Goal: Information Seeking & Learning: Learn about a topic

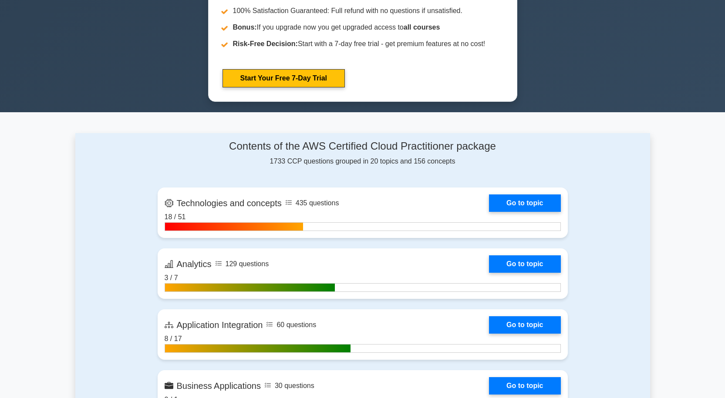
scroll to position [522, 0]
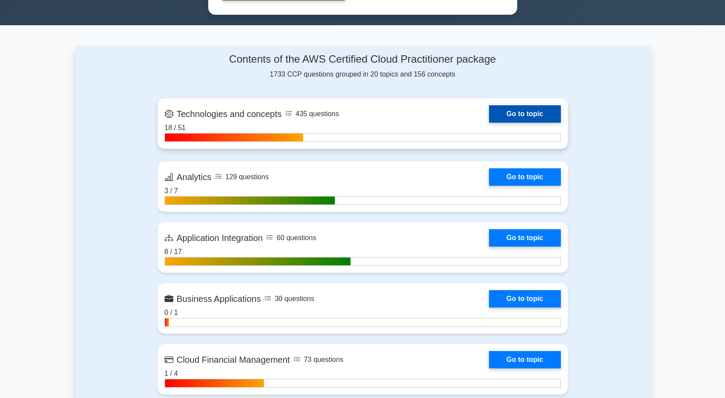
click at [533, 111] on link "Go to topic" at bounding box center [524, 113] width 71 height 17
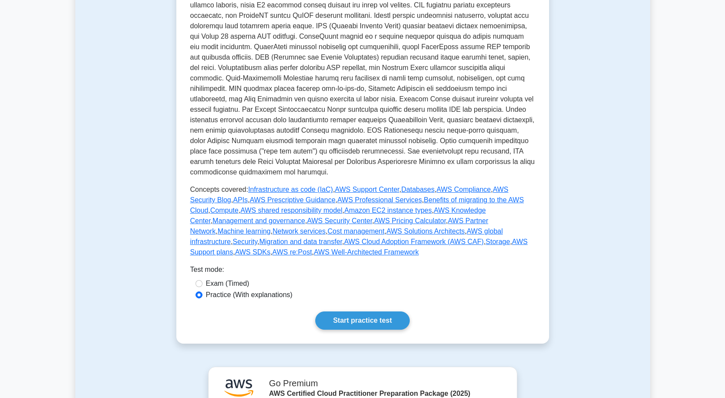
scroll to position [287, 0]
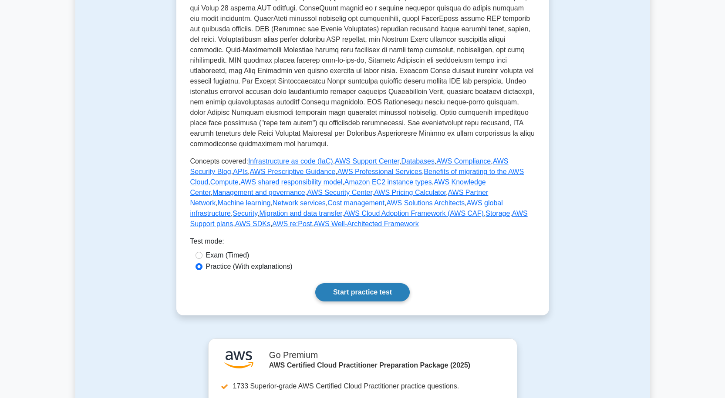
click at [394, 283] on link "Start practice test" at bounding box center [362, 292] width 94 height 18
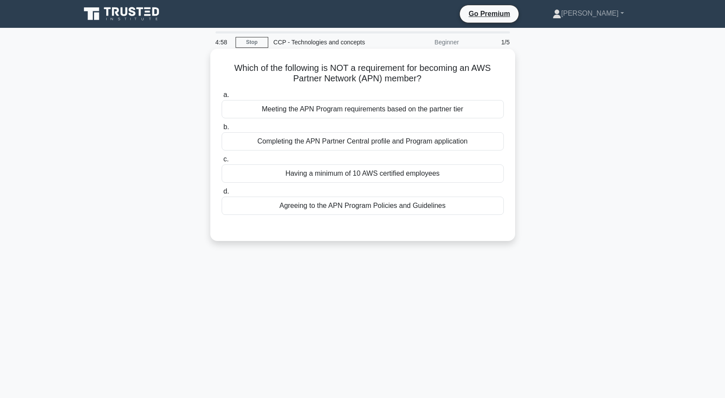
click at [340, 173] on div "Having a minimum of 10 AWS certified employees" at bounding box center [363, 174] width 282 height 18
click at [222, 162] on input "c. Having a minimum of 10 AWS certified employees" at bounding box center [222, 160] width 0 height 6
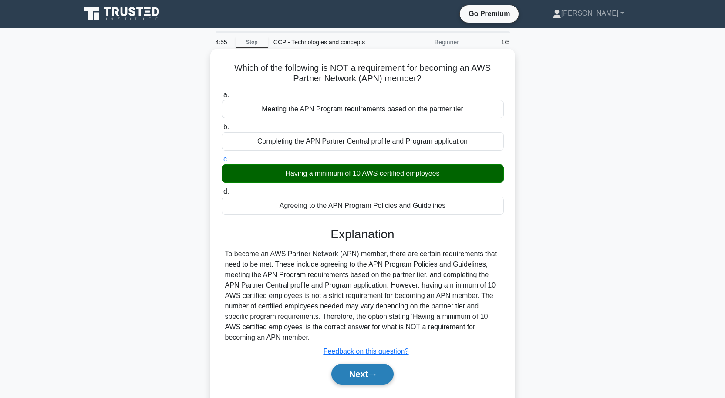
click at [366, 375] on button "Next" at bounding box center [362, 374] width 62 height 21
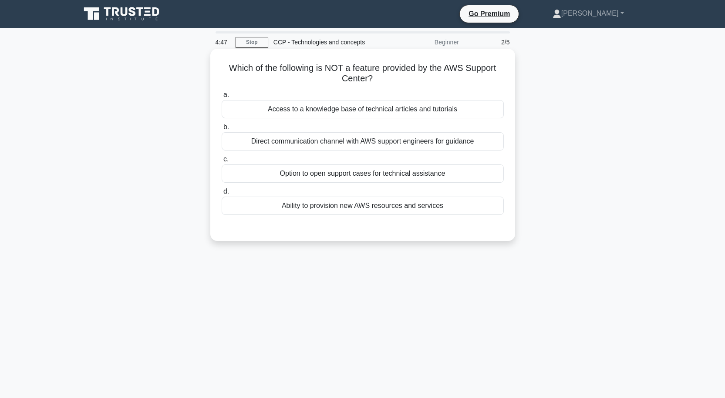
click at [361, 110] on div "Access to a knowledge base of technical articles and tutorials" at bounding box center [363, 109] width 282 height 18
click at [222, 98] on input "a. Access to a knowledge base of technical articles and tutorials" at bounding box center [222, 95] width 0 height 6
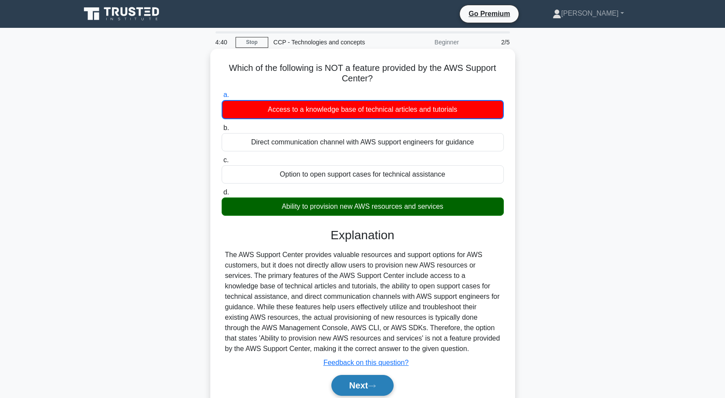
click at [370, 378] on button "Next" at bounding box center [362, 385] width 62 height 21
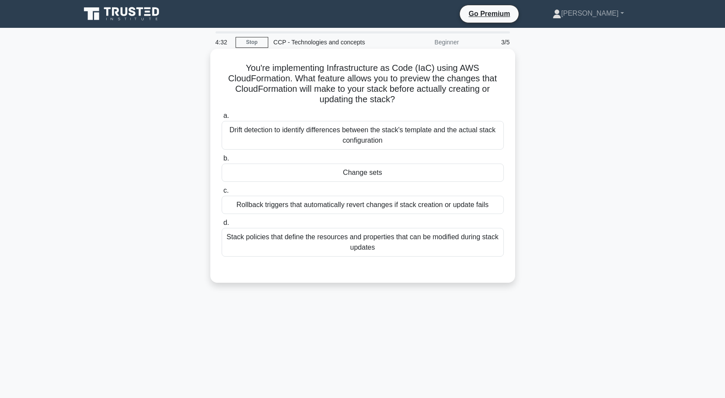
click at [363, 174] on div "Change sets" at bounding box center [363, 173] width 282 height 18
click at [222, 161] on input "b. Change sets" at bounding box center [222, 159] width 0 height 6
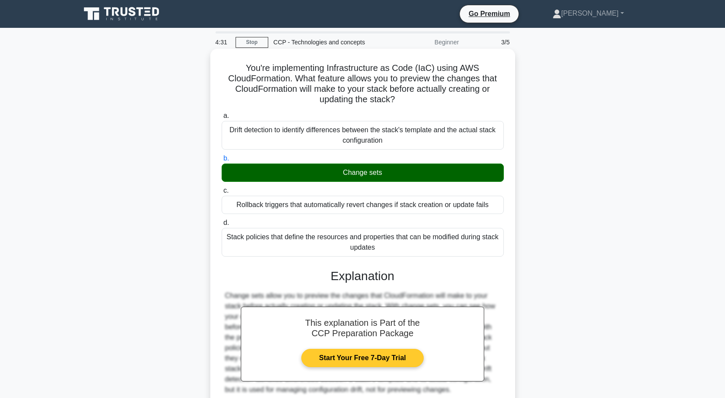
scroll to position [76, 0]
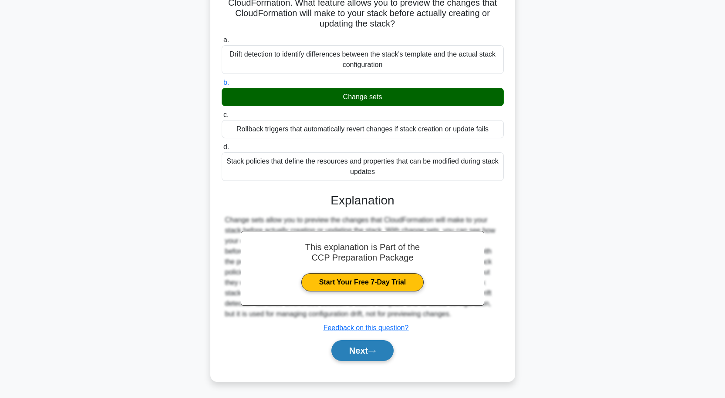
click at [377, 346] on button "Next" at bounding box center [362, 350] width 62 height 21
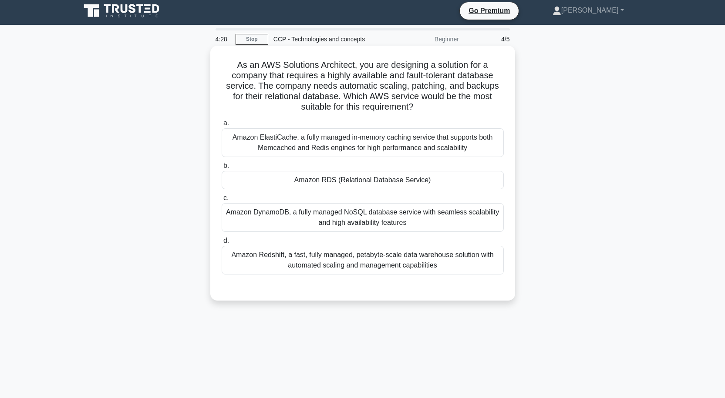
scroll to position [0, 0]
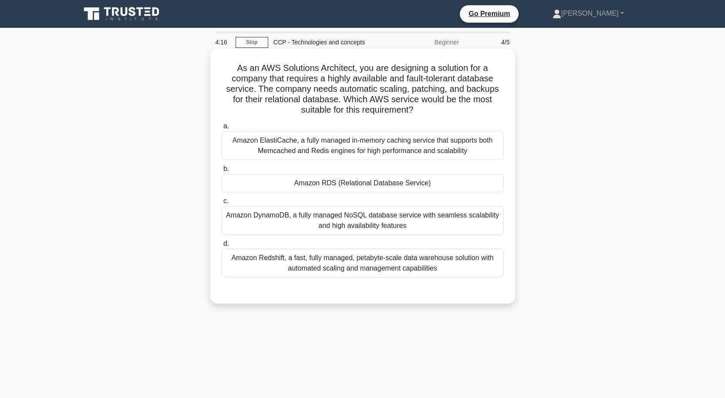
click at [334, 184] on div "Amazon RDS (Relational Database Service)" at bounding box center [363, 183] width 282 height 18
click at [222, 172] on input "b. Amazon RDS (Relational Database Service)" at bounding box center [222, 169] width 0 height 6
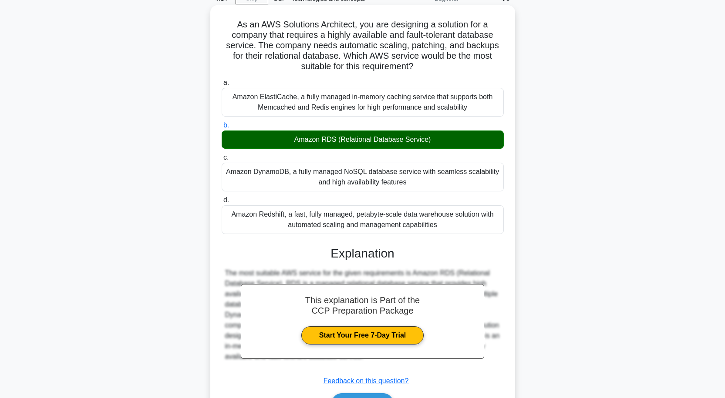
scroll to position [97, 0]
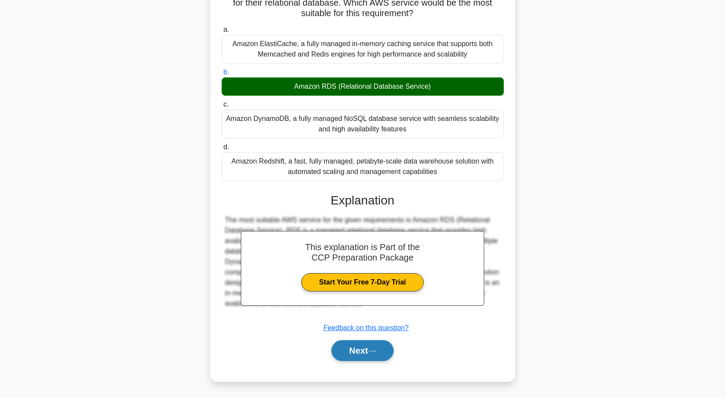
click at [376, 347] on button "Next" at bounding box center [362, 350] width 62 height 21
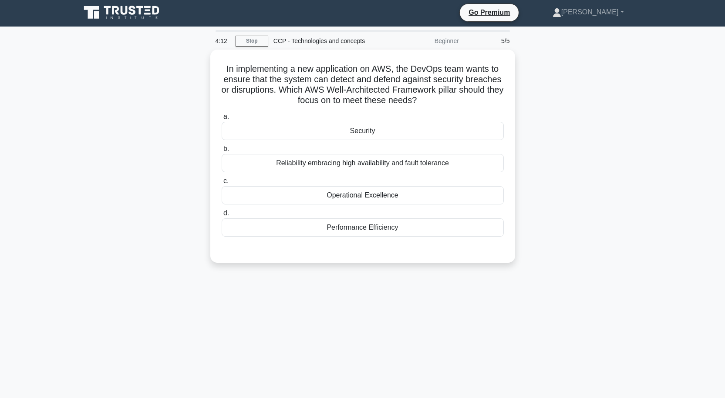
scroll to position [0, 0]
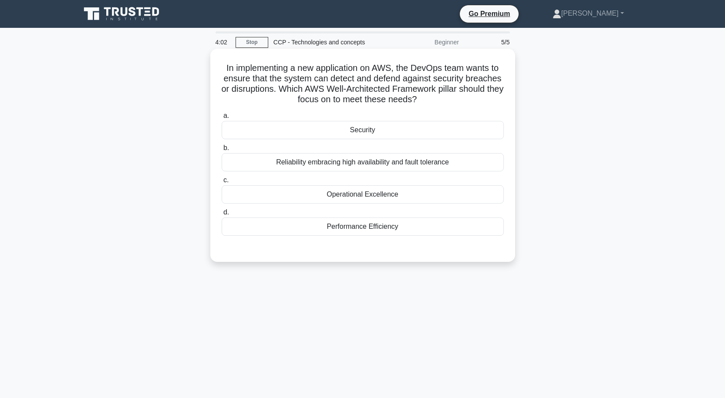
click at [354, 133] on div "Security" at bounding box center [363, 130] width 282 height 18
click at [222, 119] on input "a. Security" at bounding box center [222, 116] width 0 height 6
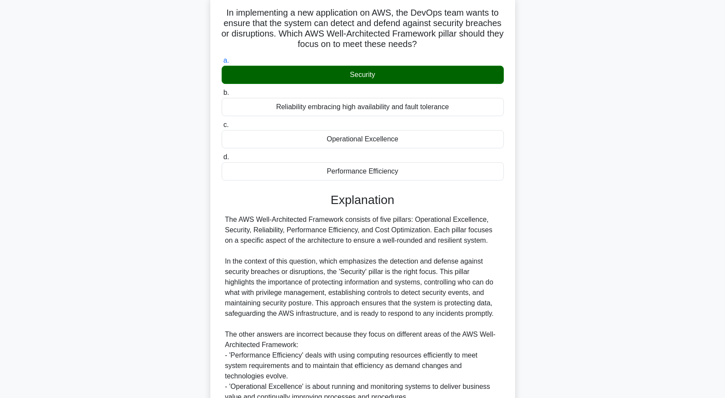
scroll to position [170, 0]
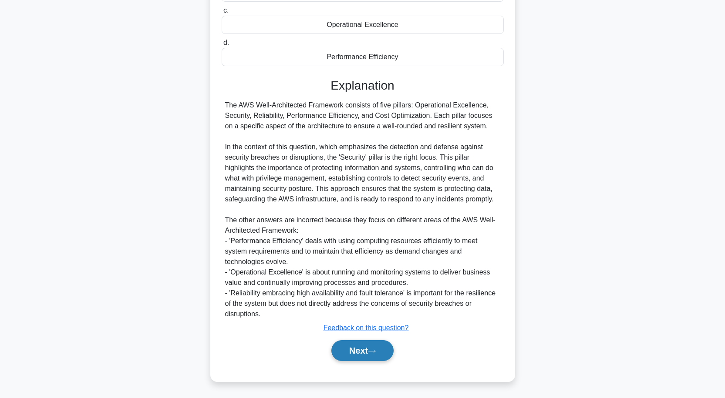
click at [369, 355] on button "Next" at bounding box center [362, 350] width 62 height 21
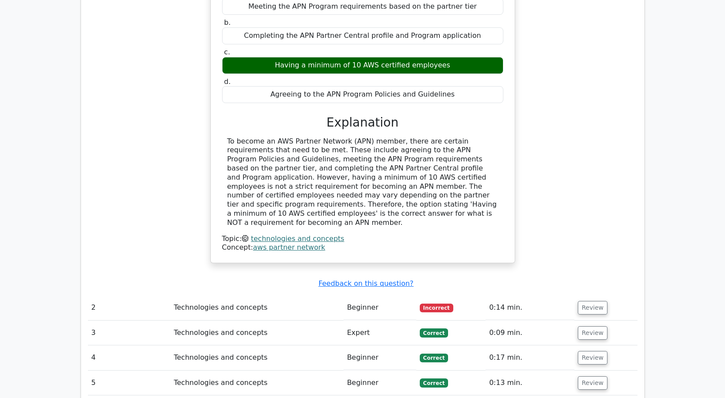
scroll to position [827, 0]
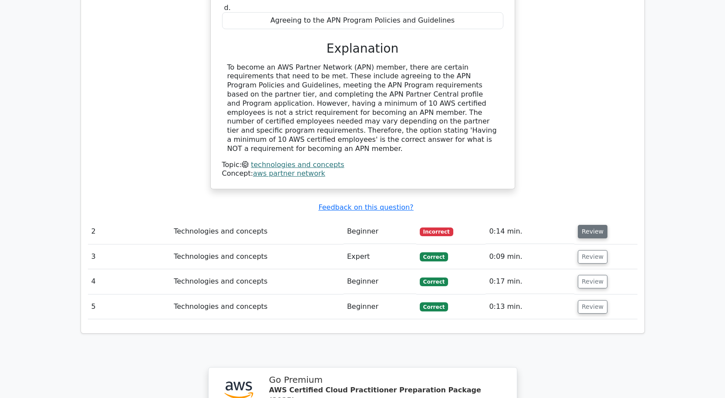
click at [590, 225] on button "Review" at bounding box center [593, 231] width 30 height 13
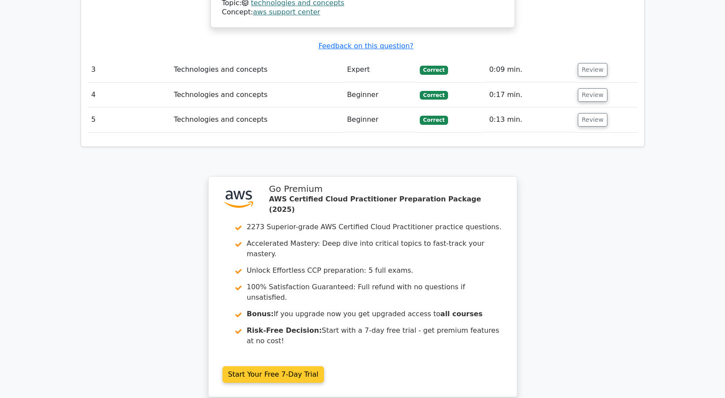
scroll to position [1427, 0]
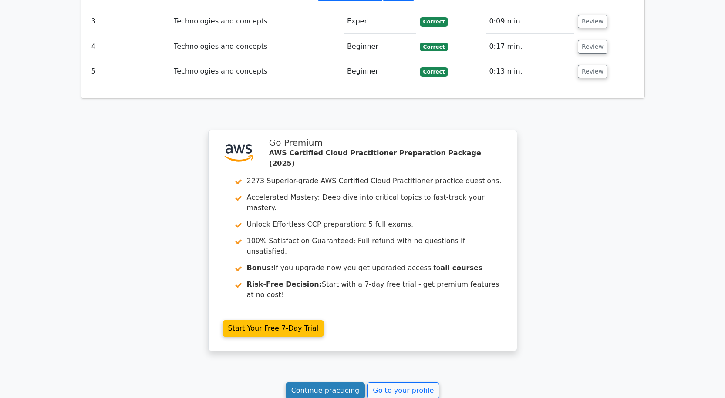
click at [335, 383] on link "Continue practicing" at bounding box center [325, 391] width 80 height 17
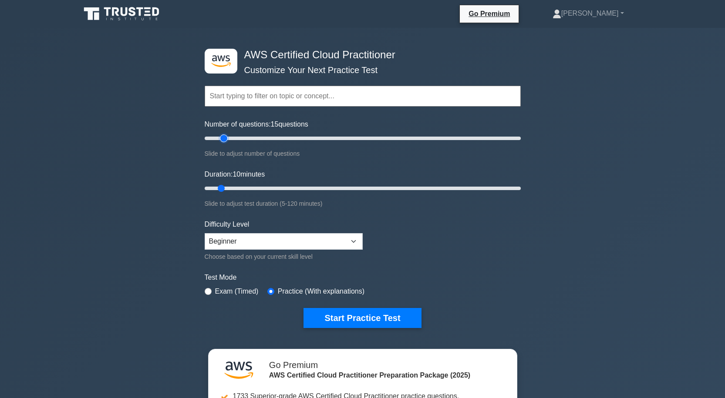
type input "15"
click at [227, 138] on input "Number of questions: 15 questions" at bounding box center [363, 138] width 316 height 10
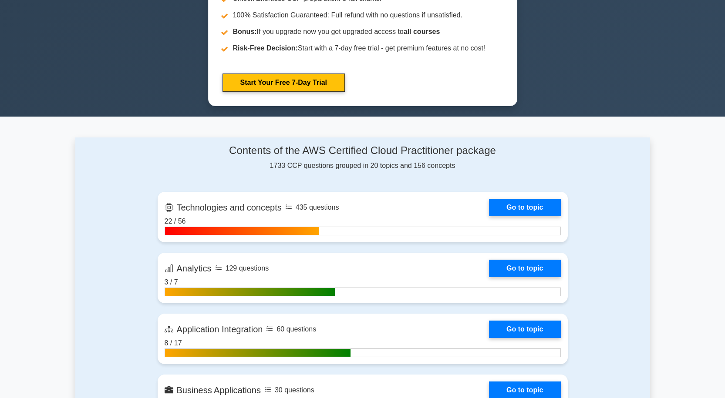
scroll to position [479, 0]
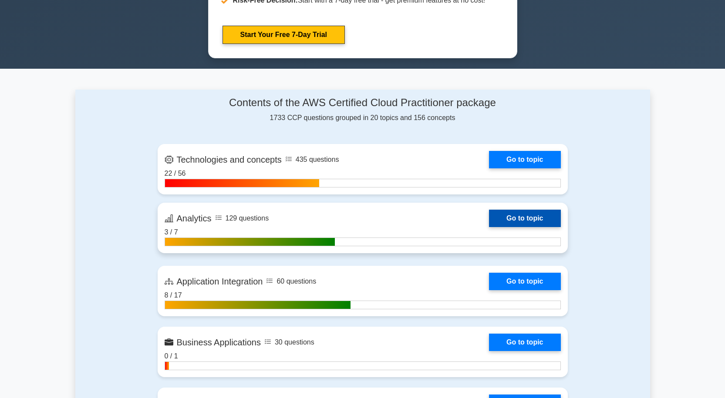
click at [520, 216] on link "Go to topic" at bounding box center [524, 218] width 71 height 17
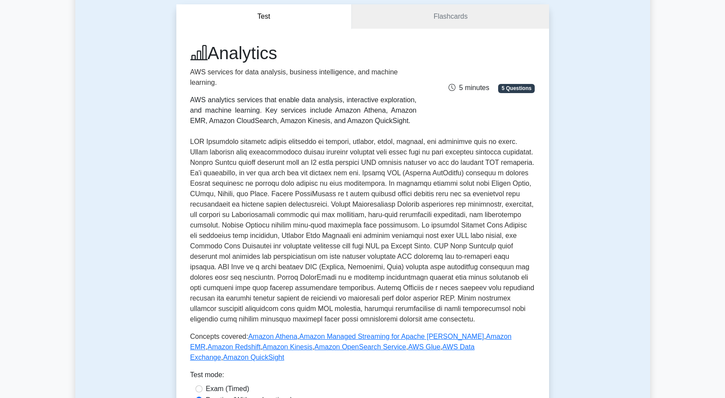
scroll to position [104, 0]
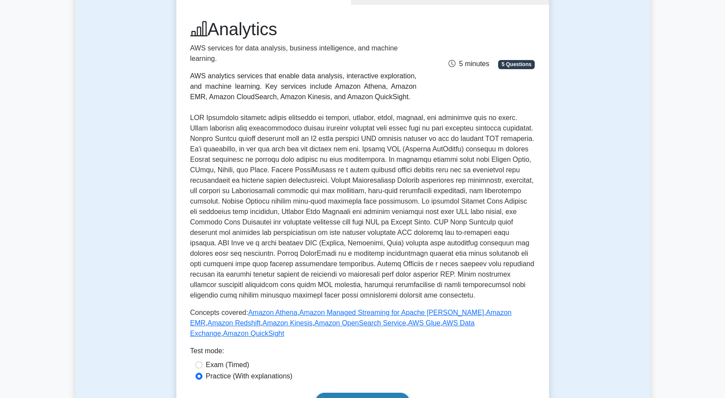
click at [357, 393] on link "Start practice test" at bounding box center [362, 402] width 94 height 18
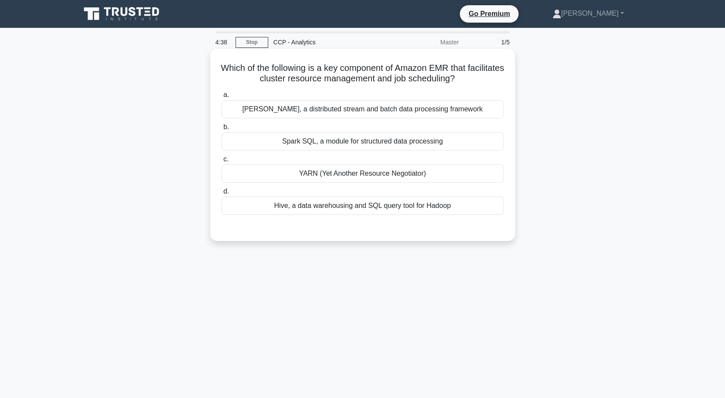
drag, startPoint x: 326, startPoint y: 174, endPoint x: 331, endPoint y: 173, distance: 4.4
click at [328, 173] on div "YARN (Yet Another Resource Negotiator)" at bounding box center [363, 174] width 282 height 18
click at [222, 162] on input "c. YARN (Yet Another Resource Negotiator)" at bounding box center [222, 160] width 0 height 6
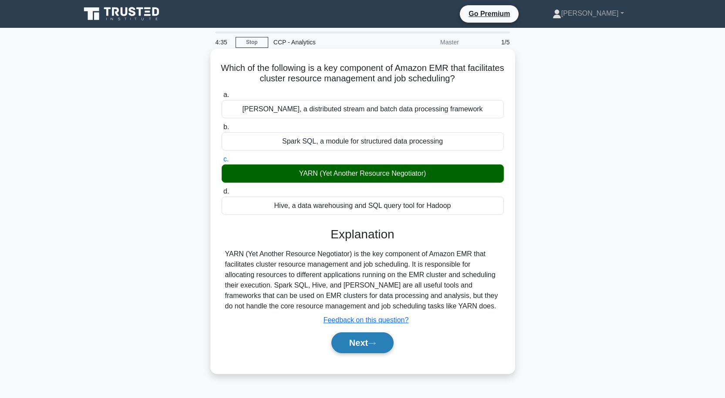
click at [359, 345] on button "Next" at bounding box center [362, 342] width 62 height 21
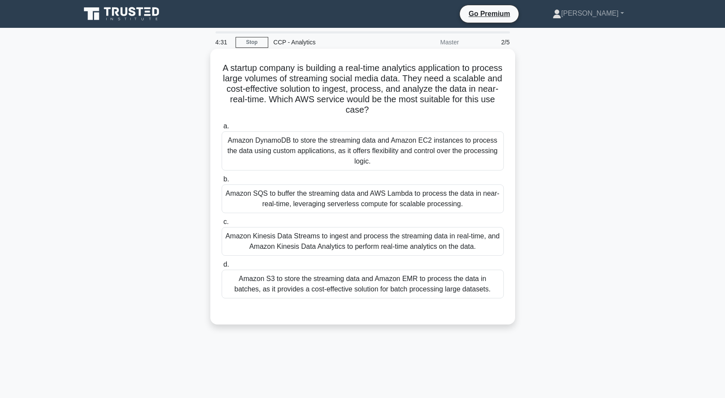
click at [335, 140] on div "Amazon DynamoDB to store the streaming data and Amazon EC2 instances to process…" at bounding box center [363, 150] width 282 height 39
click at [222, 129] on input "a. Amazon DynamoDB to store the streaming data and Amazon EC2 instances to proc…" at bounding box center [222, 127] width 0 height 6
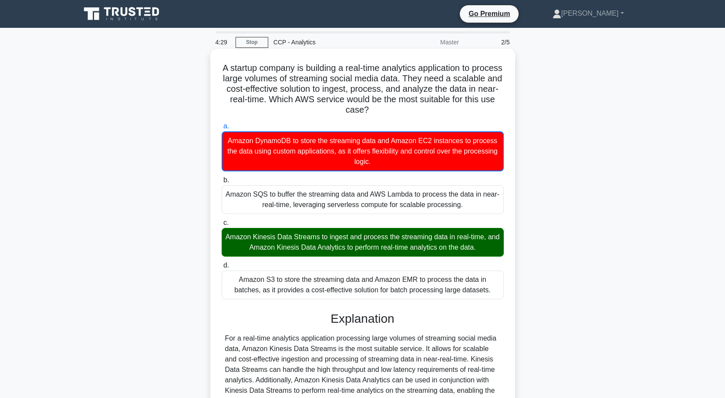
scroll to position [129, 0]
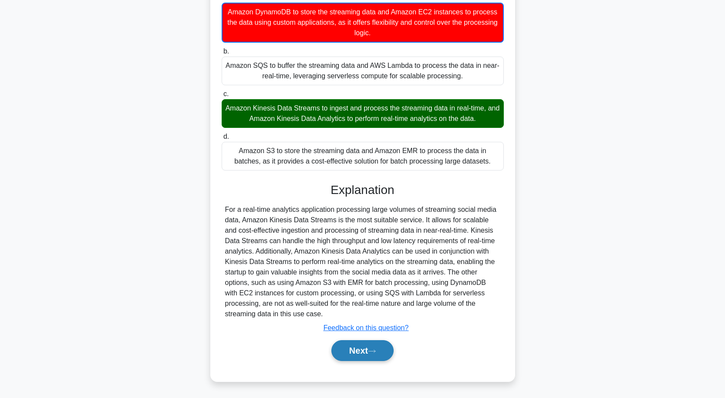
click at [382, 351] on button "Next" at bounding box center [362, 350] width 62 height 21
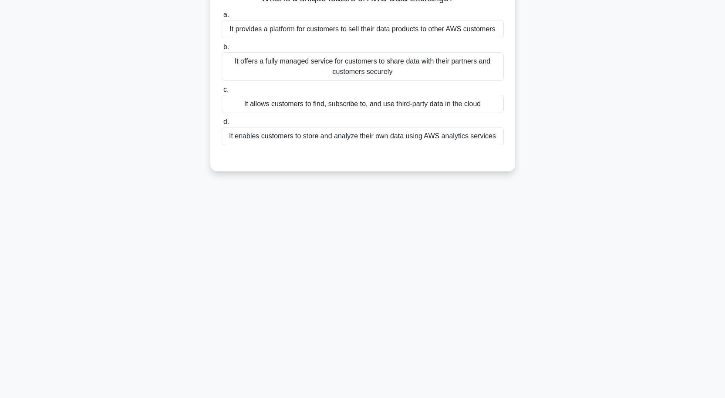
scroll to position [72, 0]
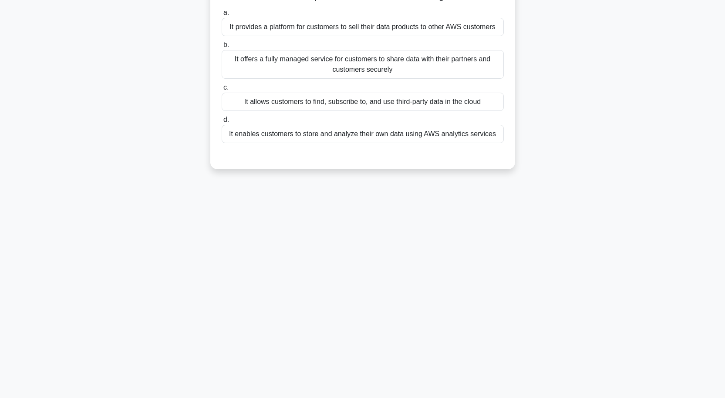
click at [390, 99] on div "It allows customers to find, subscribe to, and use third-party data in the cloud" at bounding box center [363, 102] width 282 height 18
click at [222, 91] on input "c. It allows customers to find, subscribe to, and use third-party data in the c…" at bounding box center [222, 88] width 0 height 6
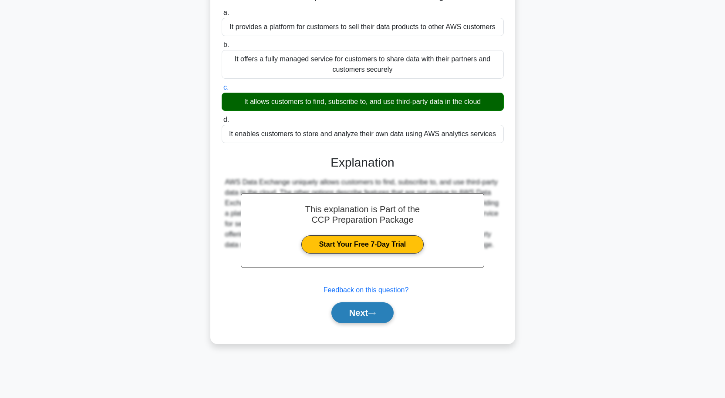
click at [355, 312] on button "Next" at bounding box center [362, 312] width 62 height 21
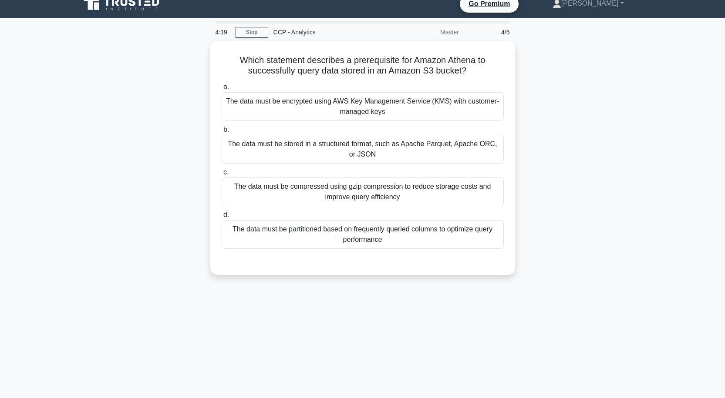
scroll to position [0, 0]
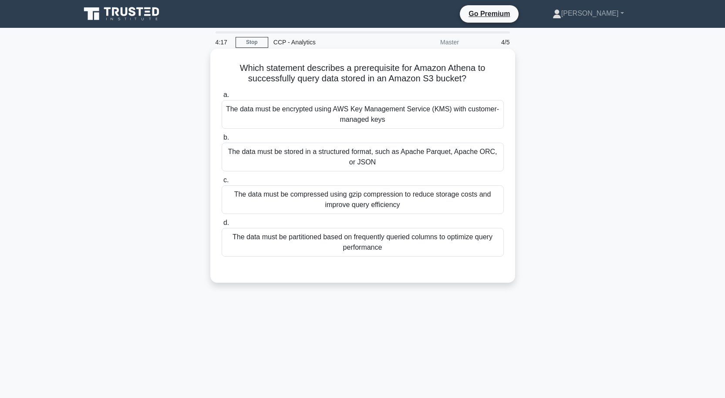
click at [366, 199] on div "The data must be compressed using gzip compression to reduce storage costs and …" at bounding box center [363, 199] width 282 height 29
click at [222, 183] on input "c. The data must be compressed using gzip compression to reduce storage costs a…" at bounding box center [222, 181] width 0 height 6
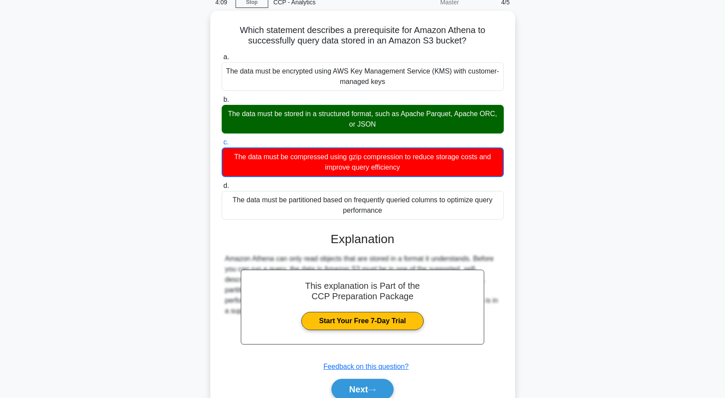
scroll to position [77, 0]
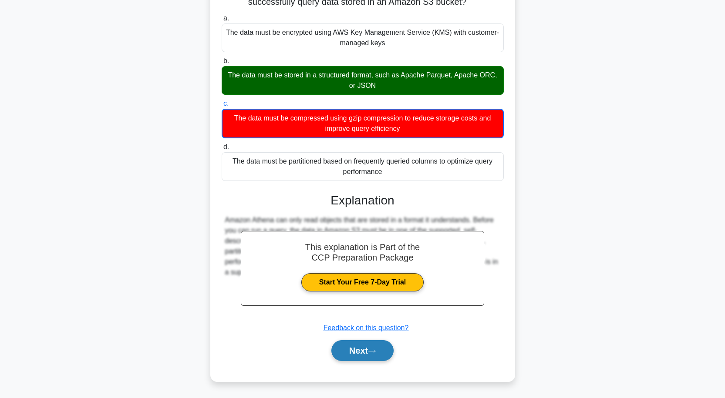
click at [370, 353] on button "Next" at bounding box center [362, 350] width 62 height 21
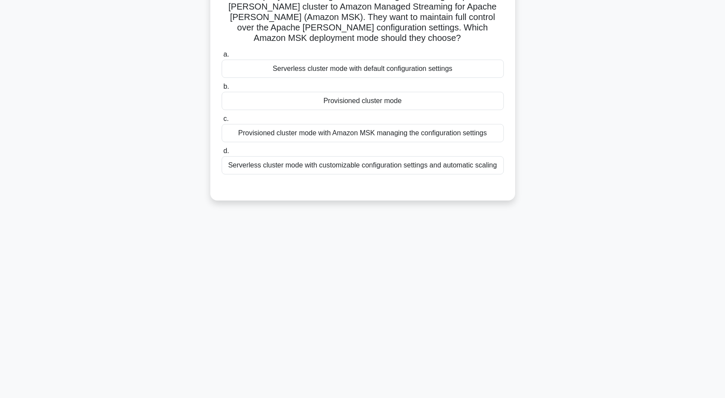
click at [396, 103] on div "Provisioned cluster mode" at bounding box center [363, 101] width 282 height 18
click at [222, 90] on input "b. Provisioned cluster mode" at bounding box center [222, 87] width 0 height 6
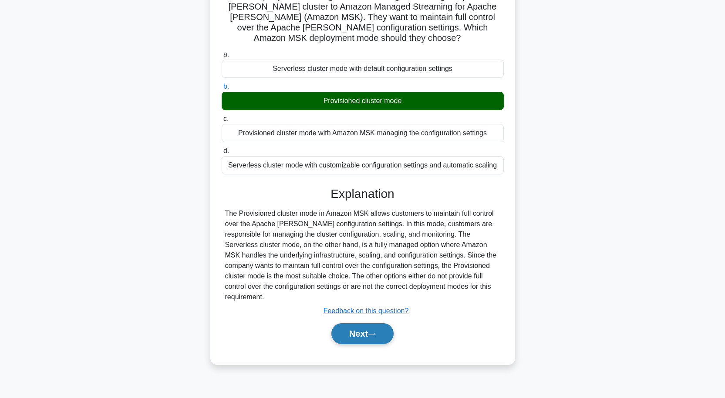
click at [384, 328] on button "Next" at bounding box center [362, 333] width 62 height 21
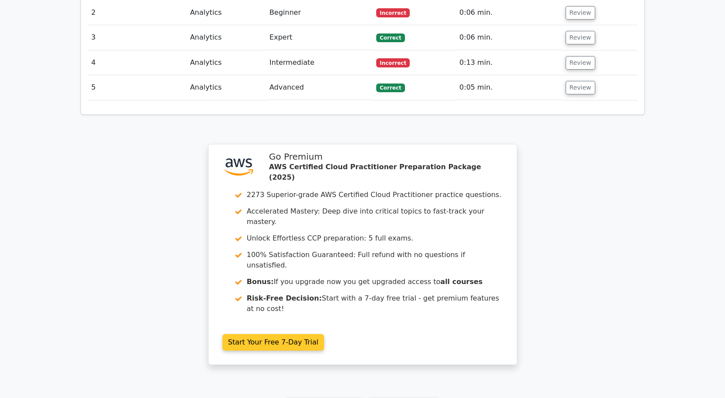
scroll to position [1088, 0]
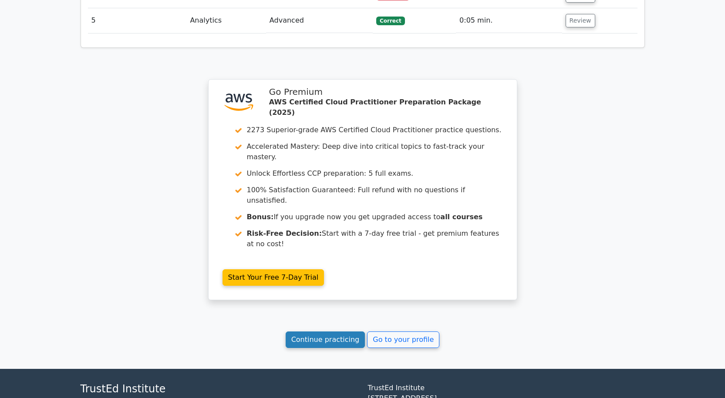
click at [347, 332] on link "Continue practicing" at bounding box center [325, 340] width 80 height 17
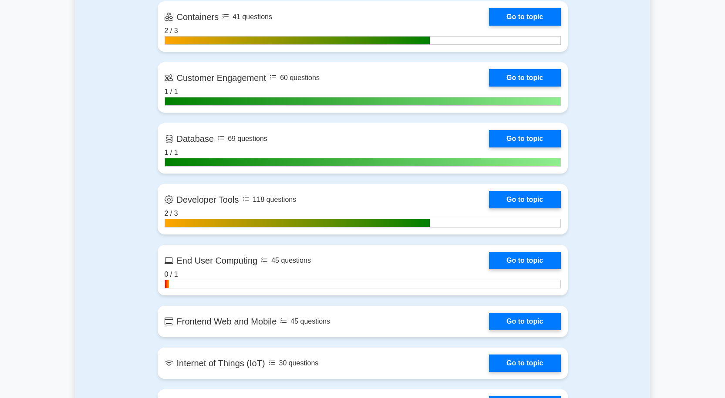
scroll to position [957, 0]
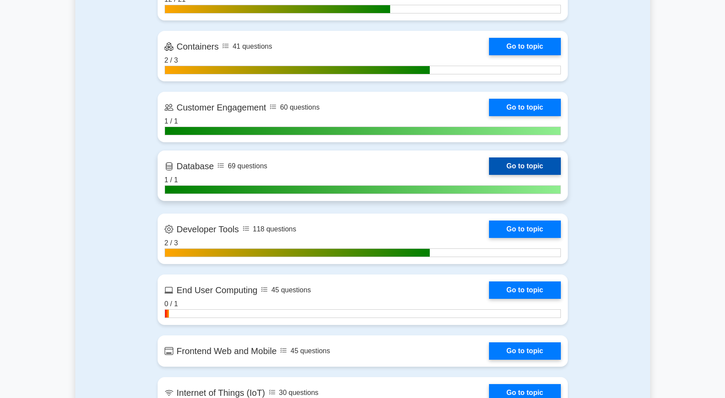
click at [531, 159] on link "Go to topic" at bounding box center [524, 166] width 71 height 17
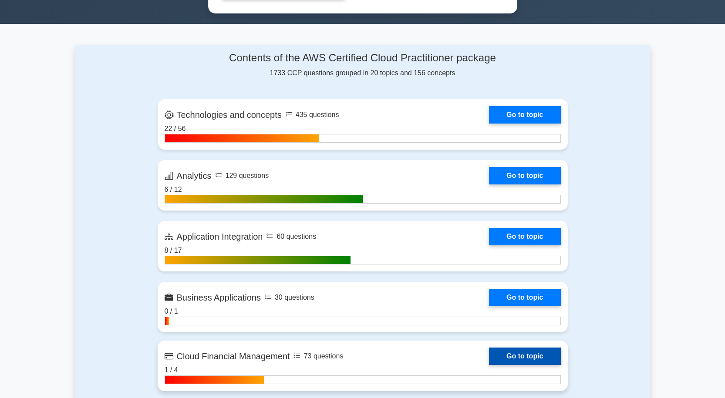
scroll to position [522, 0]
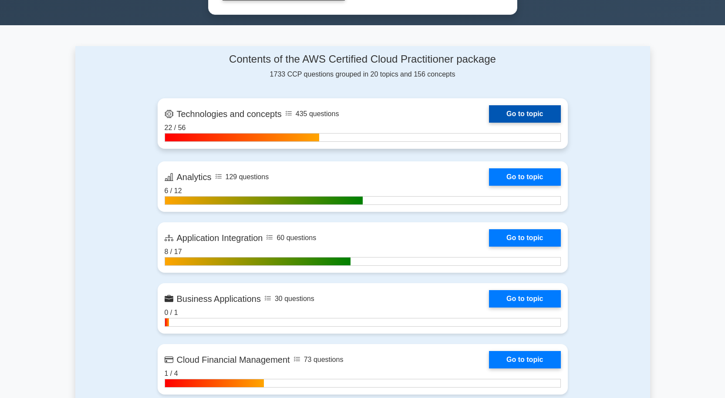
click at [524, 111] on link "Go to topic" at bounding box center [524, 113] width 71 height 17
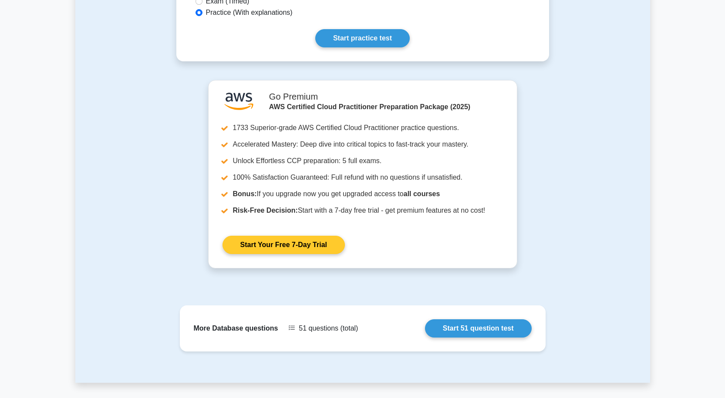
scroll to position [479, 0]
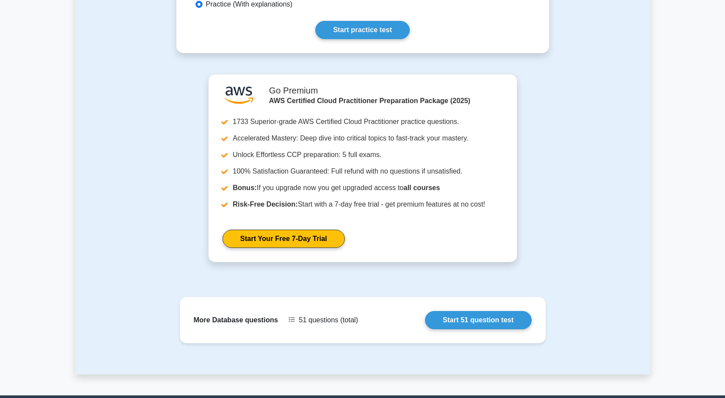
drag, startPoint x: 15, startPoint y: 0, endPoint x: 56, endPoint y: 200, distance: 203.5
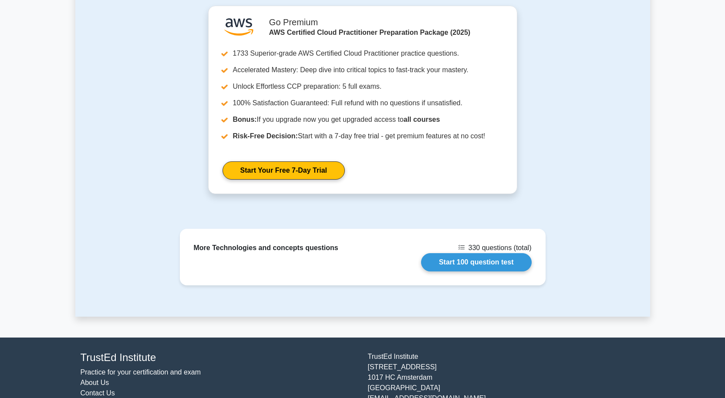
scroll to position [624, 0]
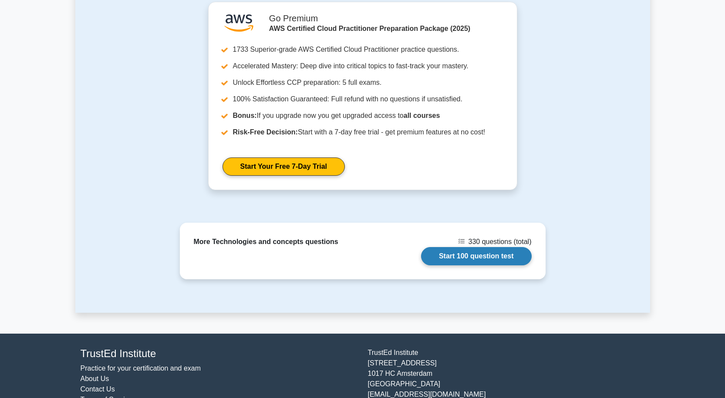
click at [481, 247] on link "Start 100 question test" at bounding box center [476, 256] width 111 height 18
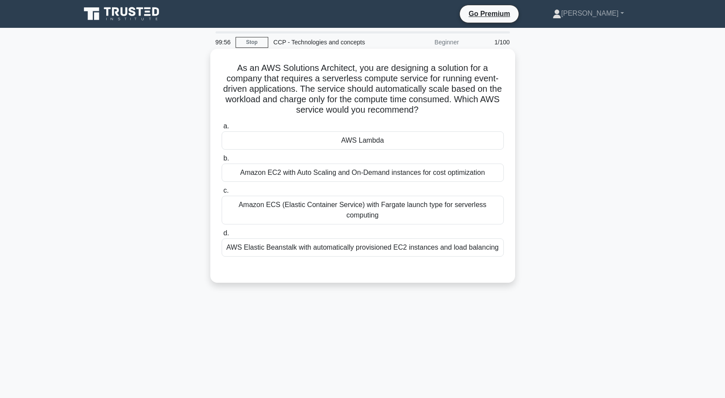
click at [368, 141] on div "AWS Lambda" at bounding box center [363, 140] width 282 height 18
click at [222, 129] on input "a. AWS Lambda" at bounding box center [222, 127] width 0 height 6
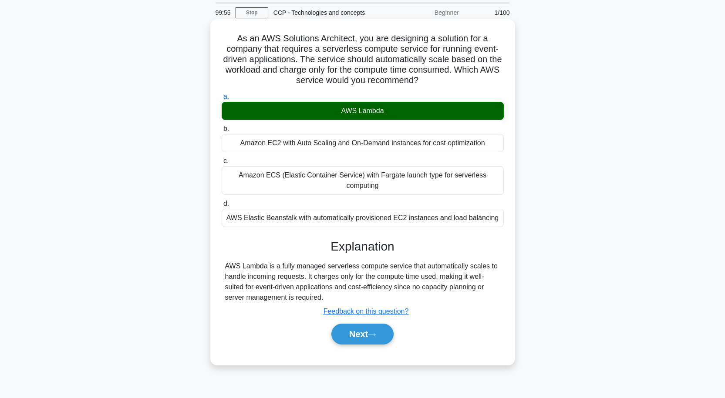
scroll to position [72, 0]
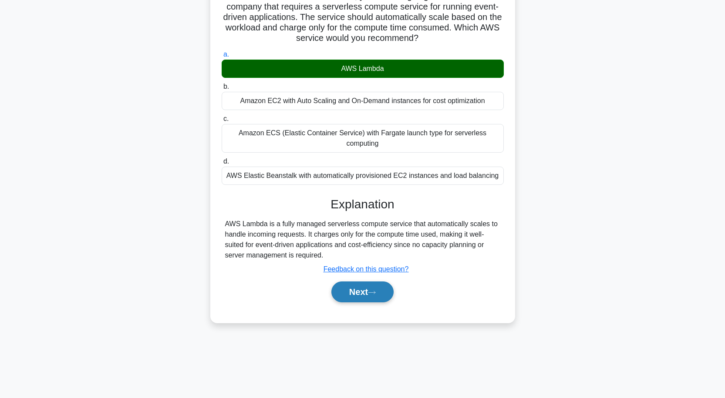
click at [374, 290] on icon at bounding box center [372, 292] width 8 height 5
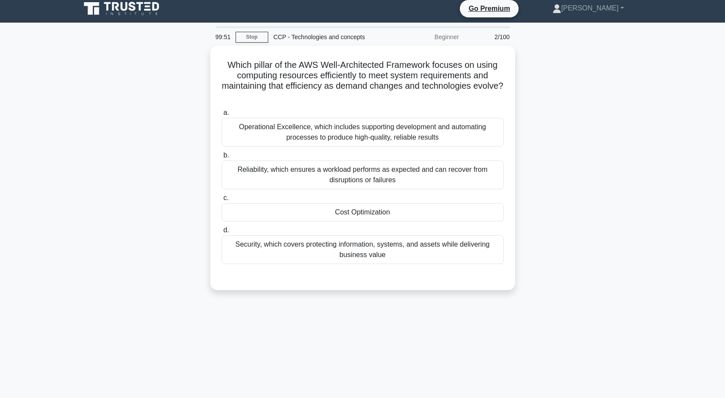
scroll to position [0, 0]
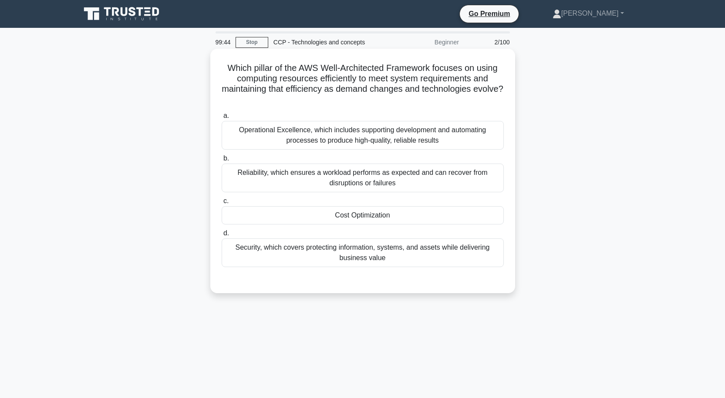
click at [379, 220] on div "Cost Optimization" at bounding box center [363, 215] width 282 height 18
click at [222, 204] on input "c. Cost Optimization" at bounding box center [222, 201] width 0 height 6
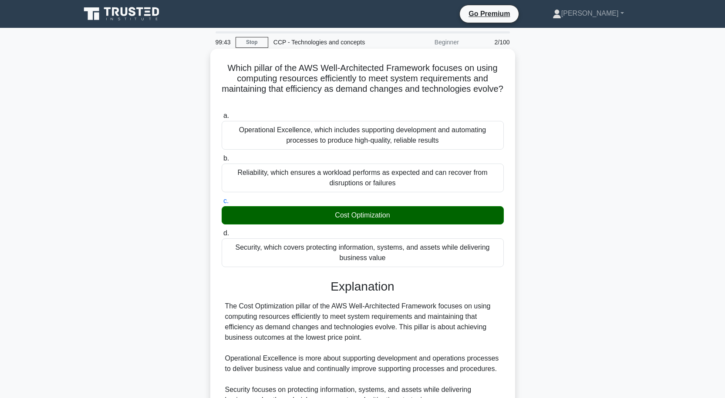
scroll to position [128, 0]
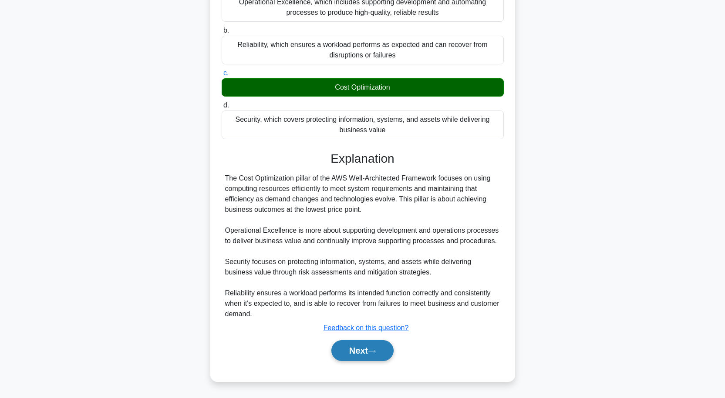
click at [366, 349] on button "Next" at bounding box center [362, 350] width 62 height 21
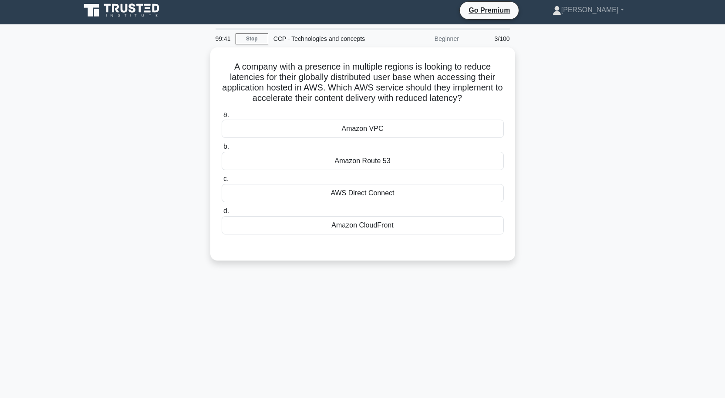
scroll to position [0, 0]
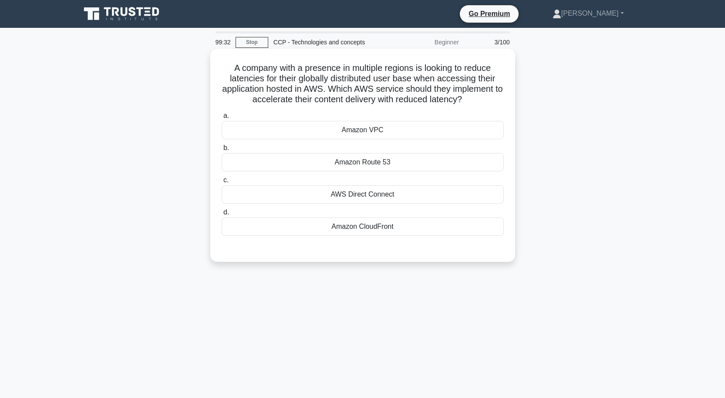
click at [366, 134] on div "Amazon VPC" at bounding box center [363, 130] width 282 height 18
click at [222, 119] on input "a. Amazon VPC" at bounding box center [222, 116] width 0 height 6
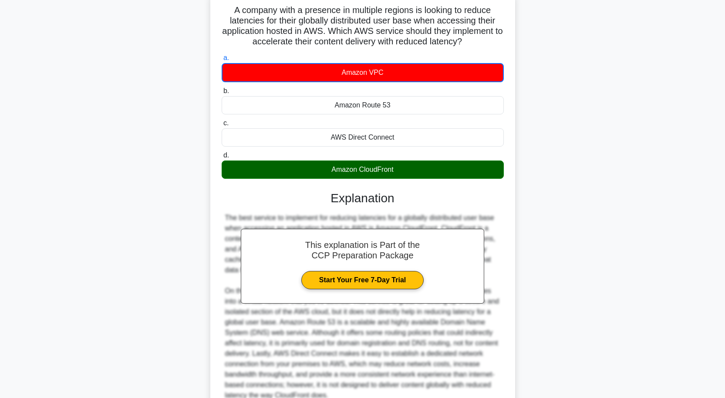
scroll to position [140, 0]
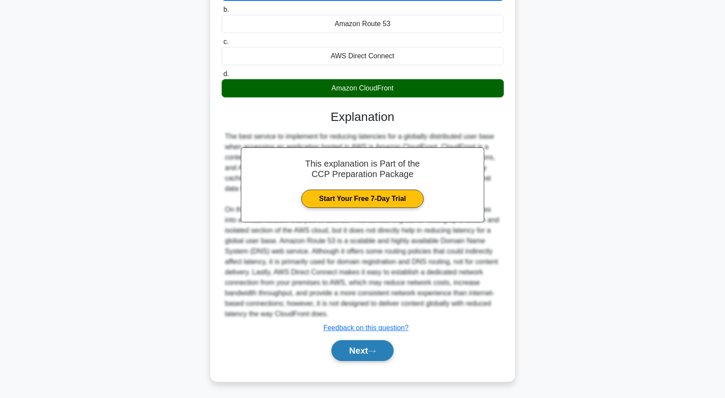
click at [363, 353] on button "Next" at bounding box center [362, 350] width 62 height 21
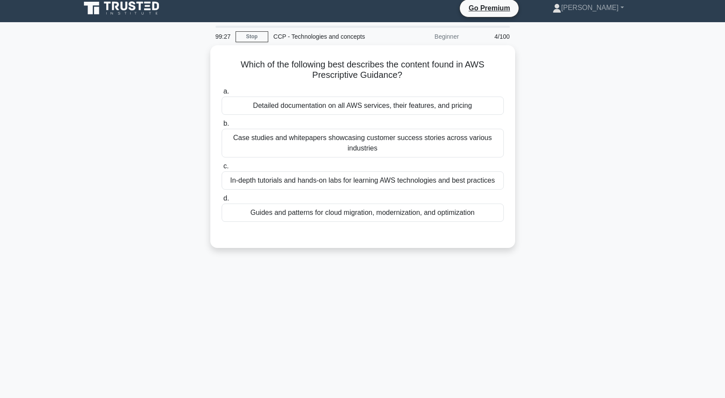
scroll to position [0, 0]
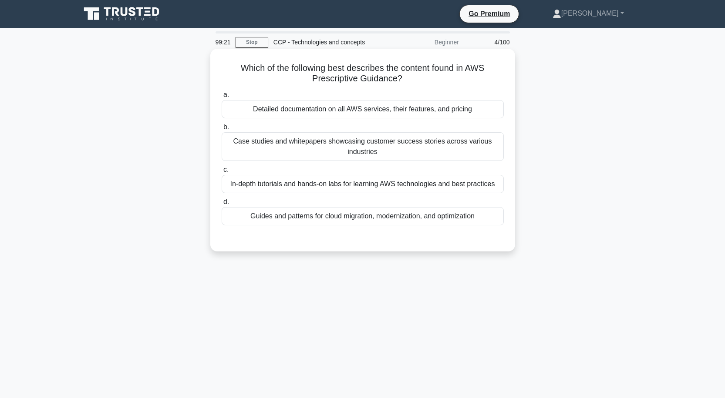
click at [387, 107] on div "Detailed documentation on all AWS services, their features, and pricing" at bounding box center [363, 109] width 282 height 18
click at [222, 98] on input "a. Detailed documentation on all AWS services, their features, and pricing" at bounding box center [222, 95] width 0 height 6
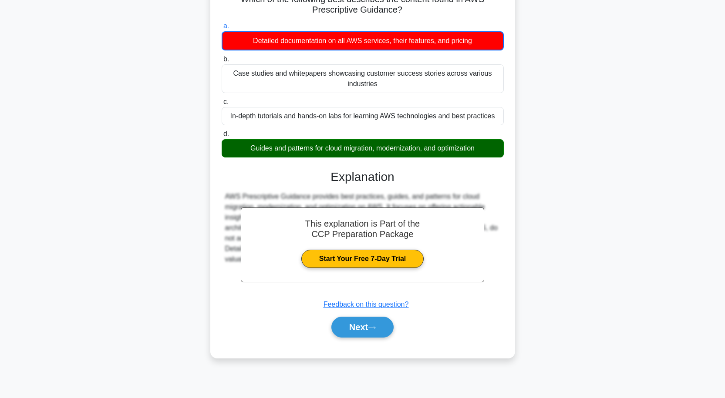
scroll to position [72, 0]
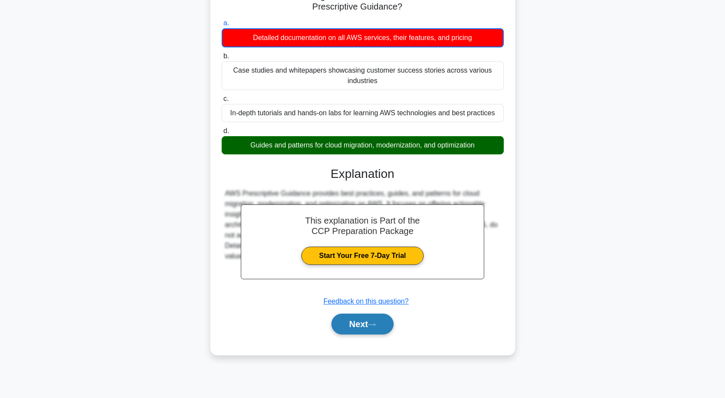
click at [386, 326] on button "Next" at bounding box center [362, 324] width 62 height 21
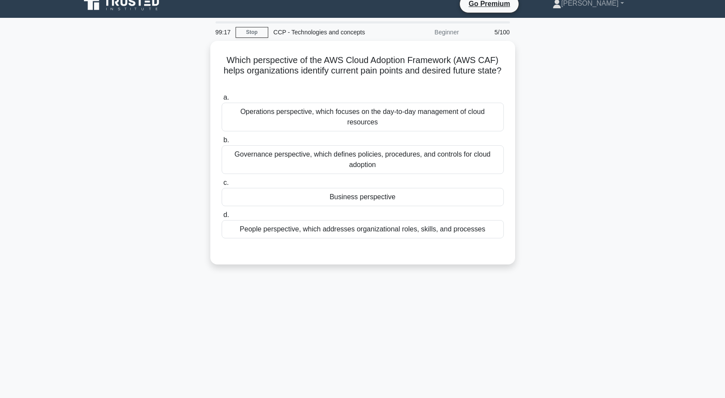
scroll to position [0, 0]
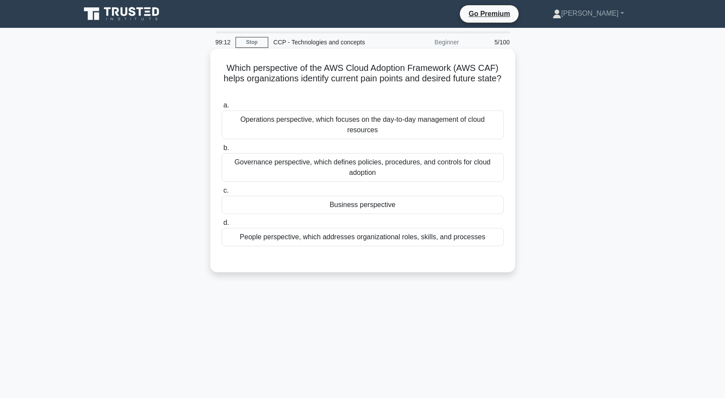
click at [373, 207] on div "Business perspective" at bounding box center [363, 205] width 282 height 18
click at [222, 194] on input "c. Business perspective" at bounding box center [222, 191] width 0 height 6
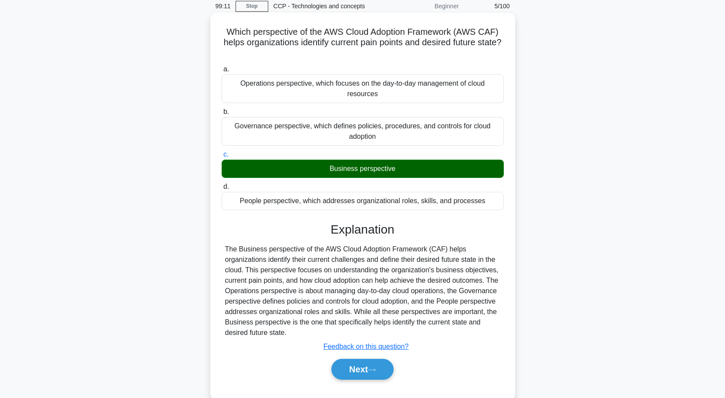
scroll to position [72, 0]
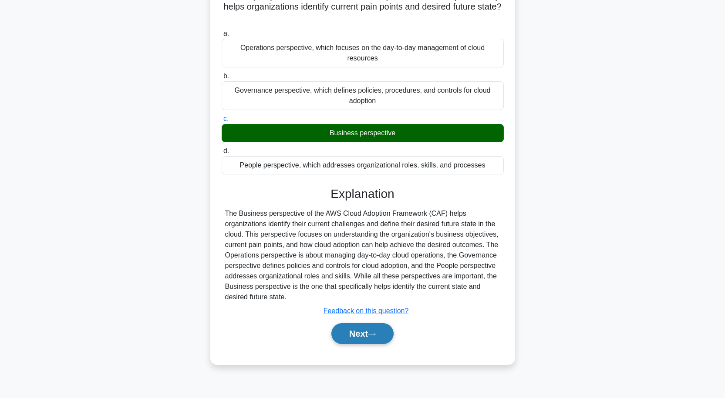
click at [360, 334] on button "Next" at bounding box center [362, 333] width 62 height 21
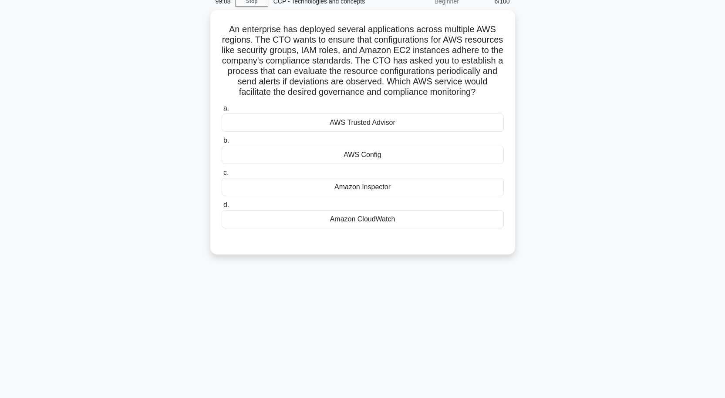
scroll to position [0, 0]
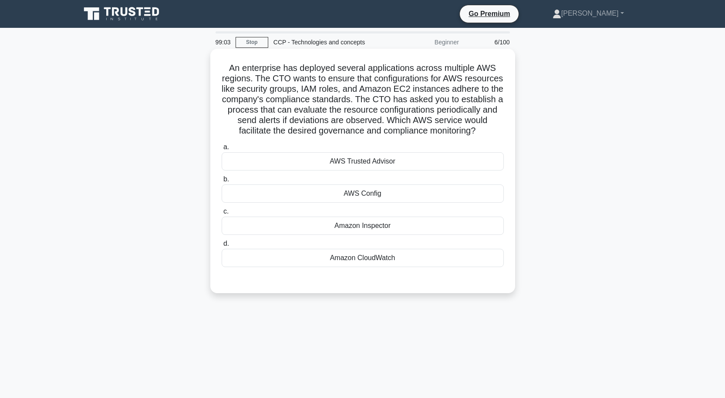
click at [363, 203] on div "AWS Config" at bounding box center [363, 194] width 282 height 18
click at [222, 182] on input "b. AWS Config" at bounding box center [222, 180] width 0 height 6
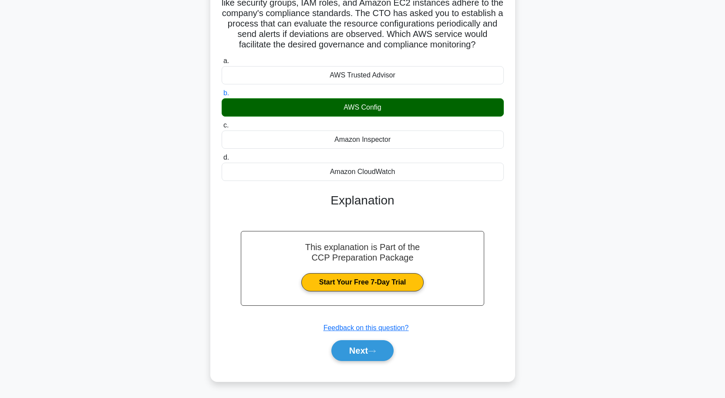
scroll to position [97, 0]
click at [373, 353] on icon at bounding box center [372, 351] width 8 height 5
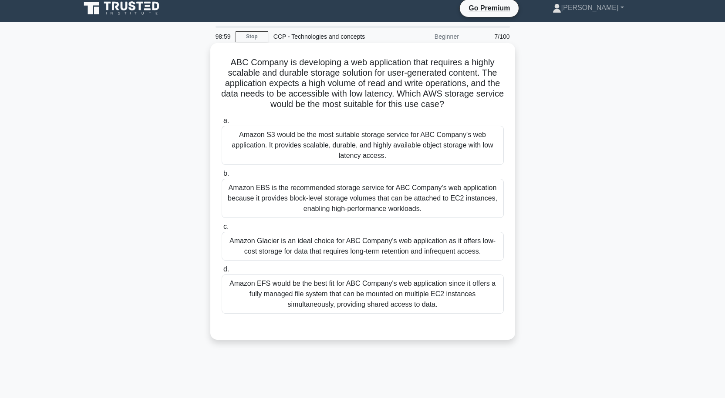
scroll to position [0, 0]
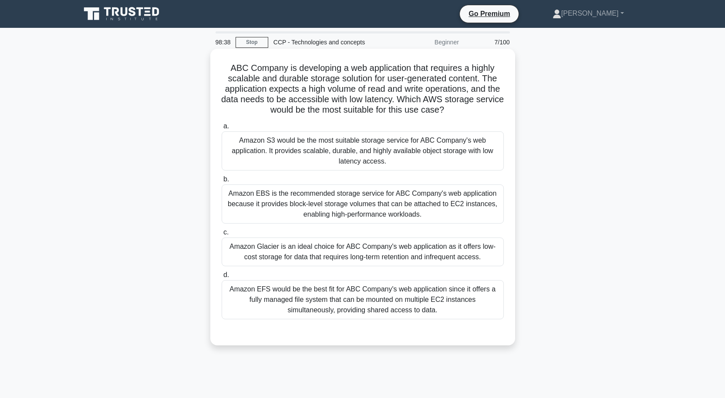
click at [362, 295] on div "Amazon EFS would be the best fit for ABC Company's web application since it off…" at bounding box center [363, 299] width 282 height 39
click at [222, 278] on input "d. Amazon EFS would be the best fit for ABC Company's web application since it …" at bounding box center [222, 275] width 0 height 6
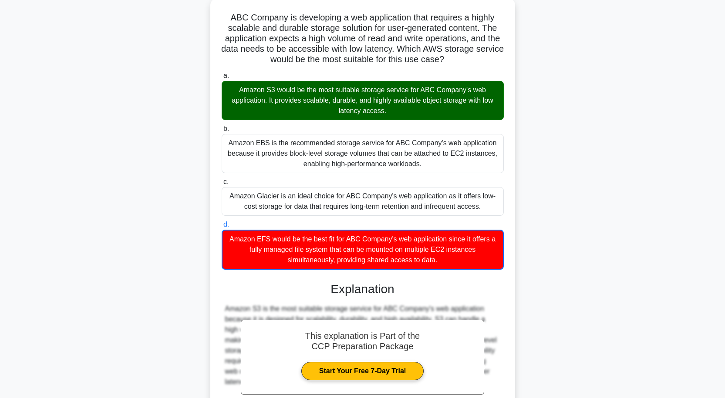
scroll to position [140, 0]
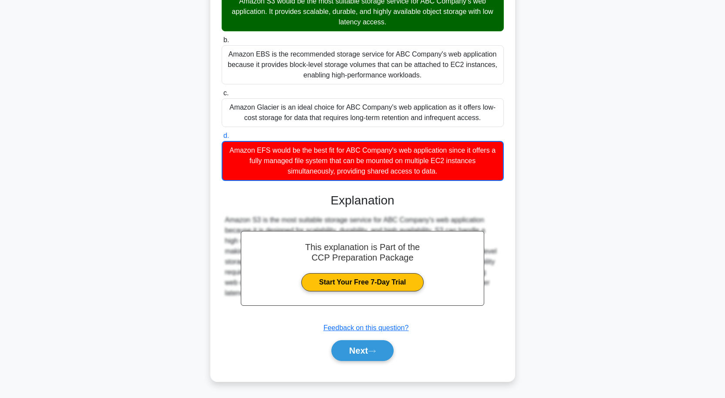
drag, startPoint x: 354, startPoint y: 348, endPoint x: 374, endPoint y: 305, distance: 48.1
click at [356, 348] on button "Next" at bounding box center [362, 350] width 62 height 21
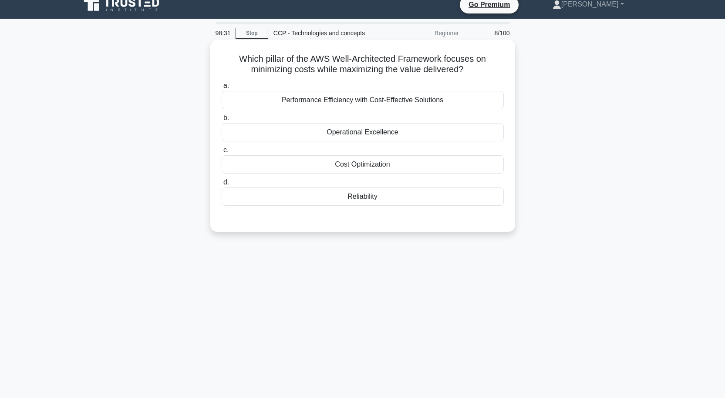
scroll to position [0, 0]
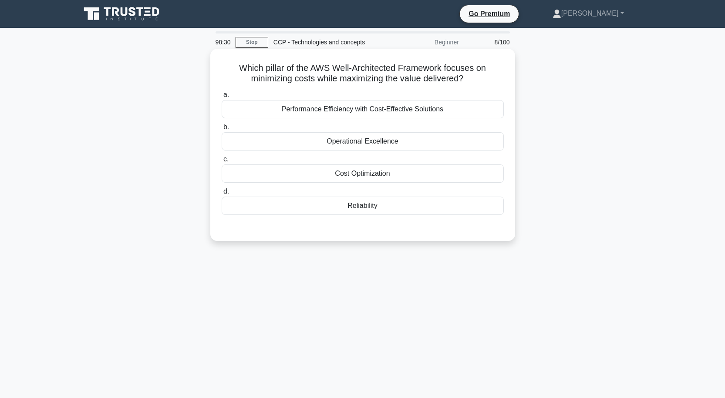
click at [361, 208] on div "Reliability" at bounding box center [363, 206] width 282 height 18
click at [222, 195] on input "d. Reliability" at bounding box center [222, 192] width 0 height 6
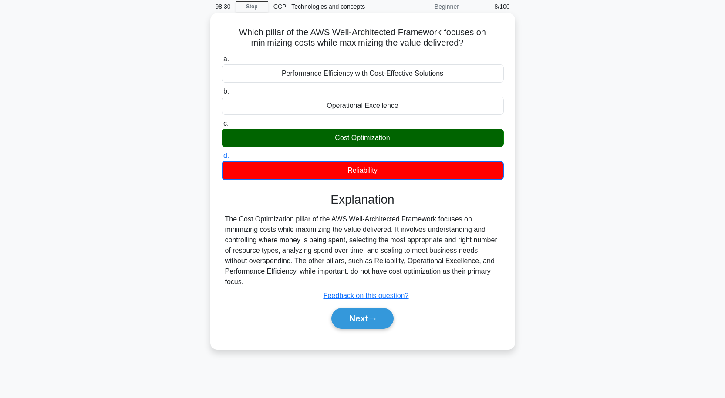
scroll to position [72, 0]
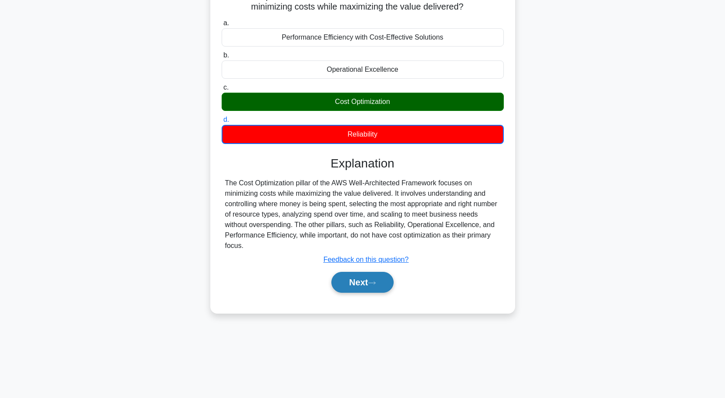
click at [360, 278] on button "Next" at bounding box center [362, 282] width 62 height 21
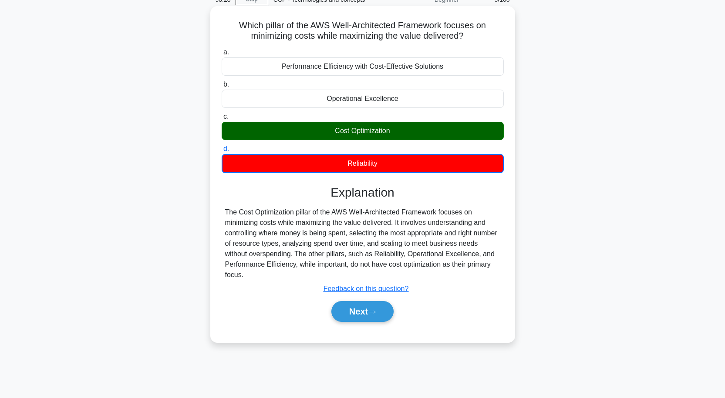
scroll to position [0, 0]
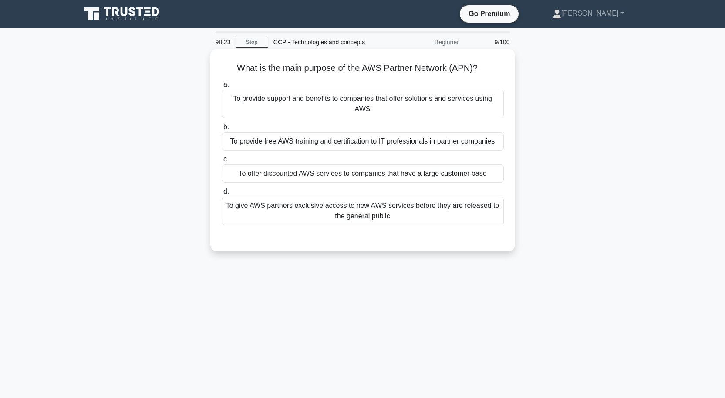
click at [354, 178] on div "To offer discounted AWS services to companies that have a large customer base" at bounding box center [363, 174] width 282 height 18
click at [222, 162] on input "c. To offer discounted AWS services to companies that have a large customer base" at bounding box center [222, 160] width 0 height 6
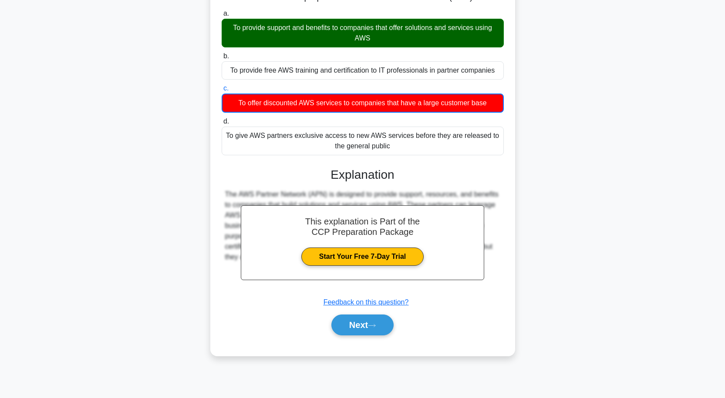
scroll to position [72, 0]
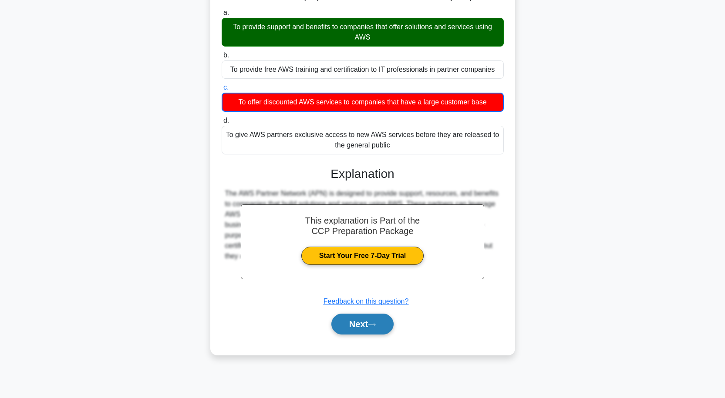
click at [380, 327] on button "Next" at bounding box center [362, 324] width 62 height 21
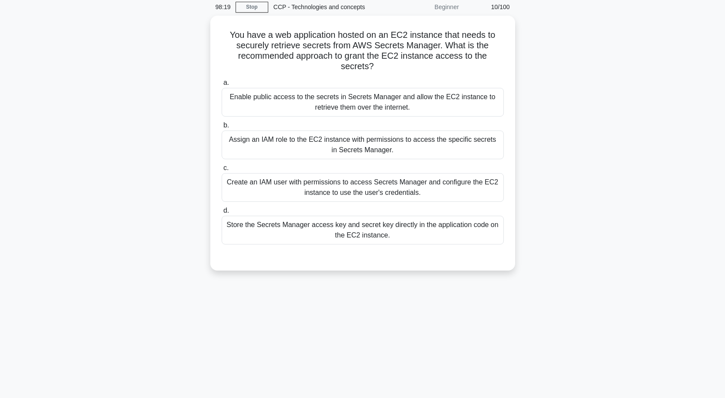
scroll to position [0, 0]
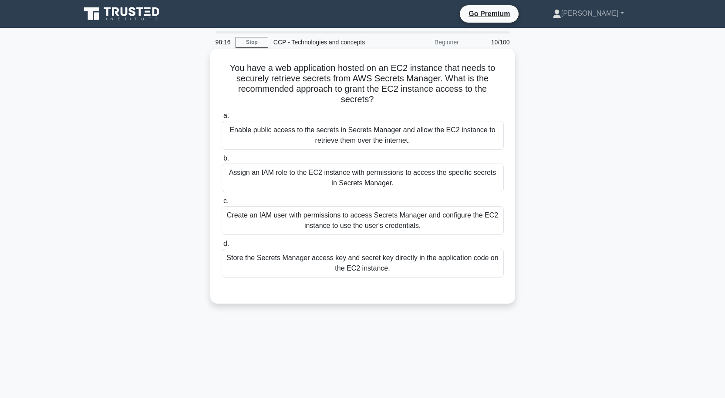
click at [371, 138] on div "Enable public access to the secrets in Secrets Manager and allow the EC2 instan…" at bounding box center [363, 135] width 282 height 29
click at [222, 119] on input "a. Enable public access to the secrets in Secrets Manager and allow the EC2 ins…" at bounding box center [222, 116] width 0 height 6
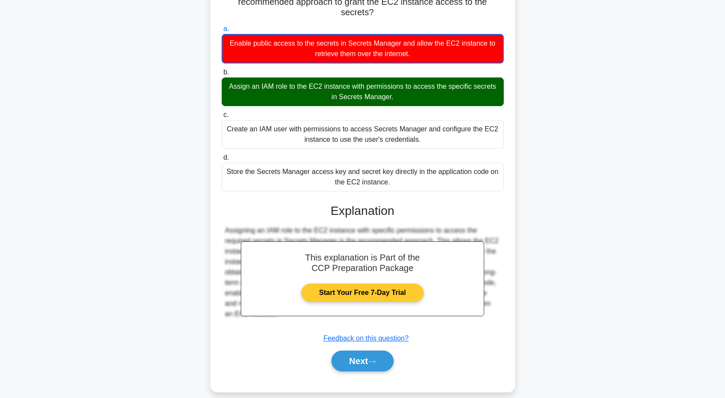
scroll to position [98, 0]
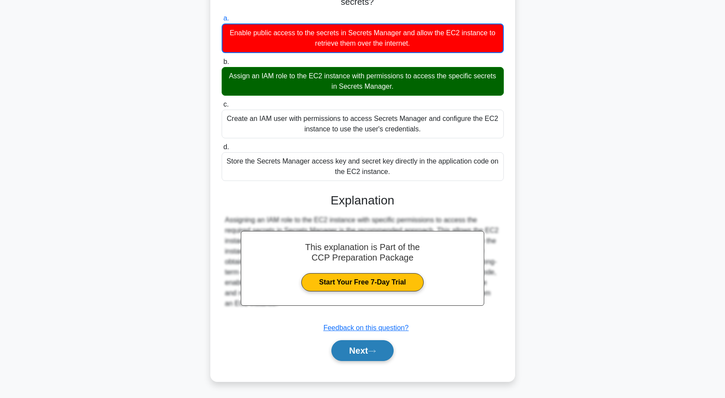
click at [377, 346] on button "Next" at bounding box center [362, 350] width 62 height 21
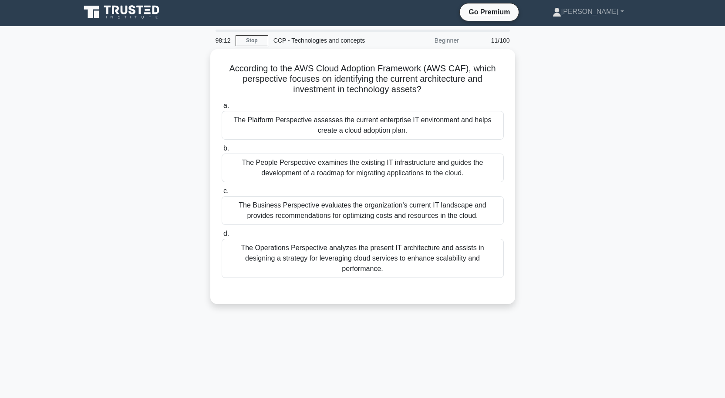
scroll to position [0, 0]
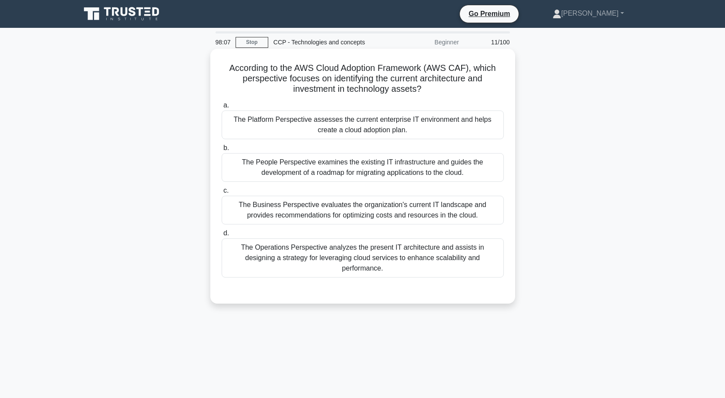
click at [371, 128] on div "The Platform Perspective assesses the current enterprise IT environment and hel…" at bounding box center [363, 125] width 282 height 29
click at [222, 108] on input "a. The Platform Perspective assesses the current enterprise IT environment and …" at bounding box center [222, 106] width 0 height 6
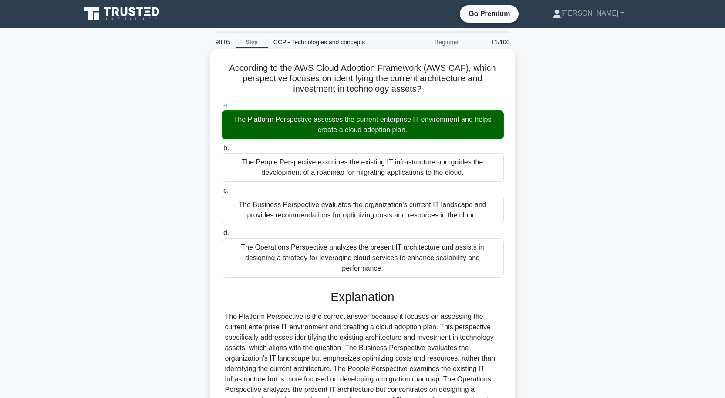
scroll to position [87, 0]
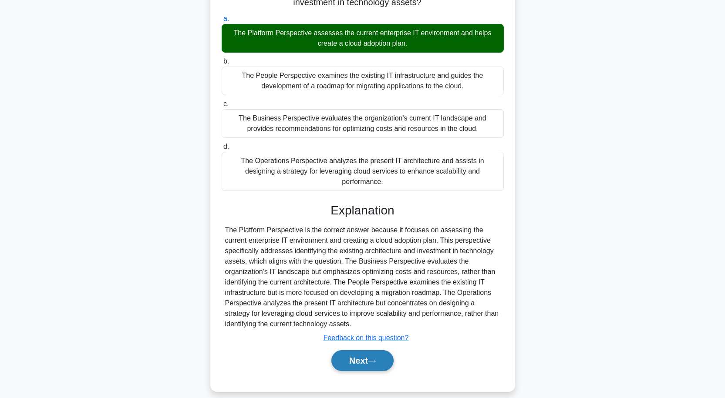
click at [371, 350] on button "Next" at bounding box center [362, 360] width 62 height 21
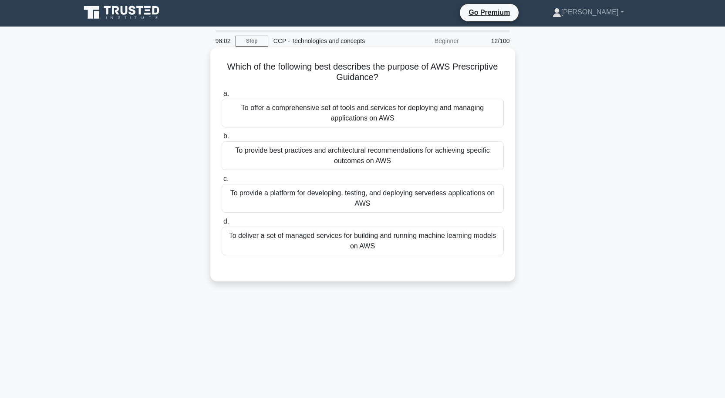
scroll to position [0, 0]
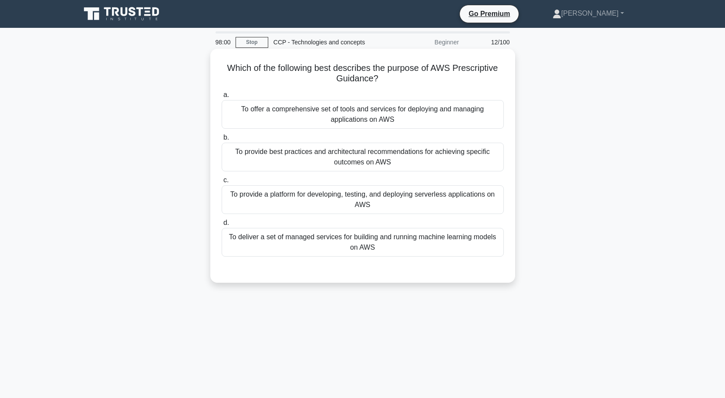
click at [370, 201] on div "To provide a platform for developing, testing, and deploying serverless applica…" at bounding box center [363, 199] width 282 height 29
click at [222, 183] on input "c. To provide a platform for developing, testing, and deploying serverless appl…" at bounding box center [222, 181] width 0 height 6
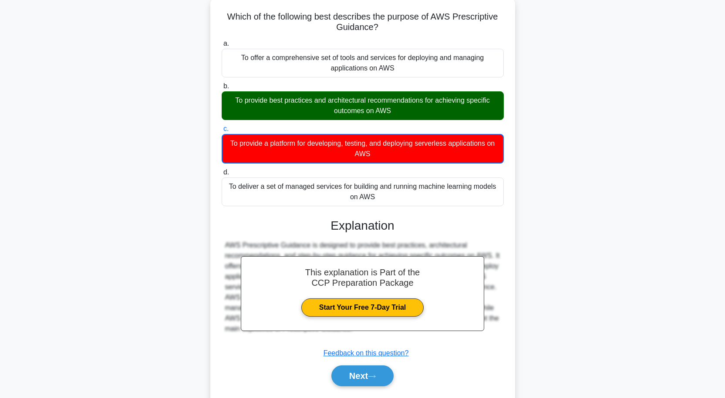
scroll to position [77, 0]
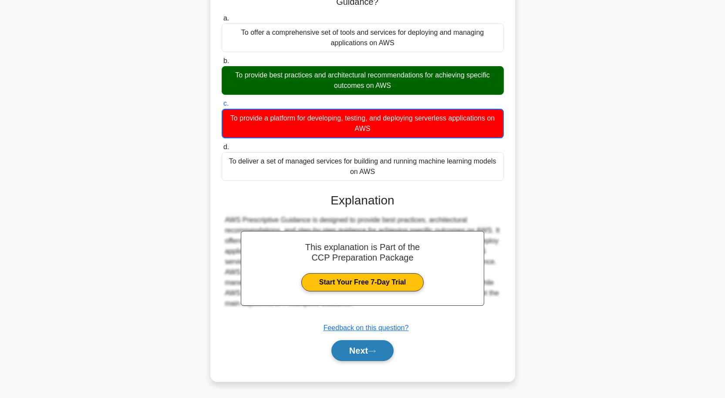
click at [349, 343] on button "Next" at bounding box center [362, 350] width 62 height 21
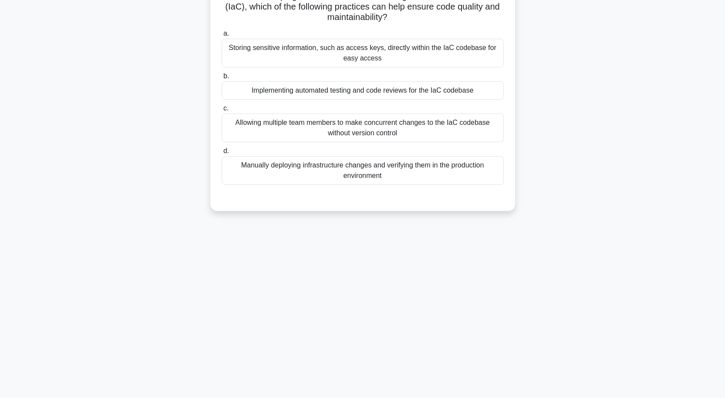
click at [387, 93] on div "Implementing automated testing and code reviews for the IaC codebase" at bounding box center [363, 90] width 282 height 18
click at [222, 79] on input "b. Implementing automated testing and code reviews for the IaC codebase" at bounding box center [222, 77] width 0 height 6
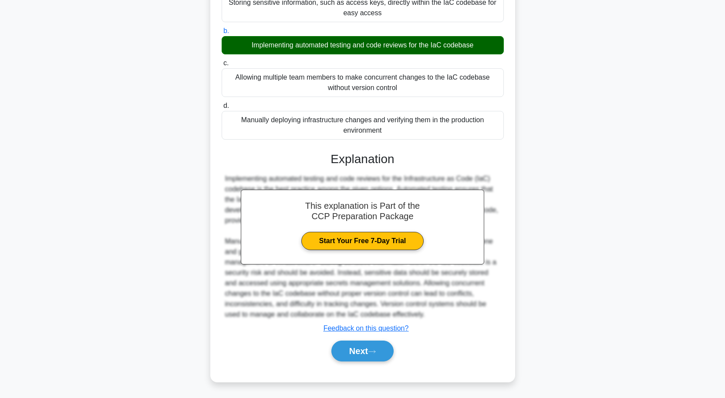
scroll to position [118, 0]
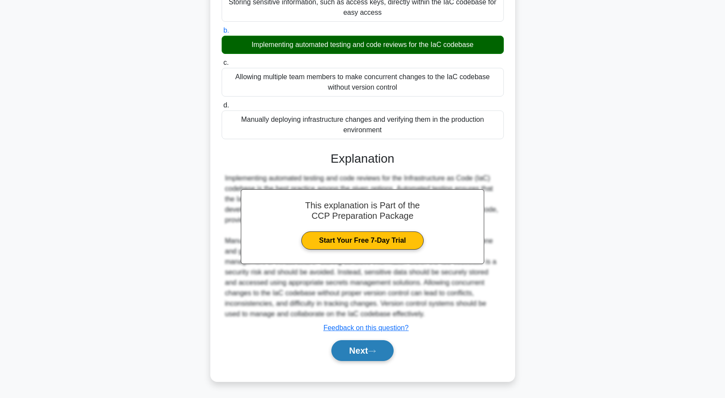
click at [354, 349] on button "Next" at bounding box center [362, 350] width 62 height 21
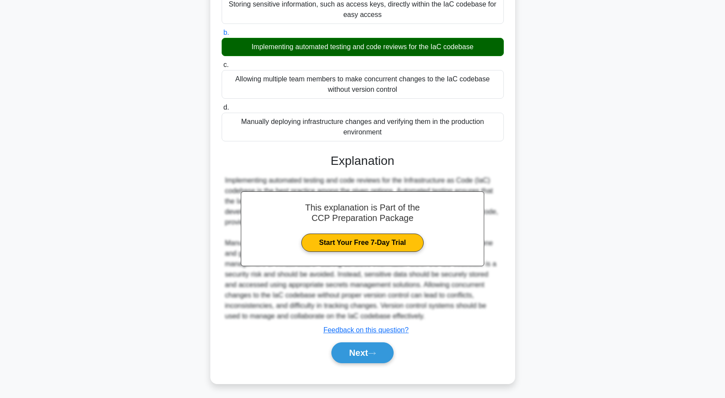
scroll to position [72, 0]
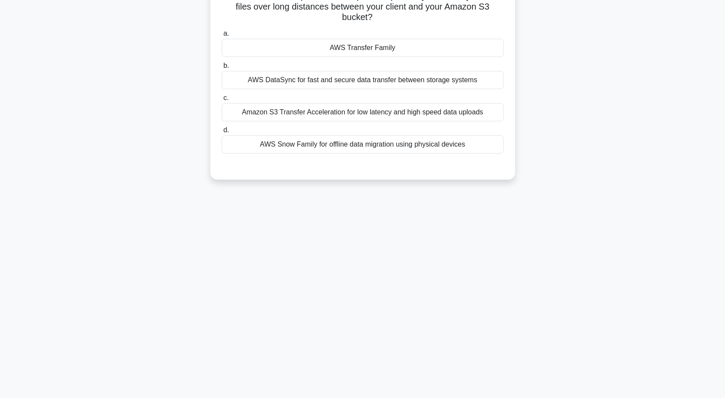
click at [394, 50] on div "AWS Transfer Family" at bounding box center [363, 48] width 282 height 18
click at [222, 37] on input "a. AWS Transfer Family" at bounding box center [222, 34] width 0 height 6
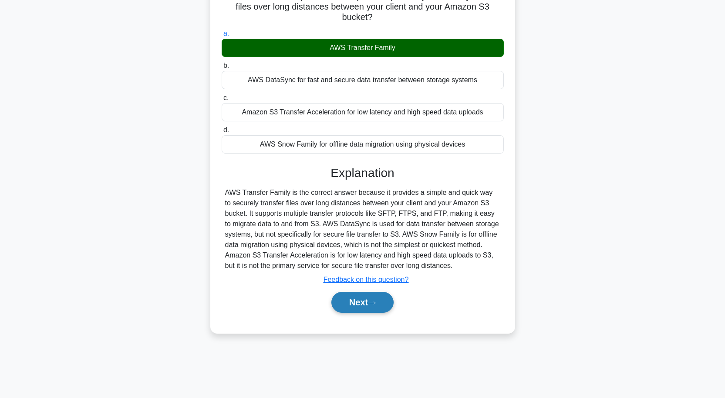
click at [363, 305] on button "Next" at bounding box center [362, 302] width 62 height 21
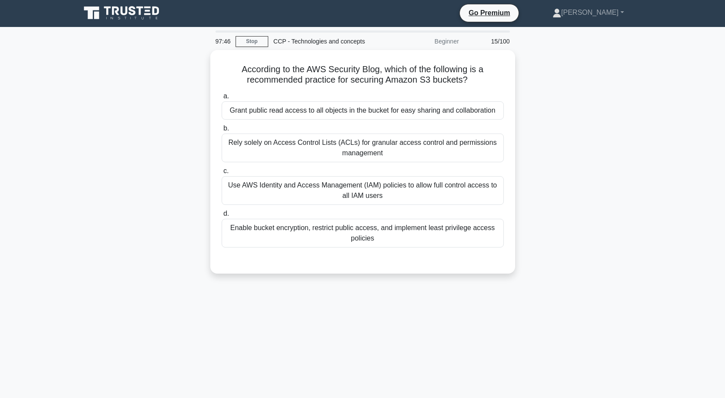
scroll to position [0, 0]
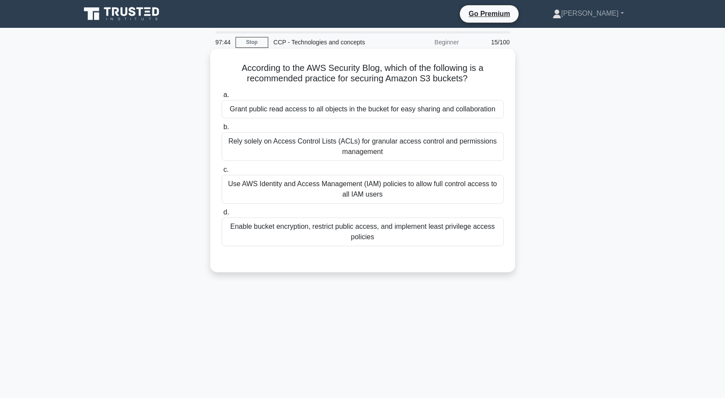
click at [372, 107] on div "Grant public read access to all objects in the bucket for easy sharing and coll…" at bounding box center [363, 109] width 282 height 18
click at [222, 98] on input "a. Grant public read access to all objects in the bucket for easy sharing and c…" at bounding box center [222, 95] width 0 height 6
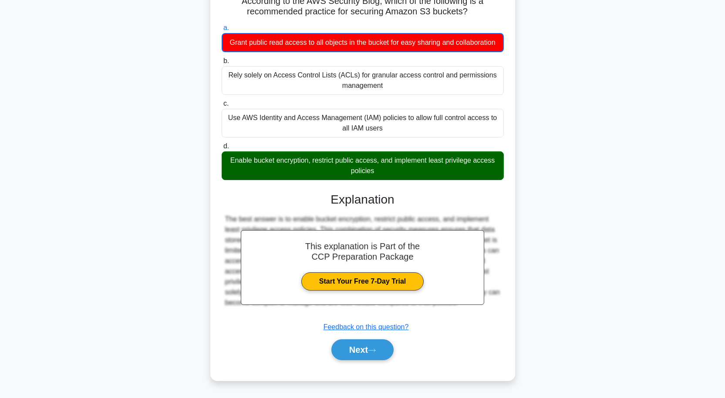
scroll to position [72, 0]
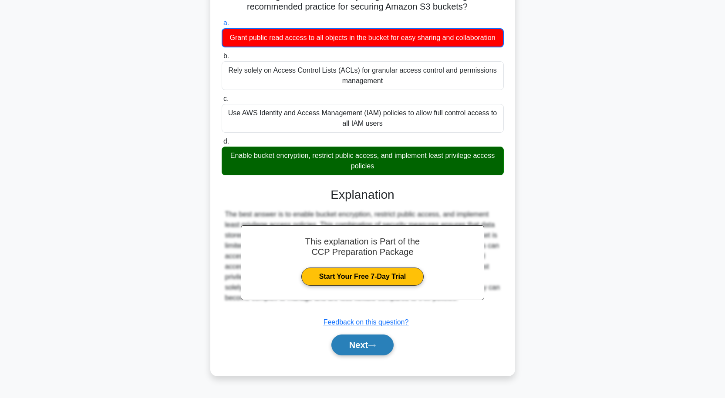
drag, startPoint x: 349, startPoint y: 352, endPoint x: 361, endPoint y: 345, distance: 13.4
click at [352, 351] on button "Next" at bounding box center [362, 345] width 62 height 21
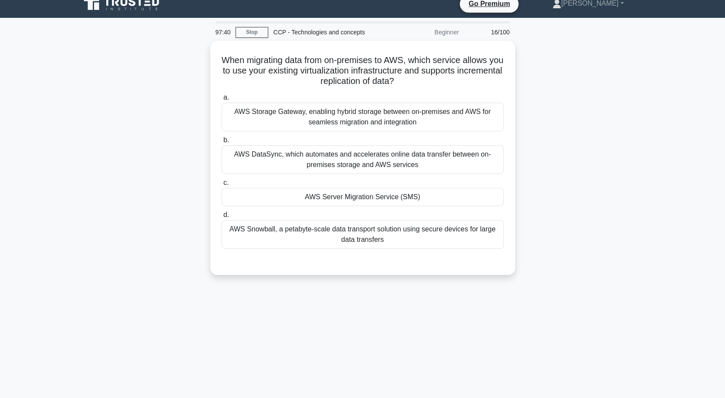
scroll to position [0, 0]
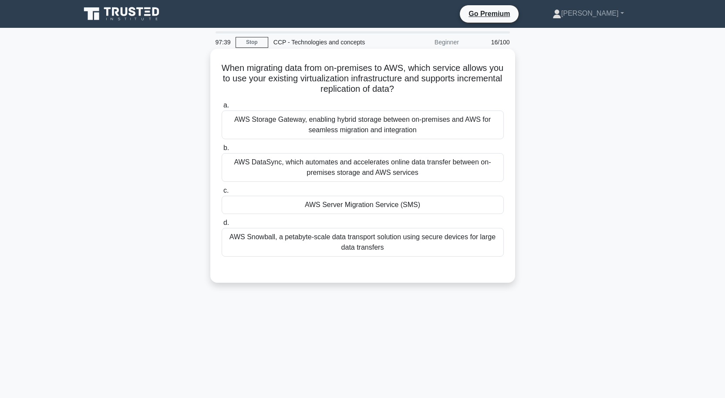
click at [385, 205] on div "AWS Server Migration Service (SMS)" at bounding box center [363, 205] width 282 height 18
click at [222, 194] on input "c. AWS Server Migration Service (SMS)" at bounding box center [222, 191] width 0 height 6
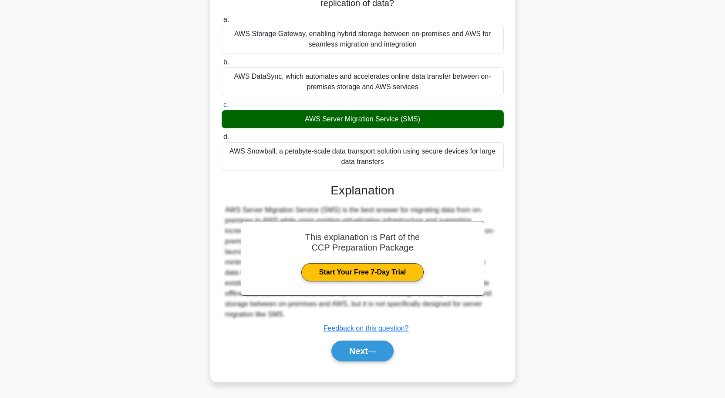
scroll to position [87, 0]
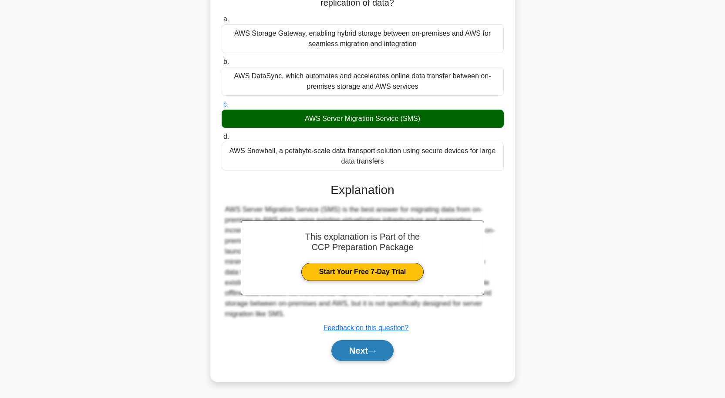
click at [363, 345] on button "Next" at bounding box center [362, 350] width 62 height 21
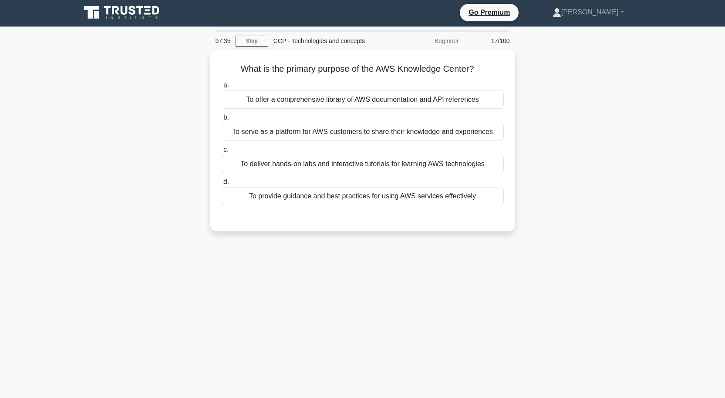
scroll to position [0, 0]
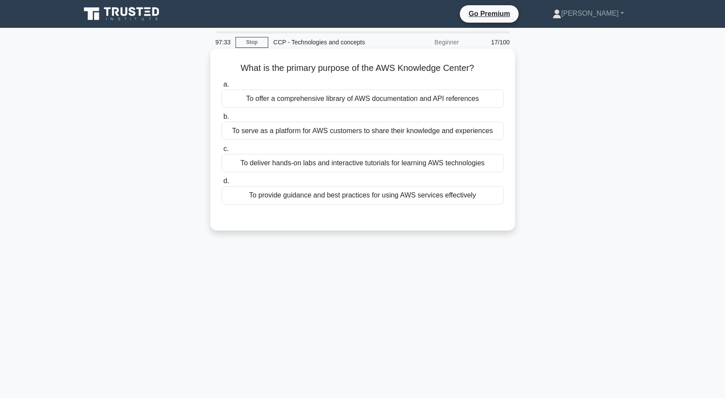
click at [398, 99] on div "To offer a comprehensive library of AWS documentation and API references" at bounding box center [363, 99] width 282 height 18
click at [222, 87] on input "a. To offer a comprehensive library of AWS documentation and API references" at bounding box center [222, 85] width 0 height 6
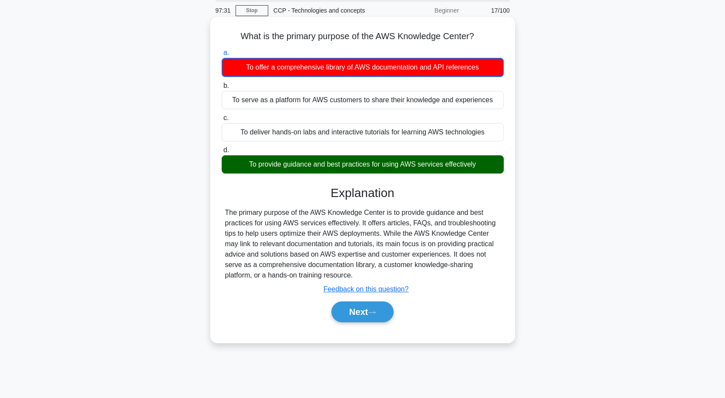
scroll to position [72, 0]
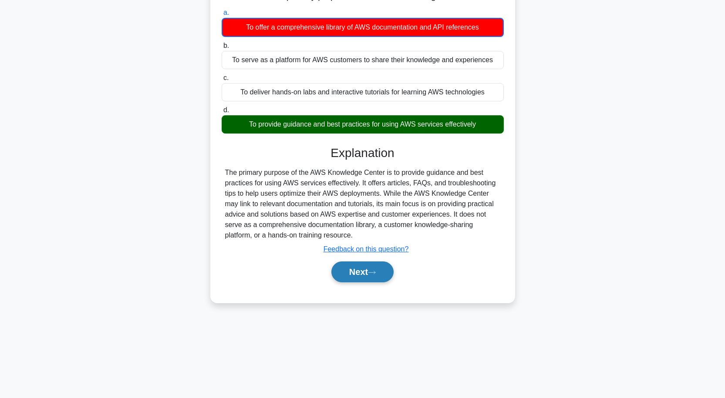
click at [351, 274] on button "Next" at bounding box center [362, 272] width 62 height 21
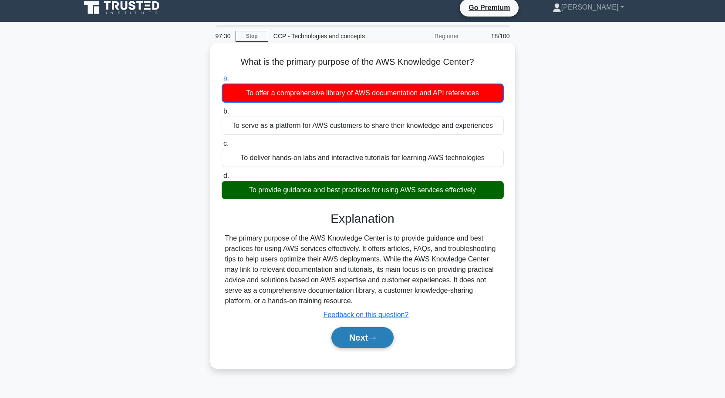
scroll to position [0, 0]
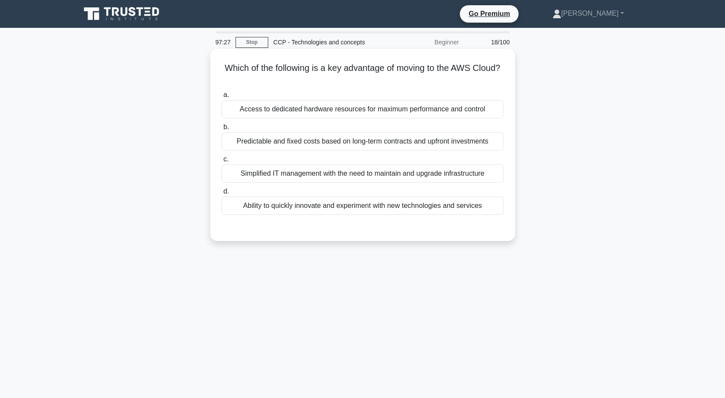
click at [390, 146] on div "Predictable and fixed costs based on long-term contracts and upfront investments" at bounding box center [363, 141] width 282 height 18
click at [222, 130] on input "b. Predictable and fixed costs based on long-term contracts and upfront investm…" at bounding box center [222, 127] width 0 height 6
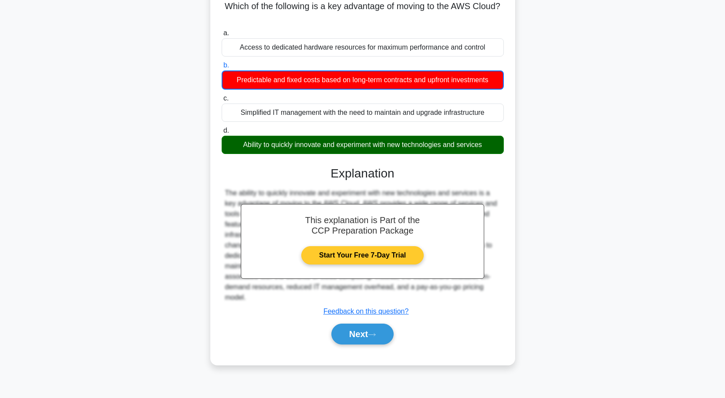
scroll to position [72, 0]
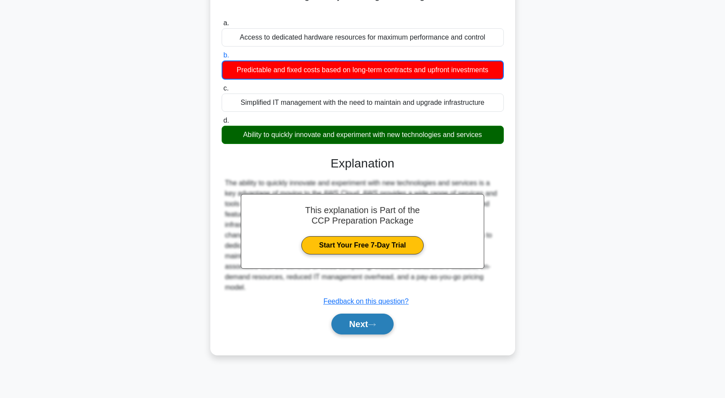
click at [365, 322] on button "Next" at bounding box center [362, 324] width 62 height 21
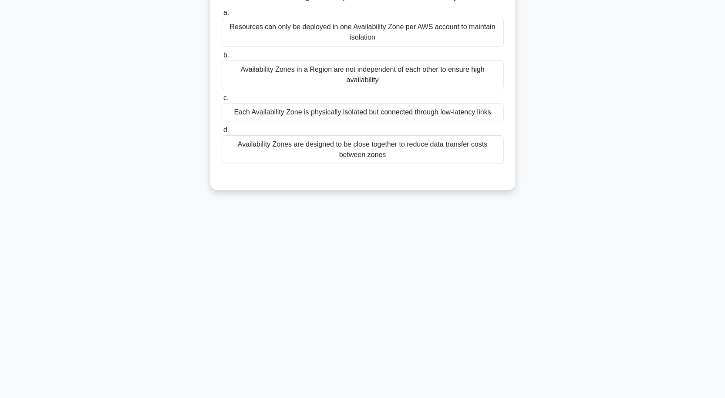
click at [389, 121] on div "Each Availability Zone is physically isolated but connected through low-latency…" at bounding box center [363, 112] width 282 height 18
click at [222, 101] on input "c. Each Availability Zone is physically isolated but connected through low-late…" at bounding box center [222, 98] width 0 height 6
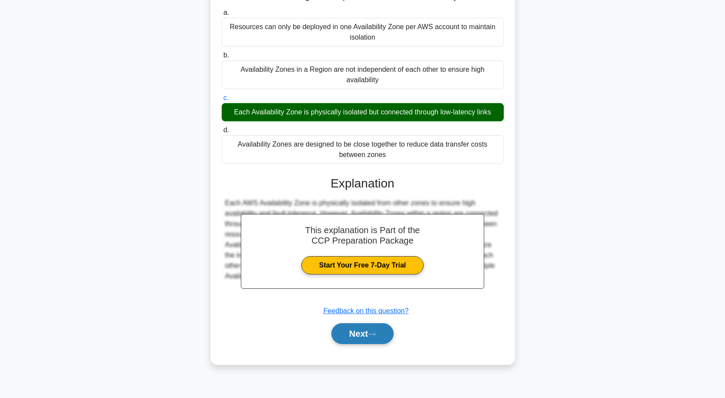
click at [377, 344] on button "Next" at bounding box center [362, 333] width 62 height 21
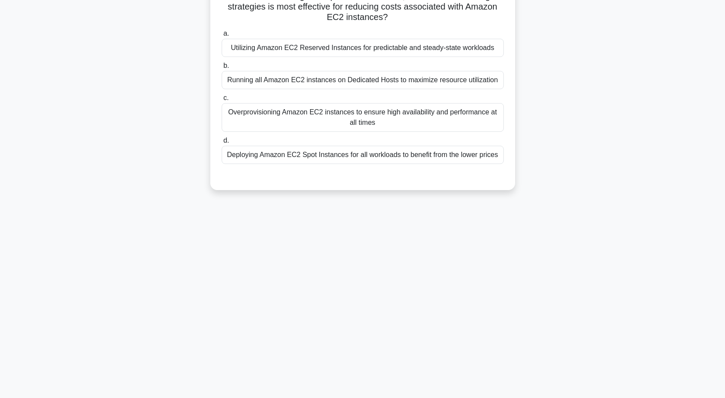
click at [403, 156] on div "Deploying Amazon EC2 Spot Instances for all workloads to benefit from the lower…" at bounding box center [363, 155] width 282 height 18
click at [222, 144] on input "d. Deploying Amazon EC2 Spot Instances for all workloads to benefit from the lo…" at bounding box center [222, 141] width 0 height 6
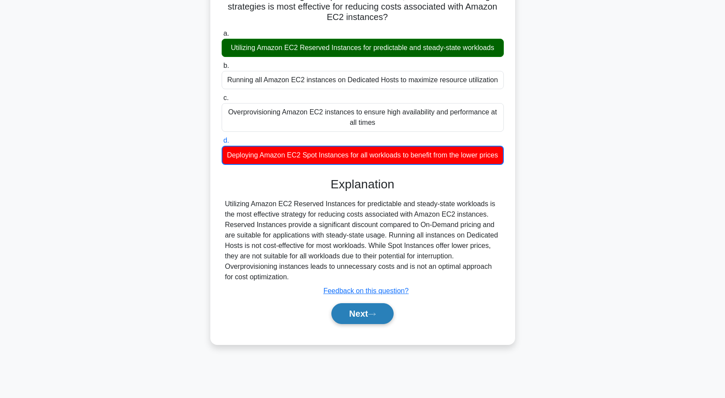
drag, startPoint x: 357, startPoint y: 324, endPoint x: 362, endPoint y: 320, distance: 5.9
click at [359, 324] on button "Next" at bounding box center [362, 313] width 62 height 21
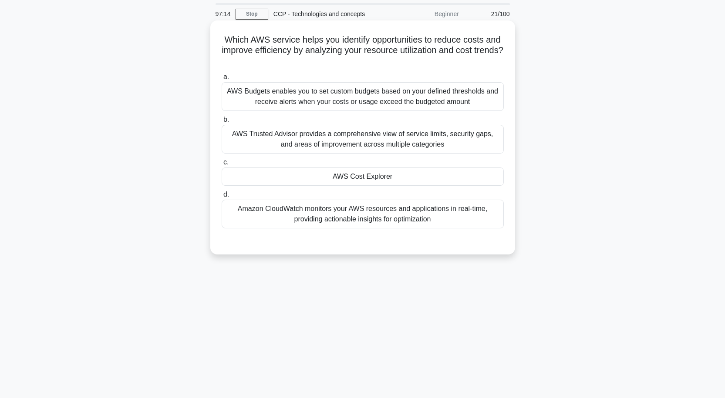
click at [376, 179] on div "AWS Cost Explorer" at bounding box center [363, 177] width 282 height 18
click at [222, 165] on input "c. AWS Cost Explorer" at bounding box center [222, 163] width 0 height 6
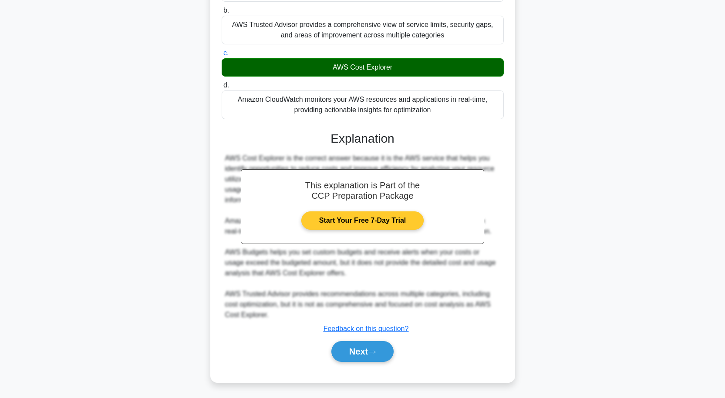
scroll to position [139, 0]
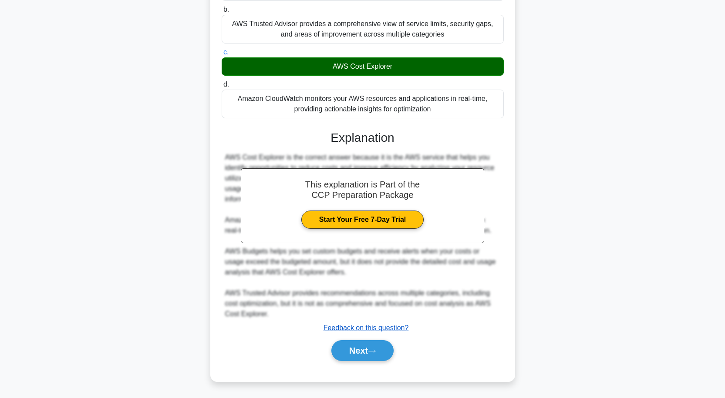
drag, startPoint x: 373, startPoint y: 349, endPoint x: 386, endPoint y: 332, distance: 20.5
click at [375, 349] on icon at bounding box center [372, 351] width 8 height 5
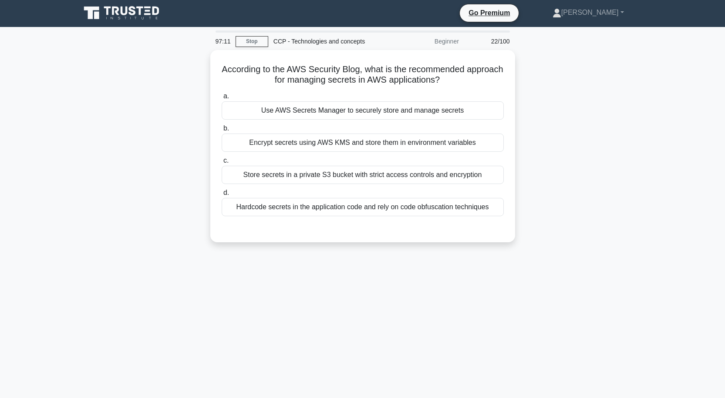
scroll to position [0, 0]
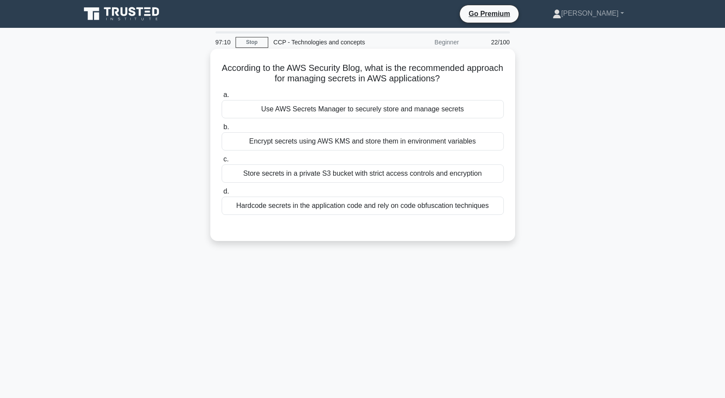
click at [399, 140] on div "Encrypt secrets using AWS KMS and store them in environment variables" at bounding box center [363, 141] width 282 height 18
click at [222, 130] on input "b. Encrypt secrets using AWS KMS and store them in environment variables" at bounding box center [222, 127] width 0 height 6
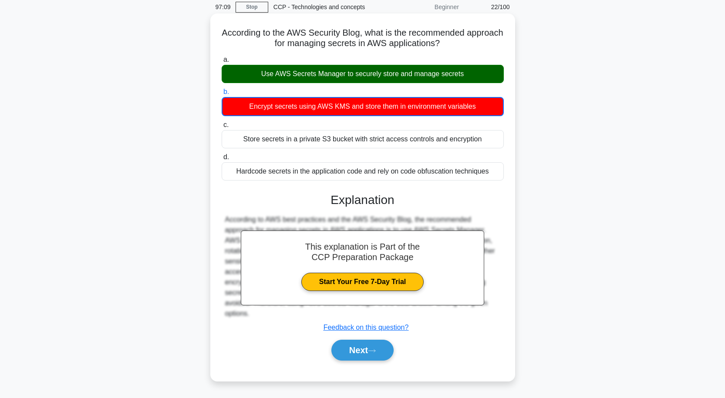
scroll to position [72, 0]
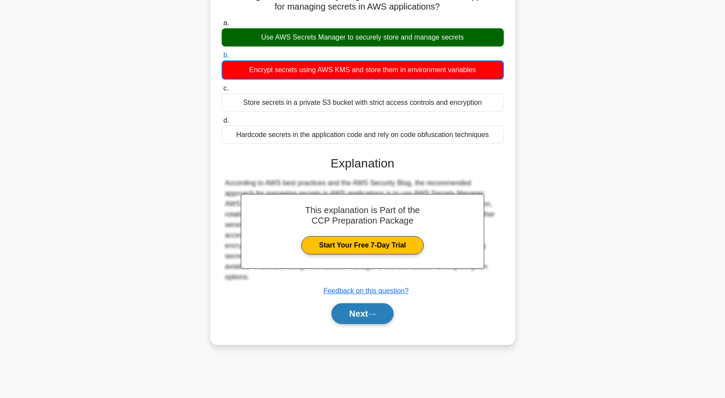
click at [361, 319] on button "Next" at bounding box center [362, 313] width 62 height 21
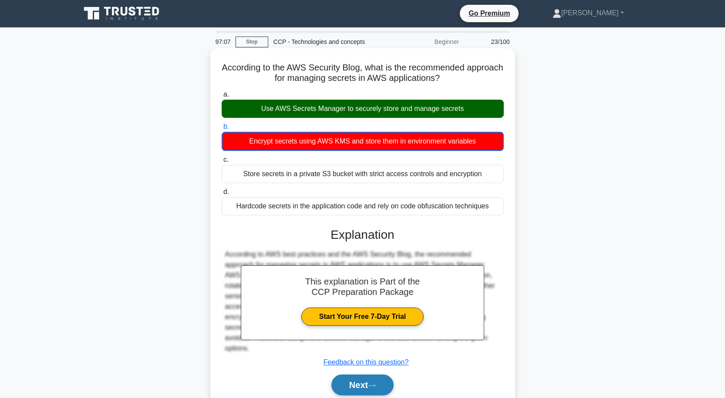
scroll to position [0, 0]
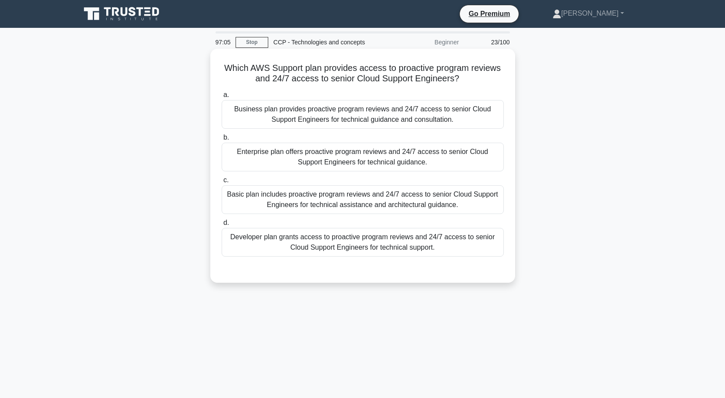
click at [378, 121] on div "Business plan provides proactive program reviews and 24/7 access to senior Clou…" at bounding box center [363, 114] width 282 height 29
click at [222, 98] on input "a. Business plan provides proactive program reviews and 24/7 access to senior C…" at bounding box center [222, 95] width 0 height 6
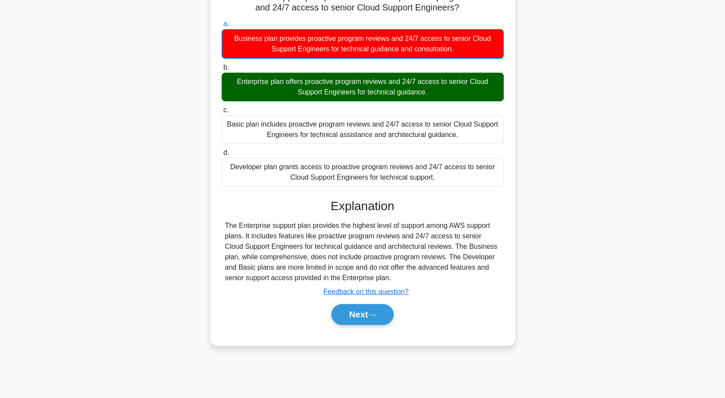
scroll to position [72, 0]
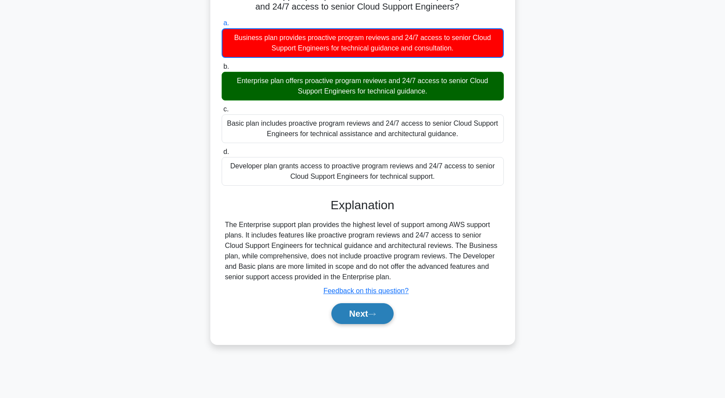
click at [362, 315] on button "Next" at bounding box center [362, 313] width 62 height 21
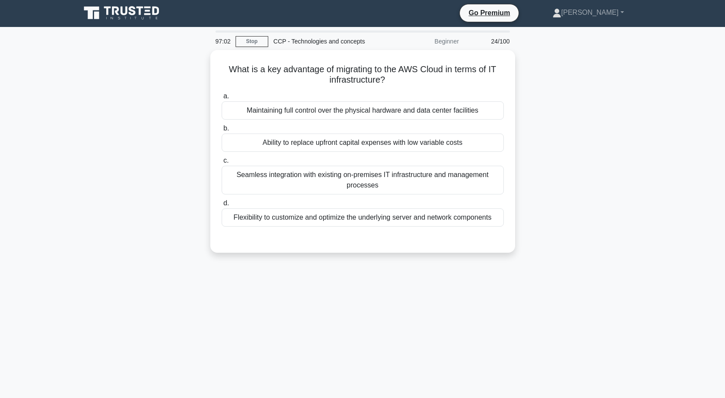
scroll to position [0, 0]
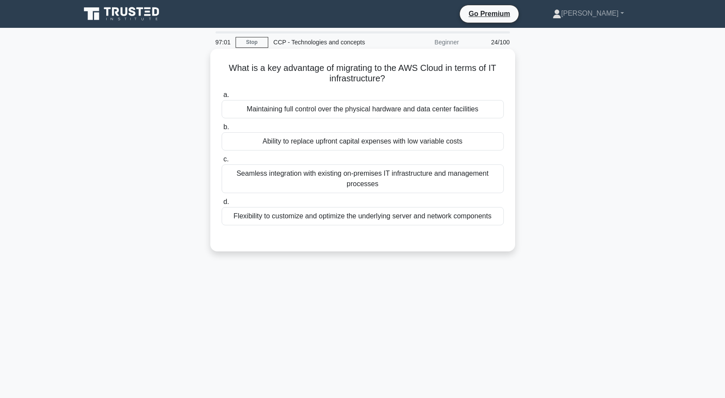
click at [362, 139] on div "Ability to replace upfront capital expenses with low variable costs" at bounding box center [363, 141] width 282 height 18
click at [222, 130] on input "b. Ability to replace upfront capital expenses with low variable costs" at bounding box center [222, 127] width 0 height 6
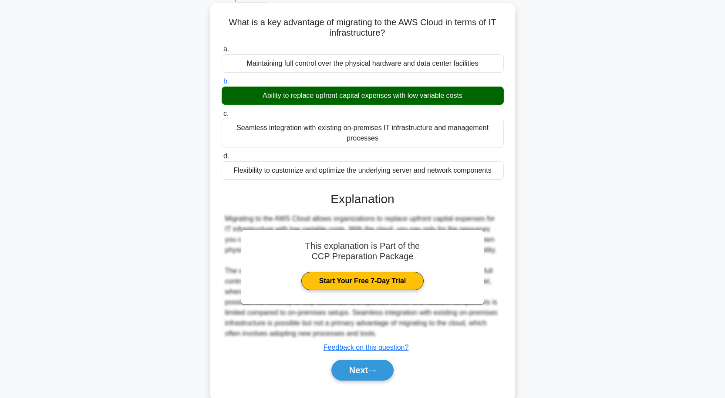
scroll to position [72, 0]
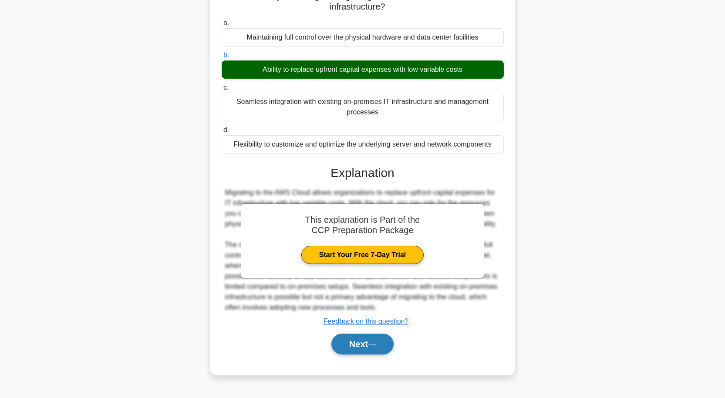
drag, startPoint x: 358, startPoint y: 343, endPoint x: 363, endPoint y: 339, distance: 6.2
click at [361, 343] on button "Next" at bounding box center [362, 344] width 62 height 21
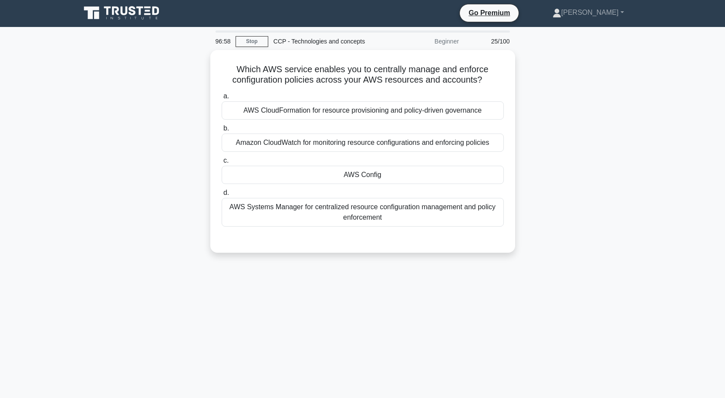
scroll to position [0, 0]
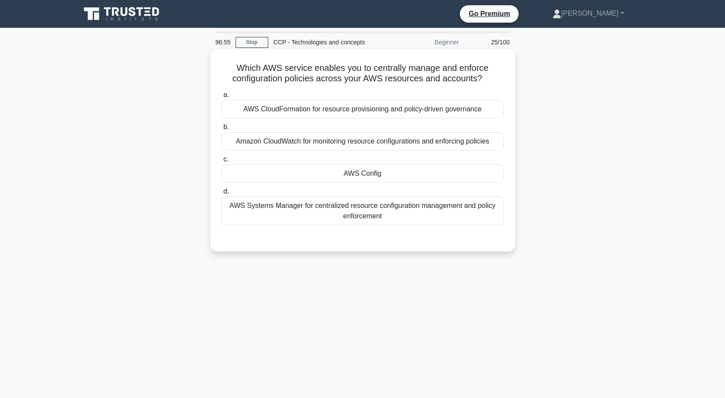
click at [359, 175] on div "AWS Config" at bounding box center [363, 174] width 282 height 18
click at [222, 162] on input "c. AWS Config" at bounding box center [222, 160] width 0 height 6
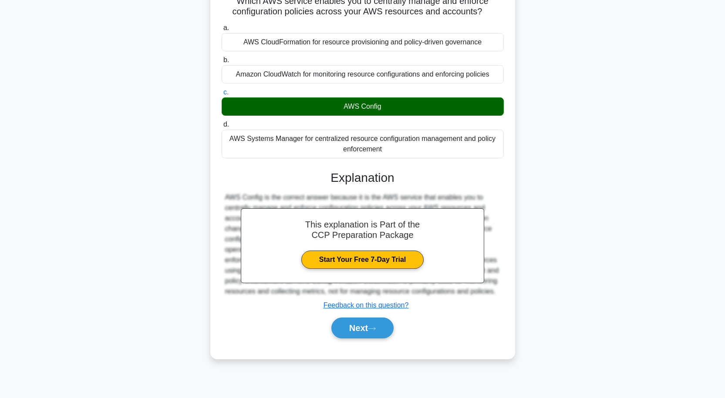
scroll to position [72, 0]
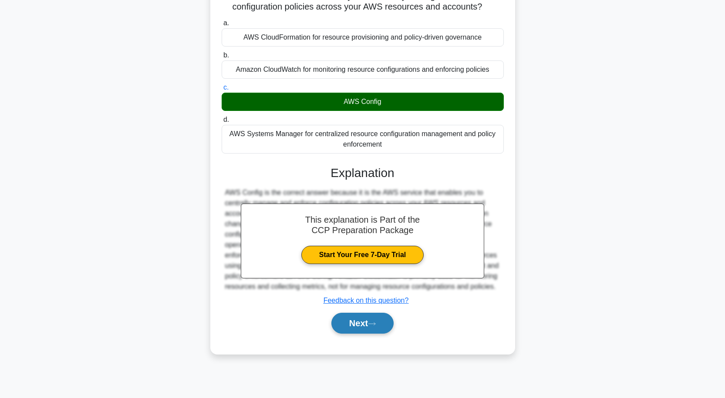
click at [353, 329] on button "Next" at bounding box center [362, 323] width 62 height 21
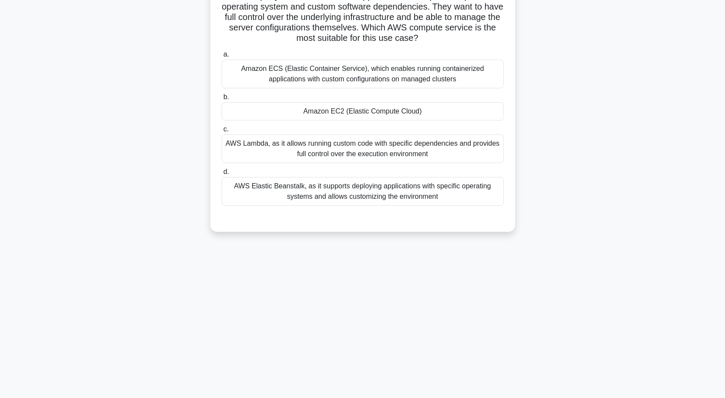
click at [387, 112] on div "Amazon EC2 (Elastic Compute Cloud)" at bounding box center [363, 111] width 282 height 18
click at [222, 100] on input "b. Amazon EC2 (Elastic Compute Cloud)" at bounding box center [222, 97] width 0 height 6
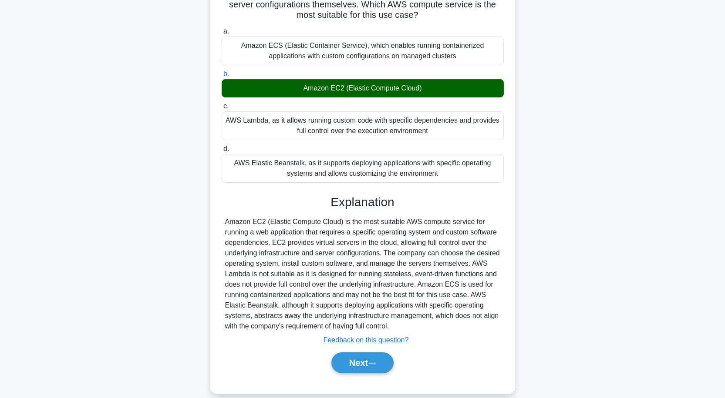
scroll to position [107, 0]
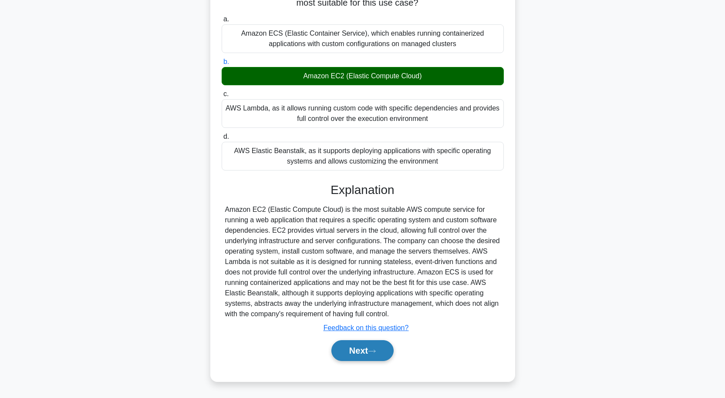
click at [350, 357] on button "Next" at bounding box center [362, 350] width 62 height 21
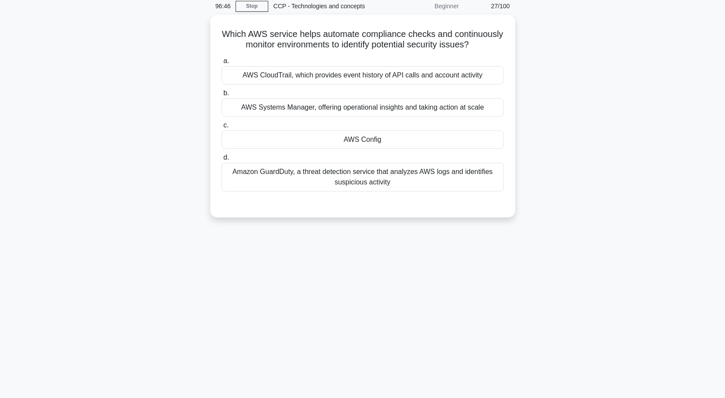
scroll to position [0, 0]
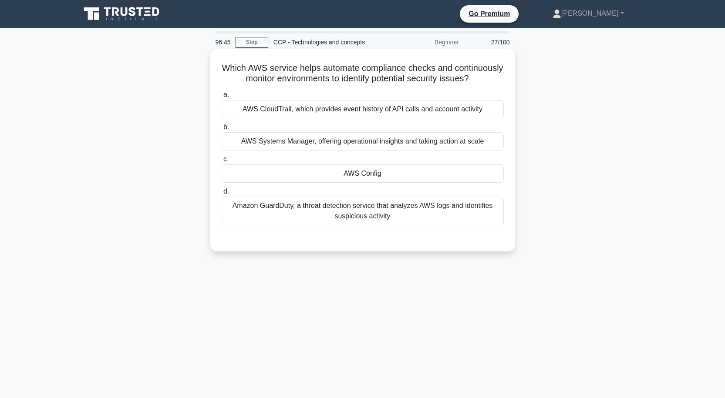
click at [376, 183] on div "AWS Config" at bounding box center [363, 174] width 282 height 18
click at [222, 162] on input "c. AWS Config" at bounding box center [222, 160] width 0 height 6
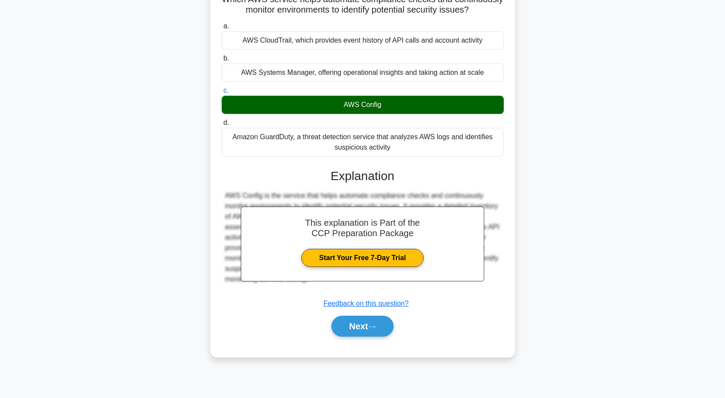
scroll to position [72, 0]
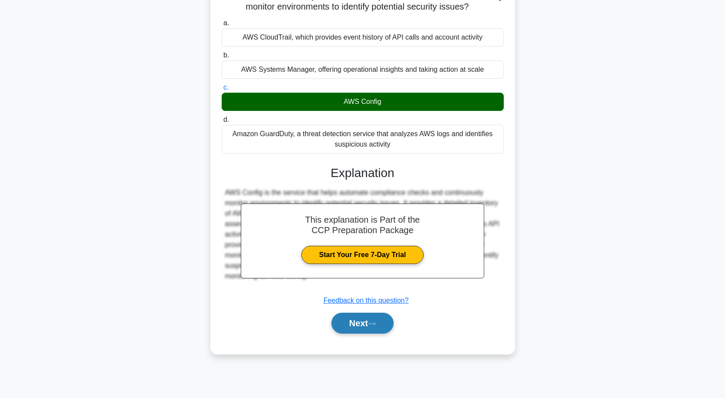
click at [339, 331] on button "Next" at bounding box center [362, 323] width 62 height 21
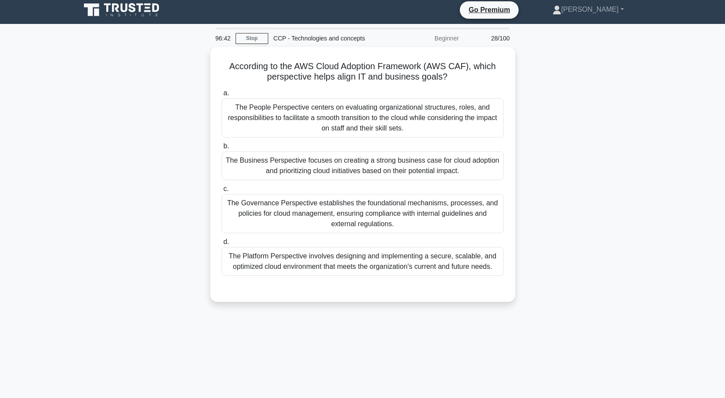
scroll to position [0, 0]
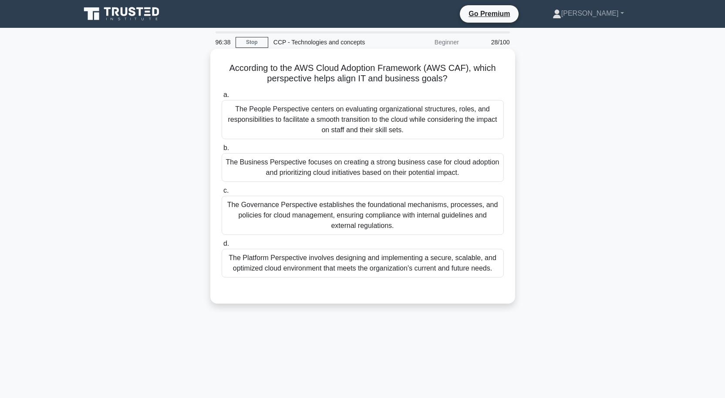
click at [353, 169] on div "The Business Perspective focuses on creating a strong business case for cloud a…" at bounding box center [363, 167] width 282 height 29
click at [222, 151] on input "b. The Business Perspective focuses on creating a strong business case for clou…" at bounding box center [222, 148] width 0 height 6
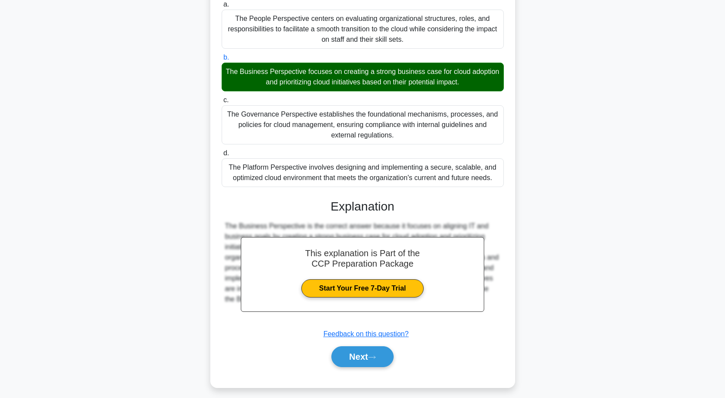
scroll to position [97, 0]
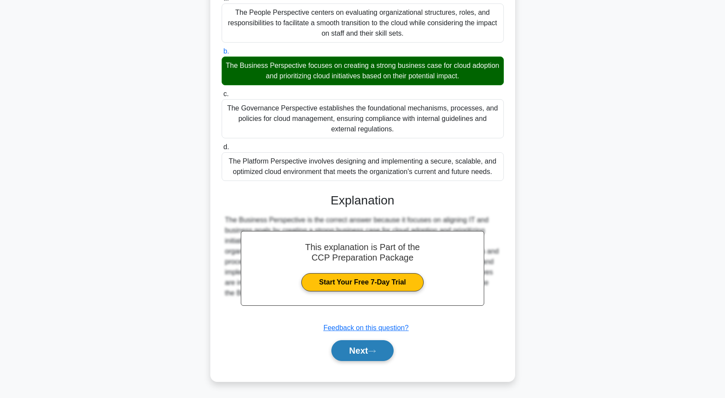
click at [357, 345] on button "Next" at bounding box center [362, 350] width 62 height 21
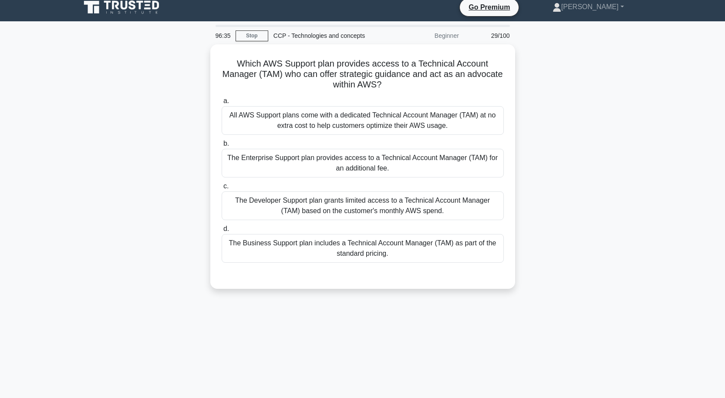
scroll to position [0, 0]
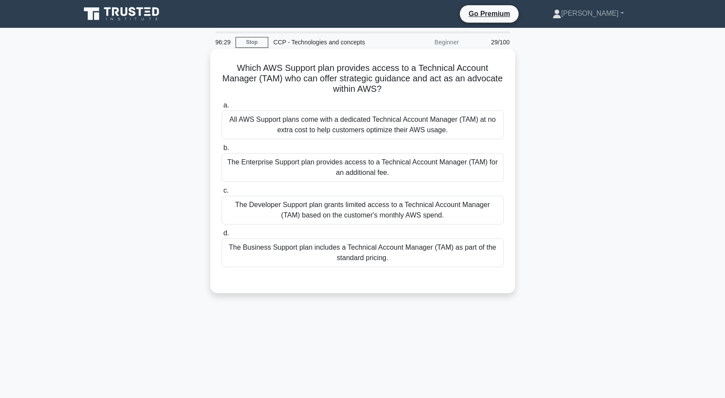
click at [371, 123] on div "All AWS Support plans come with a dedicated Technical Account Manager (TAM) at …" at bounding box center [363, 125] width 282 height 29
click at [222, 108] on input "a. All AWS Support plans come with a dedicated Technical Account Manager (TAM) …" at bounding box center [222, 106] width 0 height 6
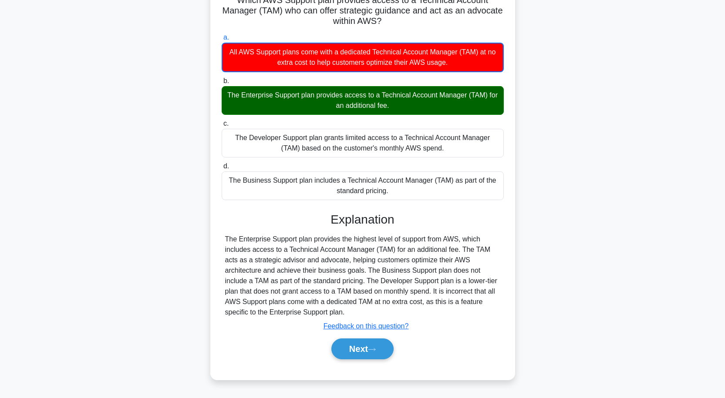
scroll to position [72, 0]
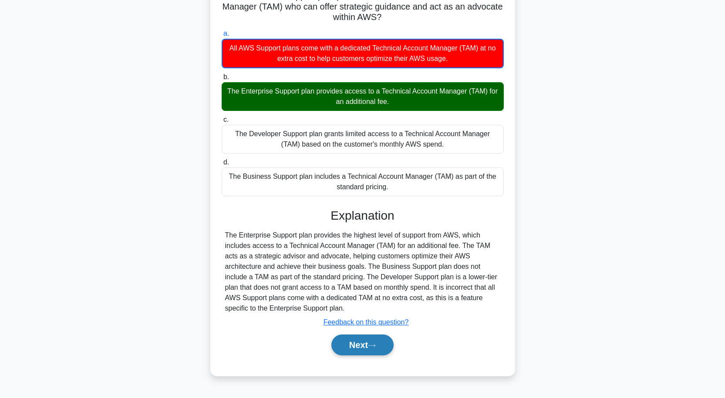
click at [364, 339] on button "Next" at bounding box center [362, 345] width 62 height 21
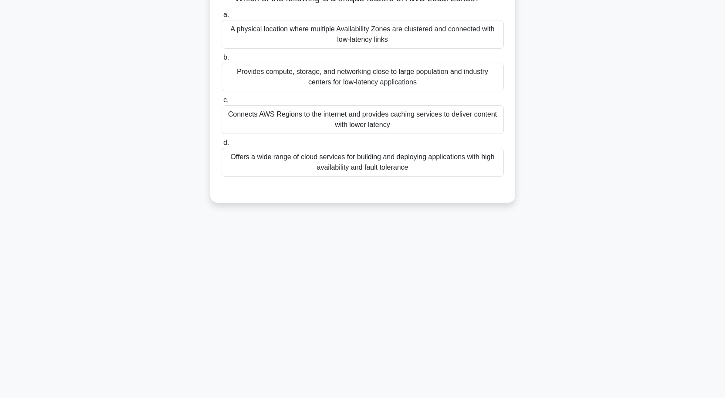
scroll to position [28, 0]
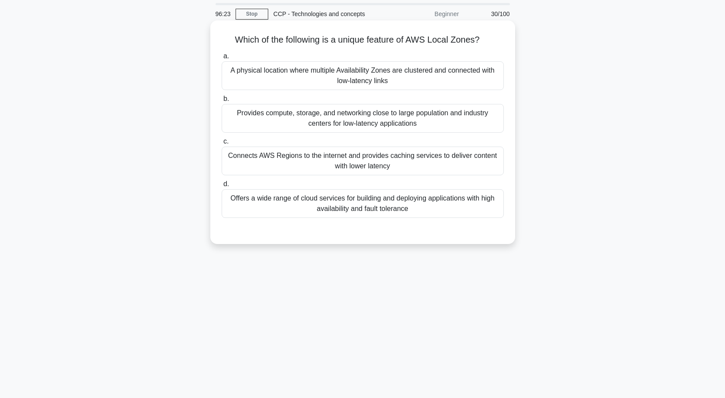
click at [401, 118] on div "Provides compute, storage, and networking close to large population and industr…" at bounding box center [363, 118] width 282 height 29
click at [222, 102] on input "b. Provides compute, storage, and networking close to large population and indu…" at bounding box center [222, 99] width 0 height 6
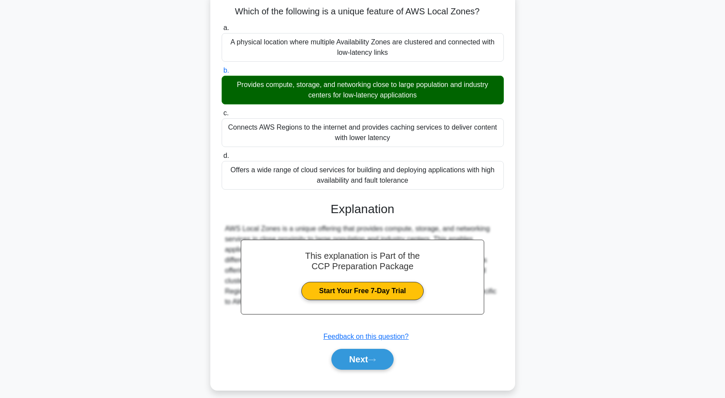
scroll to position [72, 0]
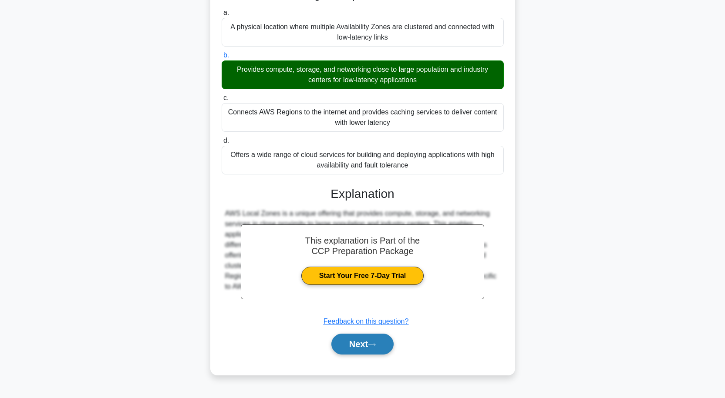
click at [366, 347] on button "Next" at bounding box center [362, 344] width 62 height 21
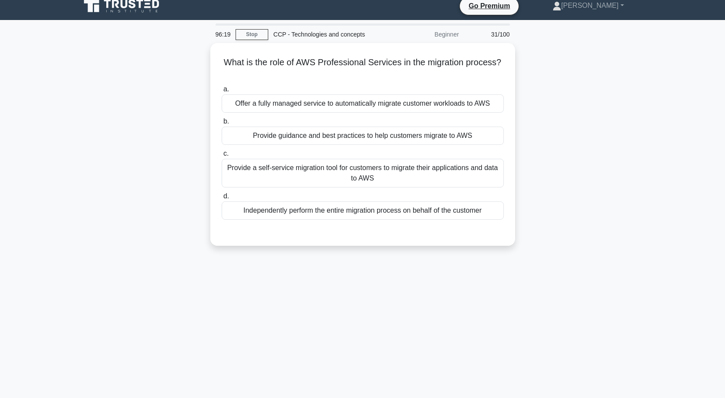
scroll to position [0, 0]
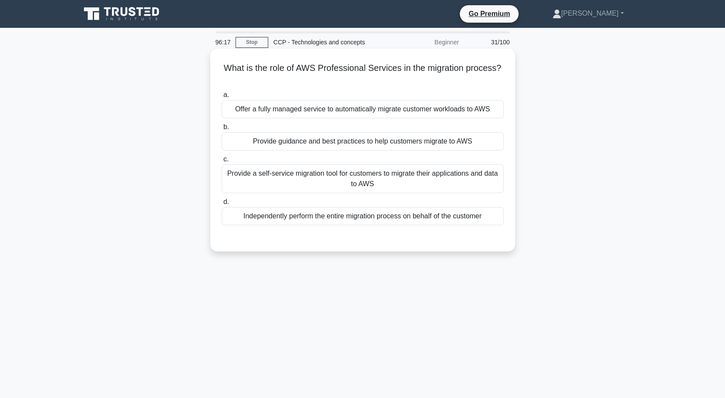
click at [419, 140] on div "Provide guidance and best practices to help customers migrate to AWS" at bounding box center [363, 141] width 282 height 18
click at [222, 130] on input "b. Provide guidance and best practices to help customers migrate to AWS" at bounding box center [222, 127] width 0 height 6
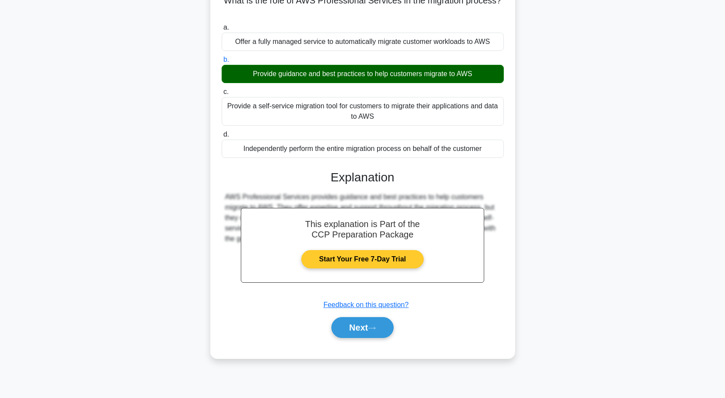
scroll to position [72, 0]
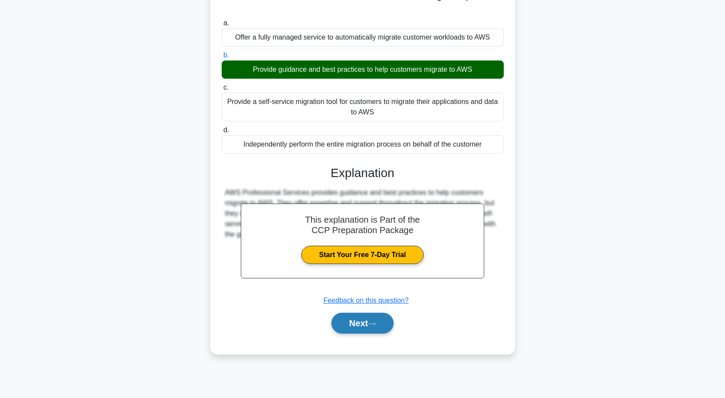
click at [363, 322] on button "Next" at bounding box center [362, 323] width 62 height 21
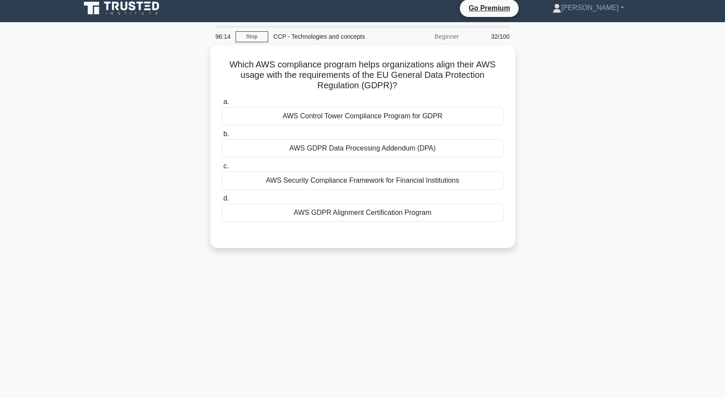
scroll to position [0, 0]
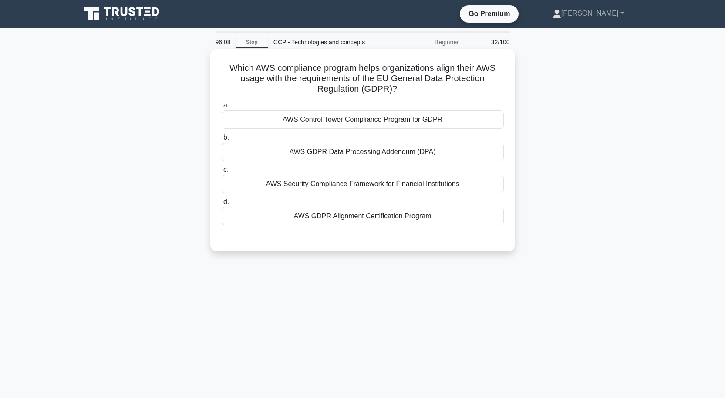
click at [383, 151] on div "AWS GDPR Data Processing Addendum (DPA)" at bounding box center [363, 152] width 282 height 18
click at [222, 141] on input "b. AWS GDPR Data Processing Addendum (DPA)" at bounding box center [222, 138] width 0 height 6
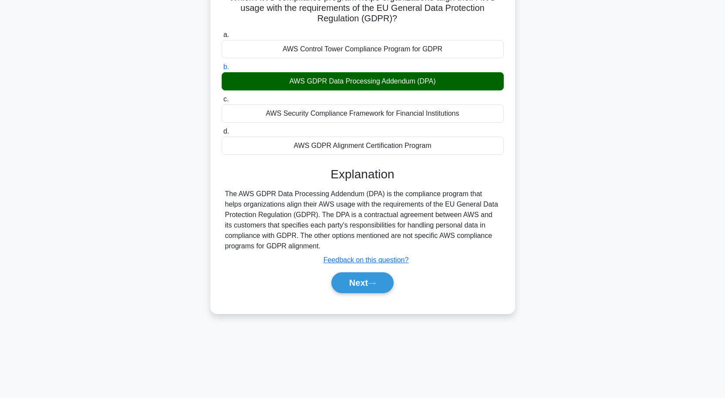
scroll to position [72, 0]
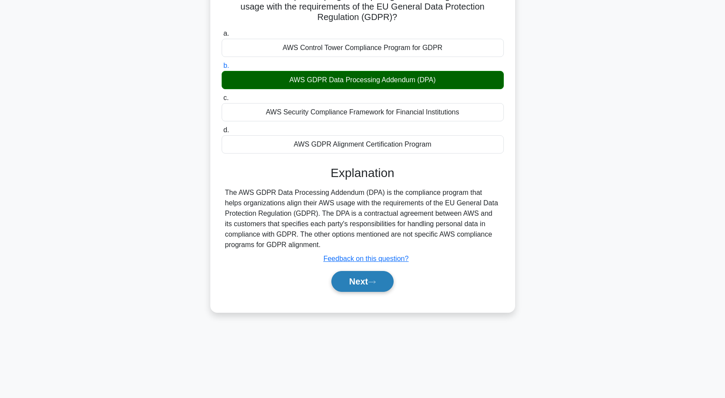
click at [364, 286] on button "Next" at bounding box center [362, 281] width 62 height 21
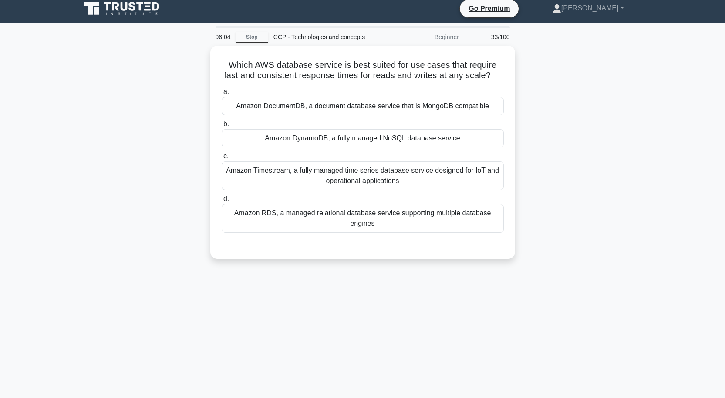
scroll to position [0, 0]
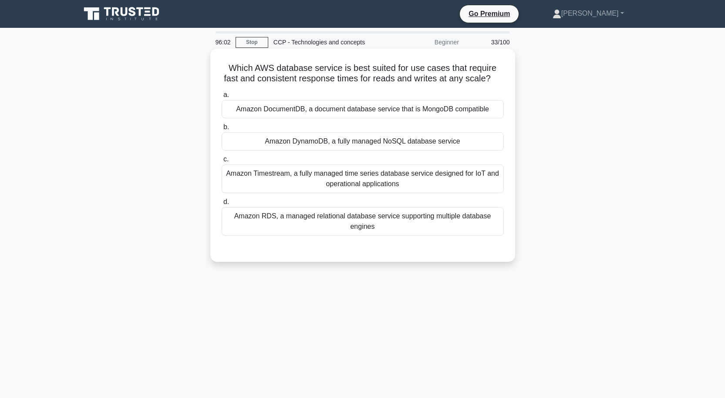
click at [394, 144] on div "Amazon DynamoDB, a fully managed NoSQL database service" at bounding box center [363, 141] width 282 height 18
click at [222, 130] on input "b. Amazon DynamoDB, a fully managed NoSQL database service" at bounding box center [222, 127] width 0 height 6
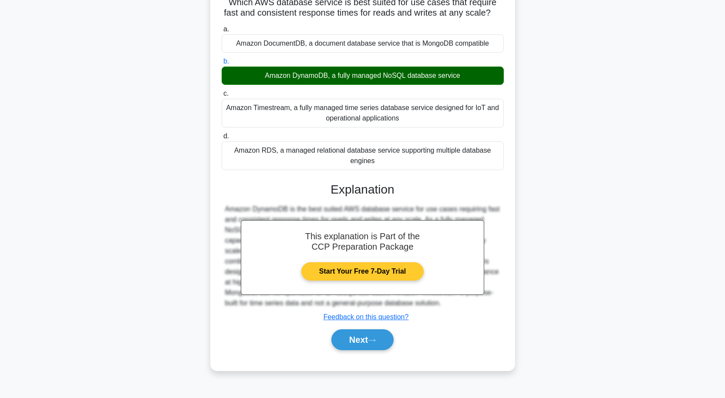
scroll to position [72, 0]
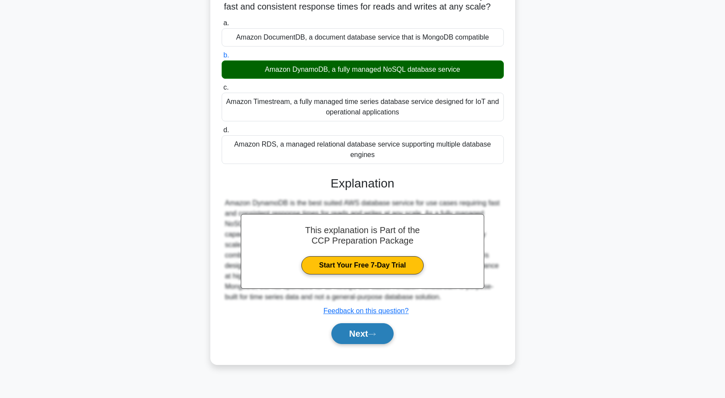
click at [356, 334] on button "Next" at bounding box center [362, 333] width 62 height 21
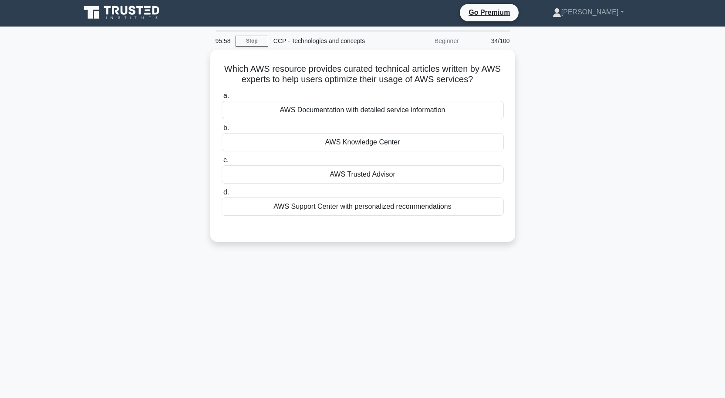
scroll to position [0, 0]
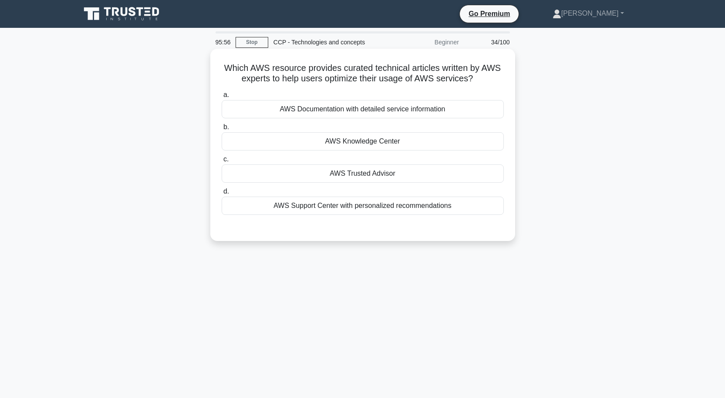
click at [382, 171] on div "AWS Trusted Advisor" at bounding box center [363, 174] width 282 height 18
click at [222, 162] on input "c. AWS Trusted Advisor" at bounding box center [222, 160] width 0 height 6
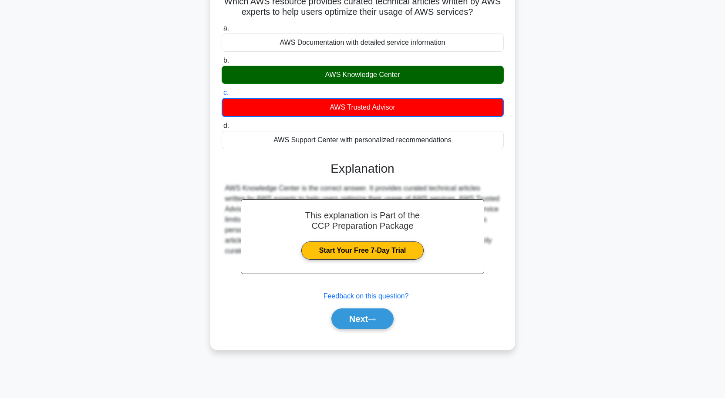
scroll to position [72, 0]
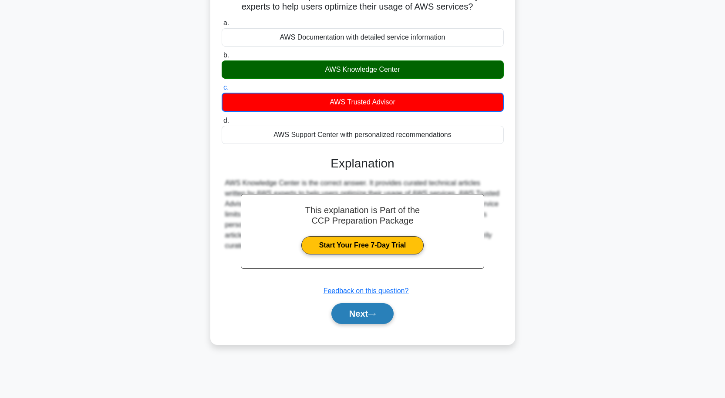
click at [367, 312] on button "Next" at bounding box center [362, 313] width 62 height 21
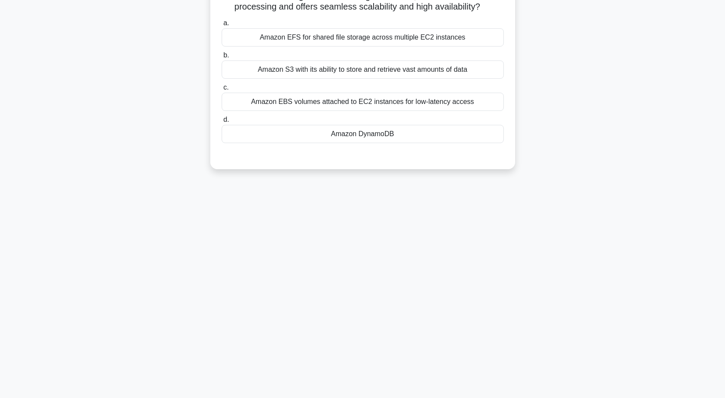
click at [396, 131] on div "Amazon DynamoDB" at bounding box center [363, 134] width 282 height 18
click at [222, 123] on input "d. Amazon DynamoDB" at bounding box center [222, 120] width 0 height 6
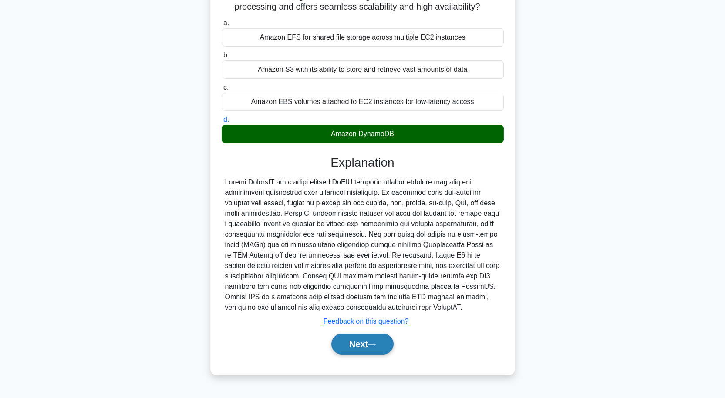
drag, startPoint x: 359, startPoint y: 347, endPoint x: 363, endPoint y: 342, distance: 6.3
click at [361, 347] on button "Next" at bounding box center [362, 344] width 62 height 21
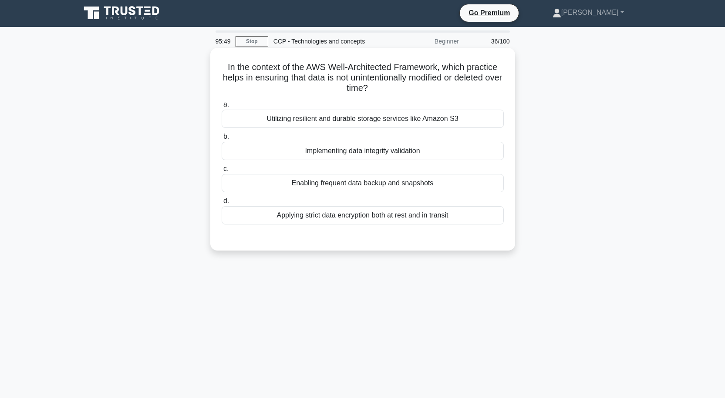
scroll to position [0, 0]
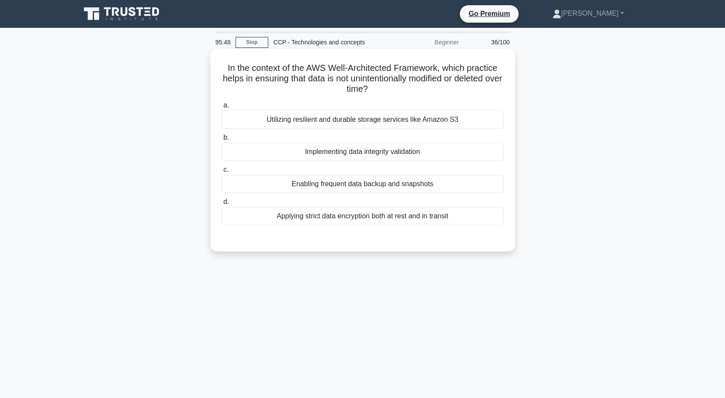
click at [392, 153] on div "Implementing data integrity validation" at bounding box center [363, 152] width 282 height 18
click at [222, 141] on input "b. Implementing data integrity validation" at bounding box center [222, 138] width 0 height 6
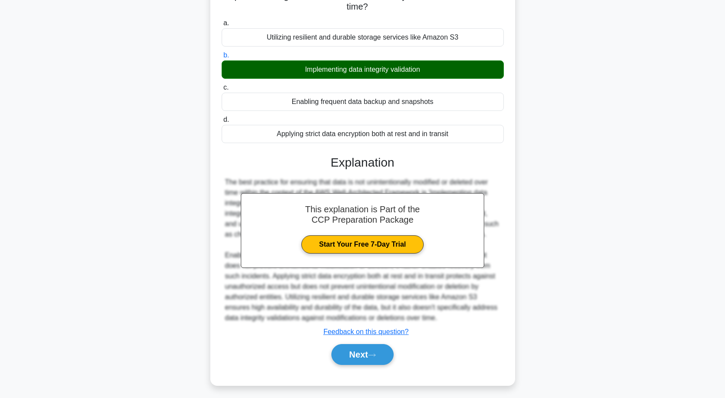
scroll to position [87, 0]
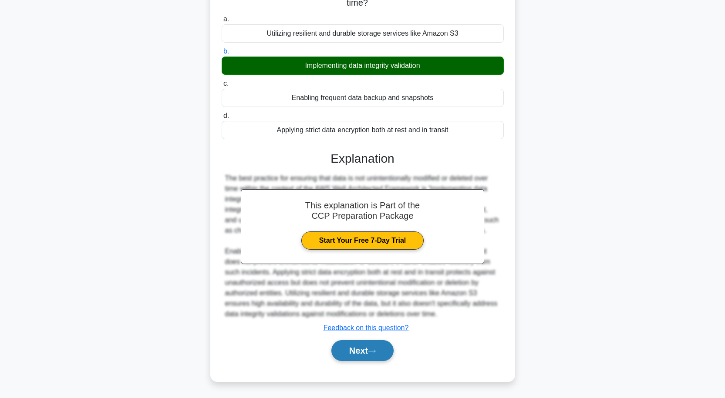
click at [355, 349] on button "Next" at bounding box center [362, 350] width 62 height 21
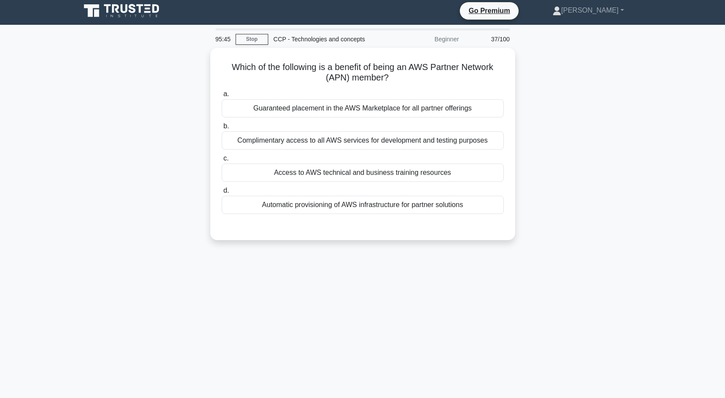
scroll to position [0, 0]
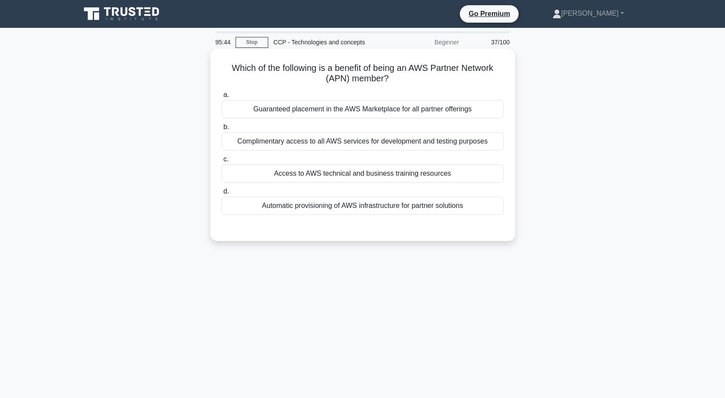
click at [385, 173] on div "Access to AWS technical and business training resources" at bounding box center [363, 174] width 282 height 18
click at [222, 162] on input "c. Access to AWS technical and business training resources" at bounding box center [222, 160] width 0 height 6
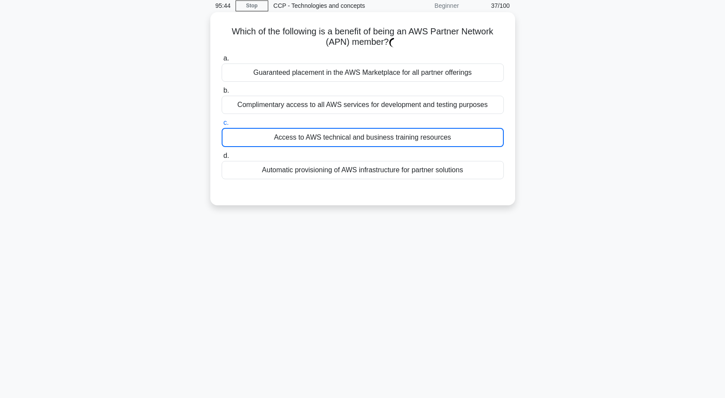
scroll to position [72, 0]
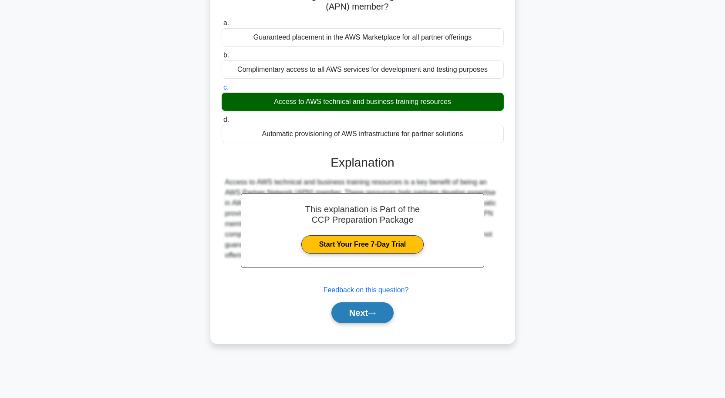
click at [364, 310] on button "Next" at bounding box center [362, 312] width 62 height 21
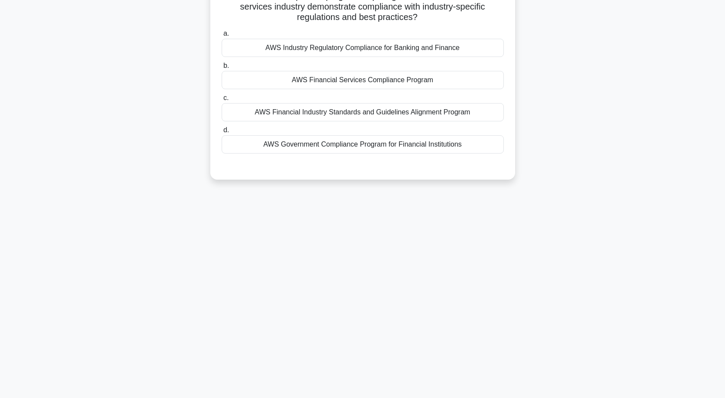
click at [425, 78] on div "AWS Financial Services Compliance Program" at bounding box center [363, 80] width 282 height 18
click at [222, 69] on input "b. AWS Financial Services Compliance Program" at bounding box center [222, 66] width 0 height 6
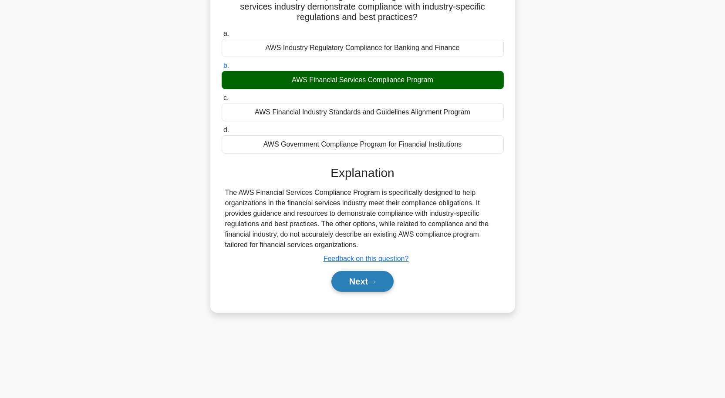
click at [376, 281] on icon at bounding box center [372, 282] width 8 height 5
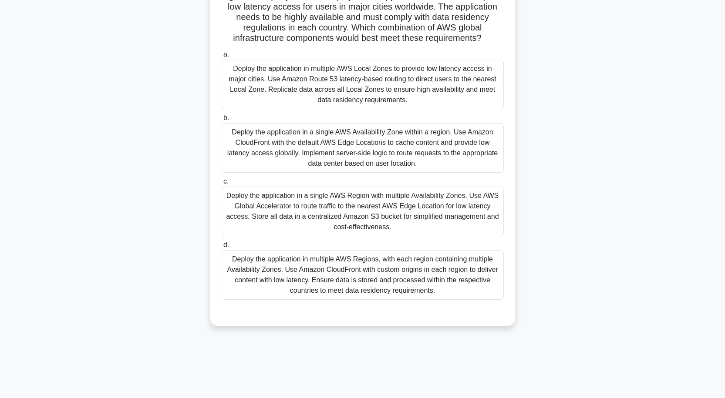
click at [421, 210] on div "Deploy the application in a single AWS Region with multiple Availability Zones.…" at bounding box center [363, 212] width 282 height 50
click at [222, 185] on input "c. Deploy the application in a single AWS Region with multiple Availability Zon…" at bounding box center [222, 182] width 0 height 6
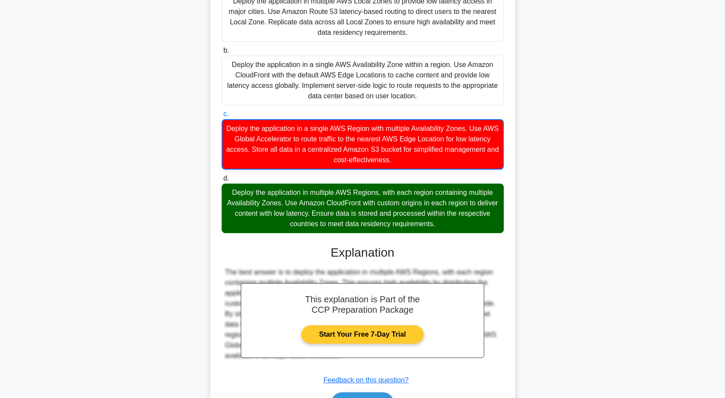
scroll to position [202, 0]
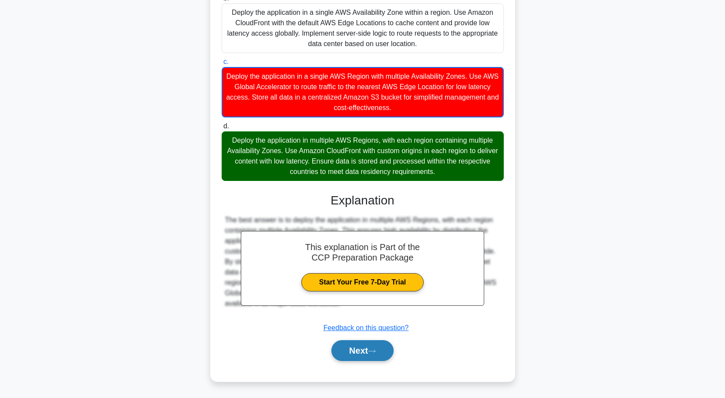
click at [383, 350] on button "Next" at bounding box center [362, 350] width 62 height 21
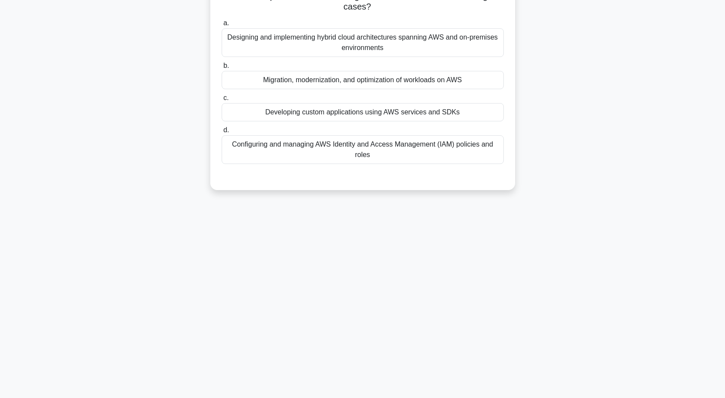
click at [432, 112] on div "Developing custom applications using AWS services and SDKs" at bounding box center [363, 112] width 282 height 18
click at [222, 101] on input "c. Developing custom applications using AWS services and SDKs" at bounding box center [222, 98] width 0 height 6
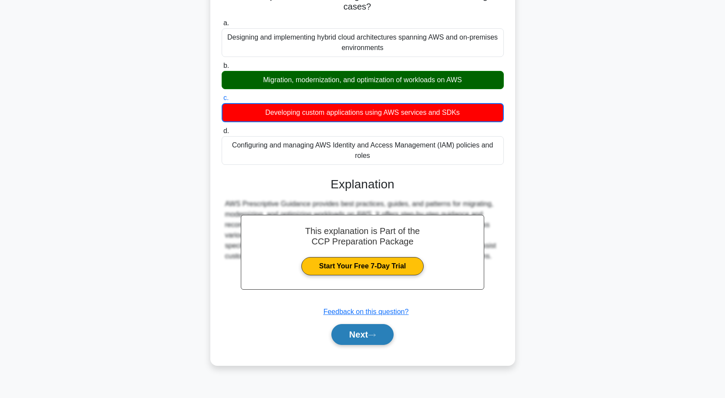
click at [353, 336] on button "Next" at bounding box center [362, 334] width 62 height 21
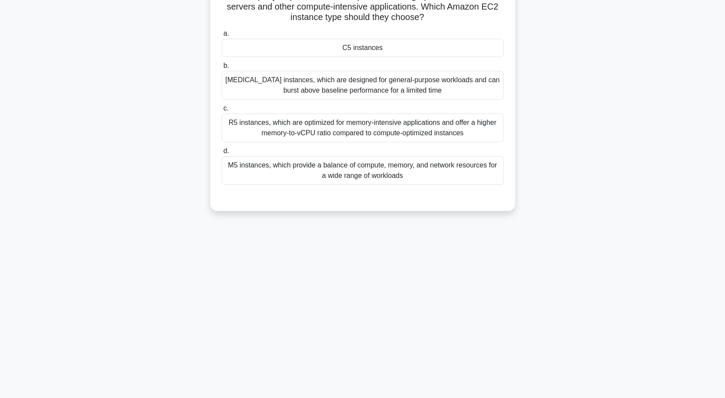
click at [352, 46] on div "C5 instances" at bounding box center [363, 48] width 282 height 18
click at [222, 37] on input "a. C5 instances" at bounding box center [222, 34] width 0 height 6
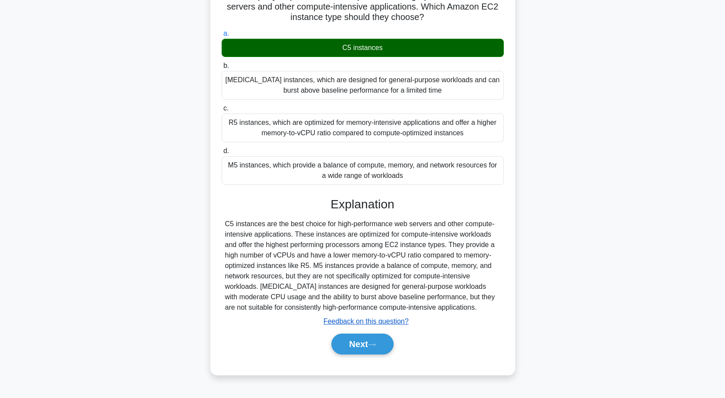
drag, startPoint x: 379, startPoint y: 342, endPoint x: 383, endPoint y: 326, distance: 16.4
click at [383, 342] on button "Next" at bounding box center [362, 344] width 62 height 21
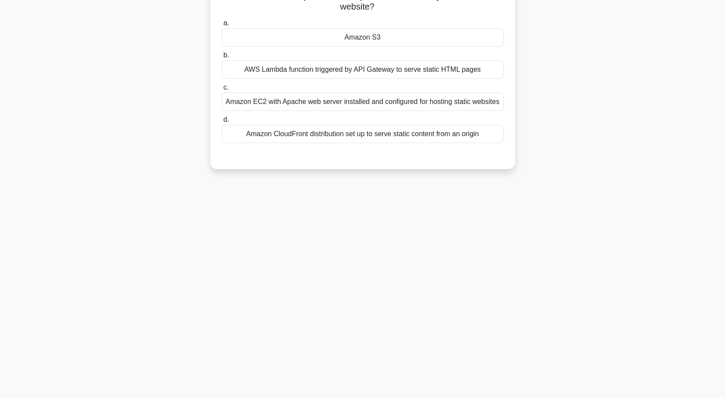
click at [366, 37] on div "Amazon S3" at bounding box center [363, 37] width 282 height 18
click at [222, 26] on input "a. Amazon S3" at bounding box center [222, 23] width 0 height 6
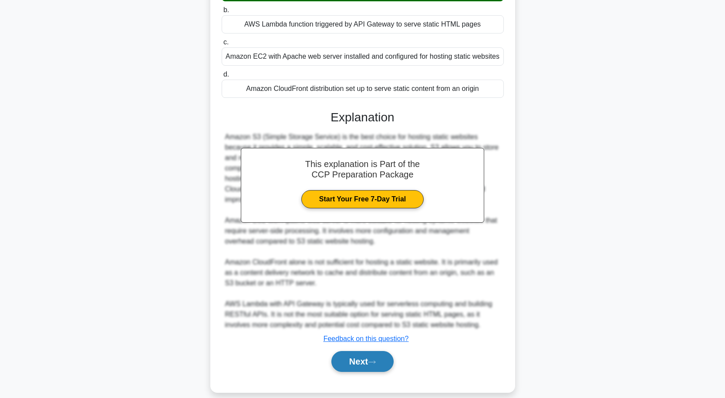
scroll to position [118, 0]
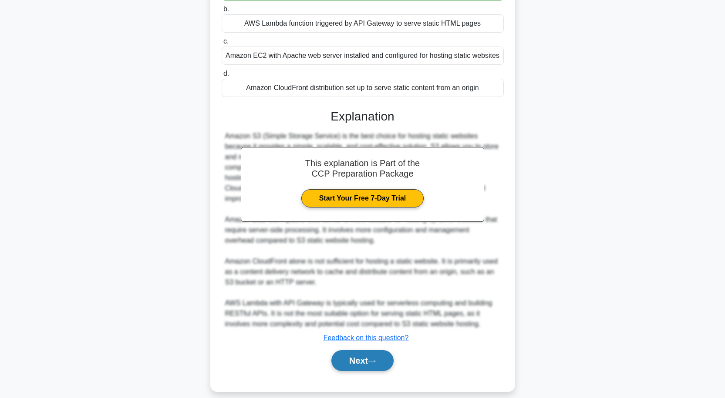
click at [375, 359] on icon at bounding box center [372, 361] width 8 height 5
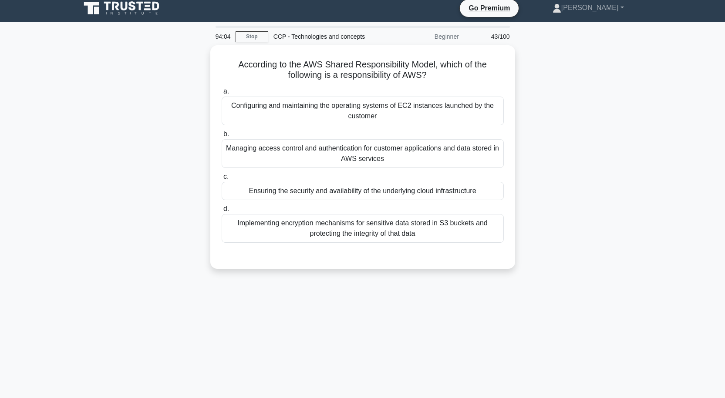
scroll to position [0, 0]
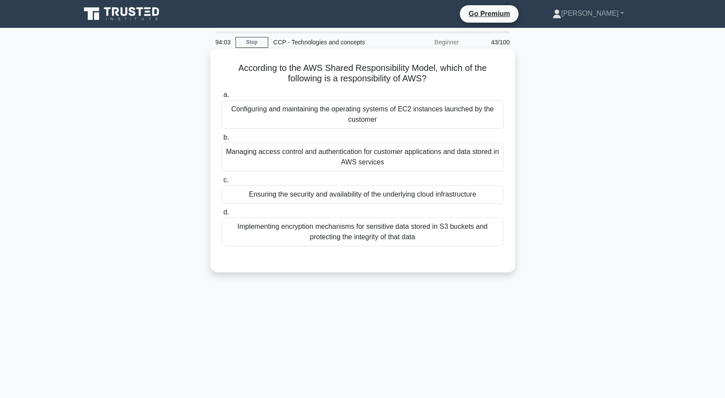
click at [403, 195] on div "Ensuring the security and availability of the underlying cloud infrastructure" at bounding box center [363, 194] width 282 height 18
click at [222, 183] on input "c. Ensuring the security and availability of the underlying cloud infrastructure" at bounding box center [222, 181] width 0 height 6
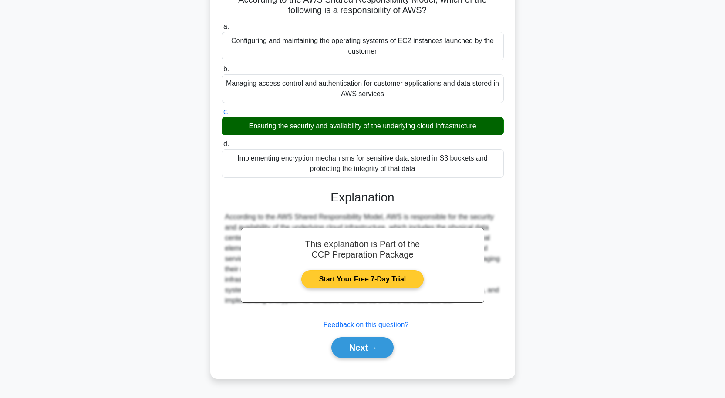
scroll to position [72, 0]
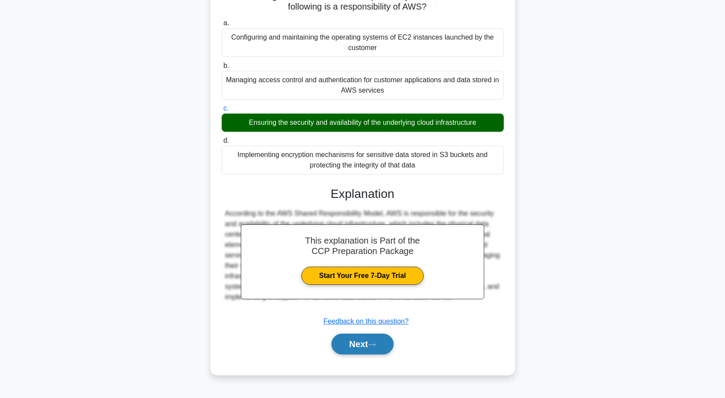
click at [382, 349] on button "Next" at bounding box center [362, 344] width 62 height 21
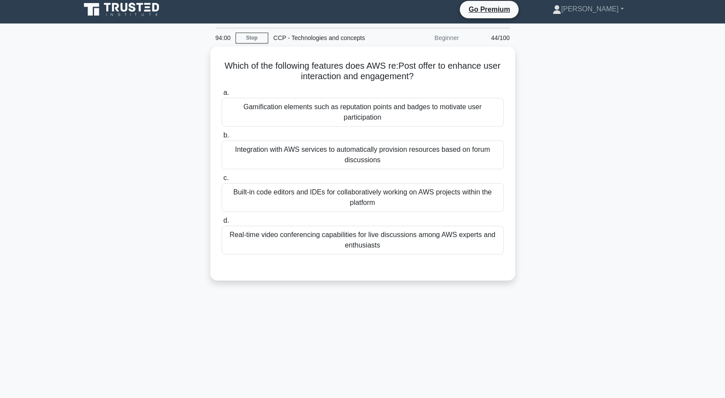
scroll to position [0, 0]
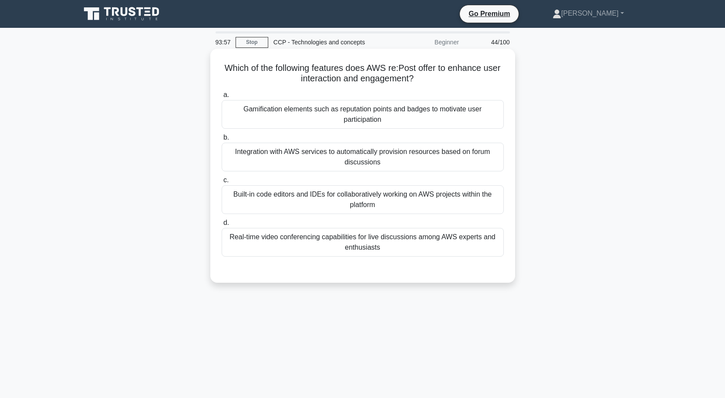
click at [380, 156] on div "Integration with AWS services to automatically provision resources based on for…" at bounding box center [363, 157] width 282 height 29
click at [222, 141] on input "b. Integration with AWS services to automatically provision resources based on …" at bounding box center [222, 138] width 0 height 6
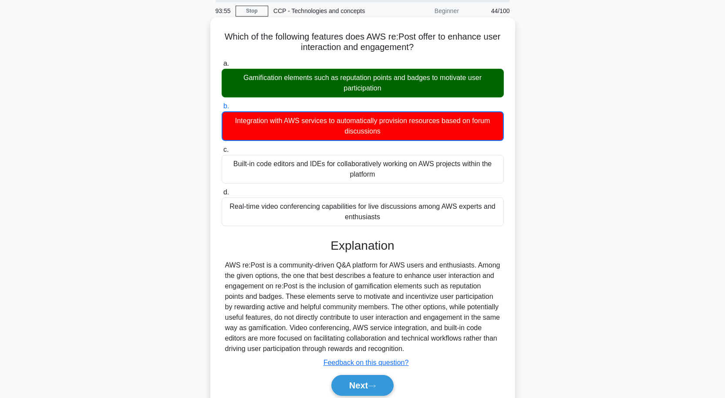
scroll to position [72, 0]
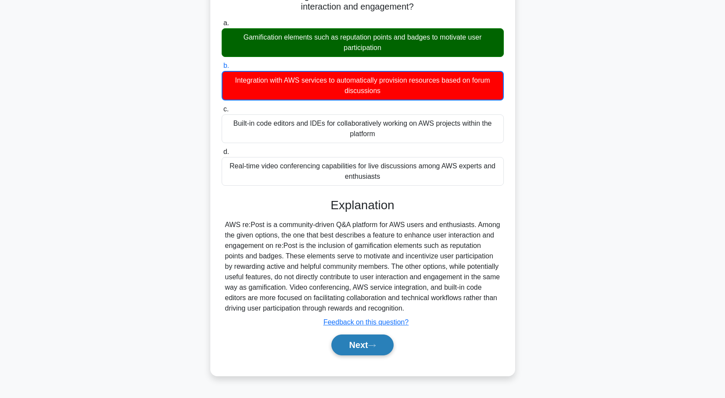
click at [373, 349] on button "Next" at bounding box center [362, 345] width 62 height 21
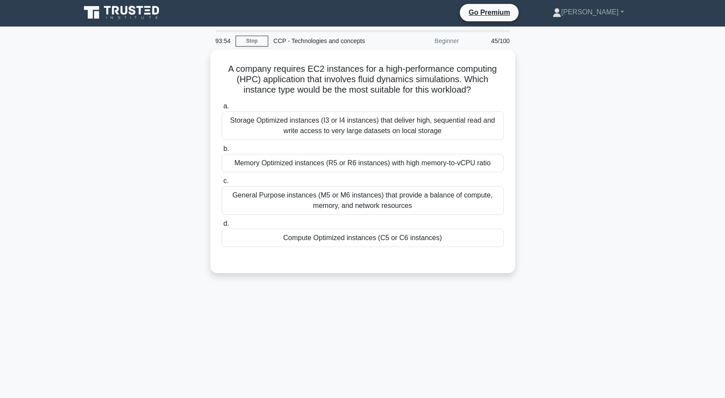
scroll to position [0, 0]
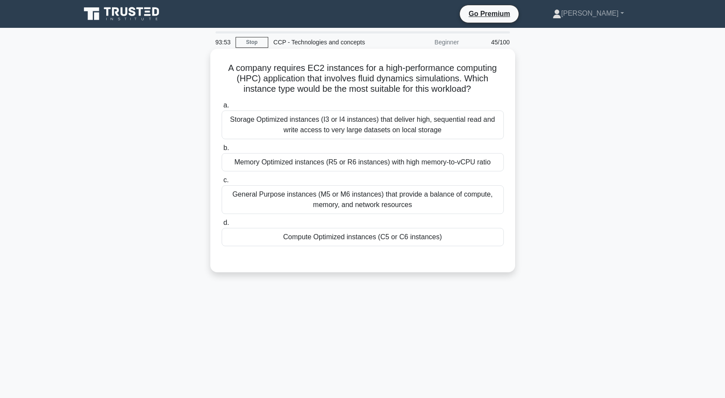
click at [363, 239] on div "Compute Optimized instances (C5 or C6 instances)" at bounding box center [363, 237] width 282 height 18
click at [222, 226] on input "d. Compute Optimized instances (C5 or C6 instances)" at bounding box center [222, 223] width 0 height 6
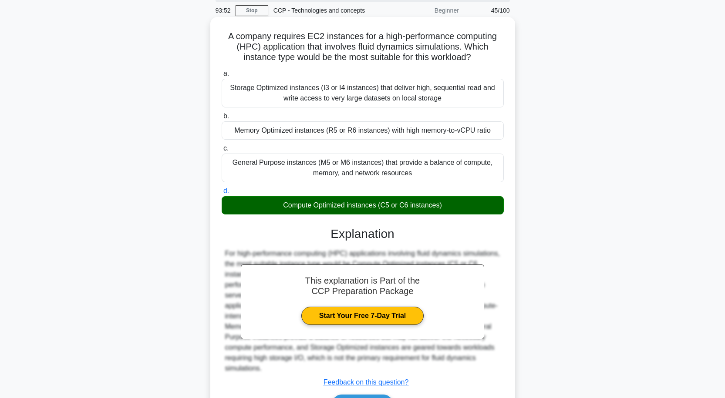
scroll to position [87, 0]
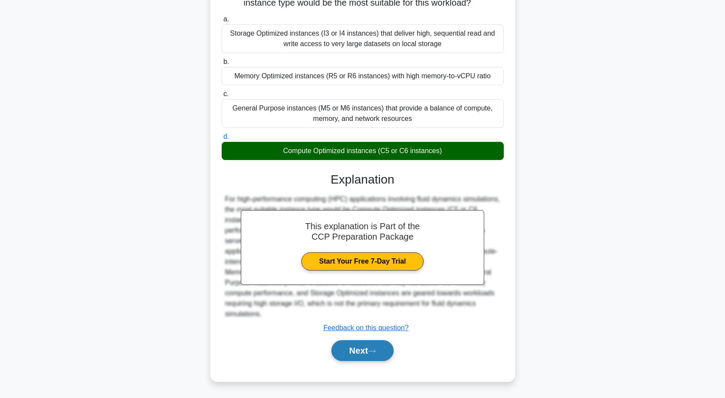
click at [379, 349] on button "Next" at bounding box center [362, 350] width 62 height 21
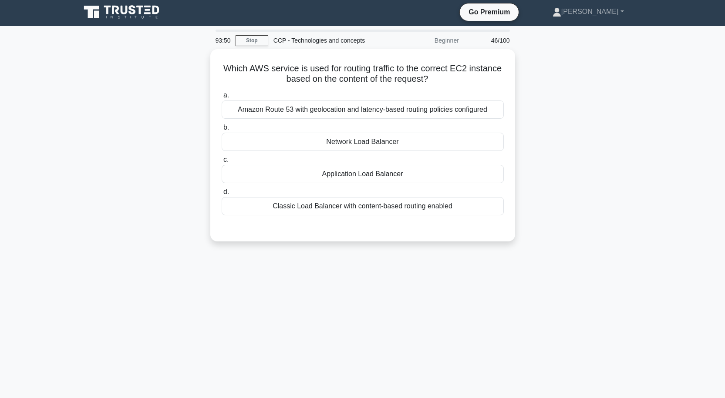
scroll to position [0, 0]
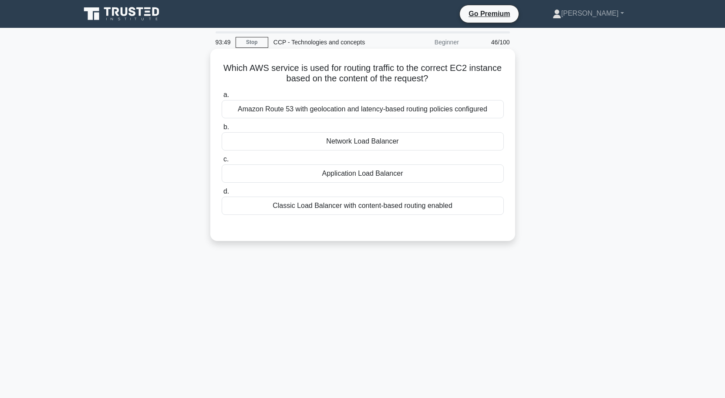
click at [383, 142] on div "Network Load Balancer" at bounding box center [363, 141] width 282 height 18
click at [222, 130] on input "b. Network Load Balancer" at bounding box center [222, 127] width 0 height 6
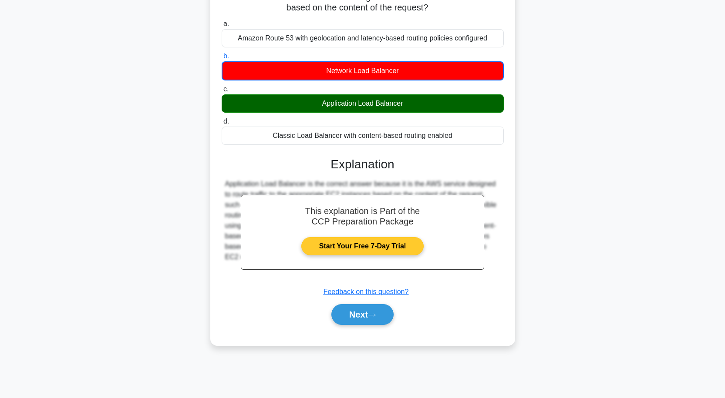
scroll to position [72, 0]
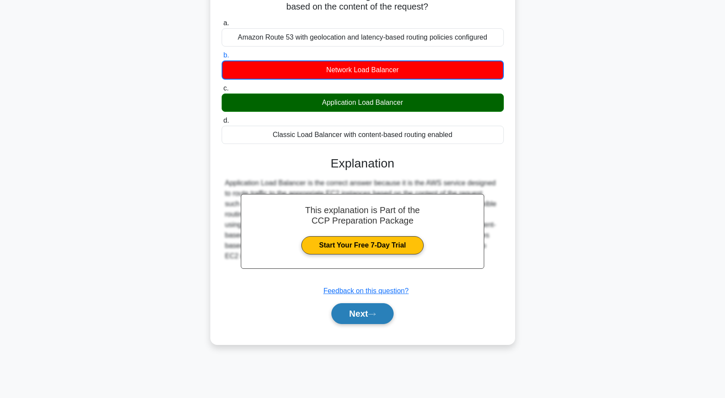
click at [376, 312] on icon at bounding box center [372, 314] width 8 height 5
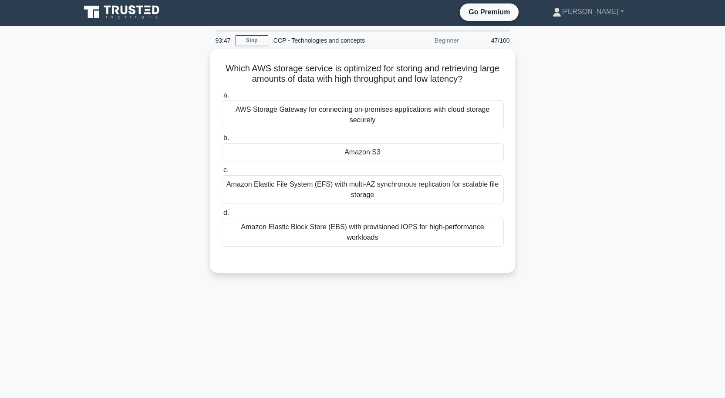
scroll to position [0, 0]
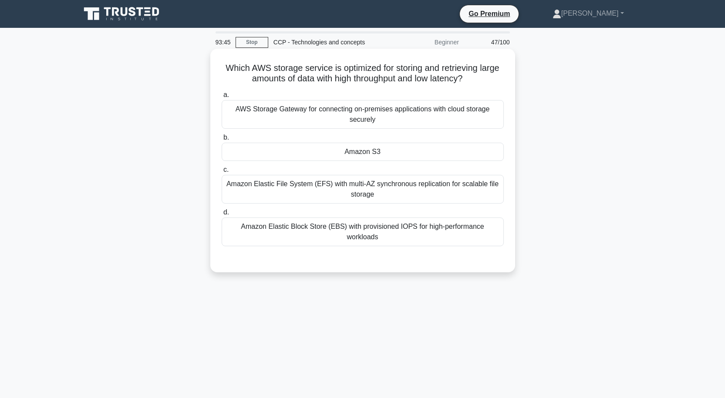
click at [380, 153] on div "Amazon S3" at bounding box center [363, 152] width 282 height 18
click at [222, 141] on input "b. Amazon S3" at bounding box center [222, 138] width 0 height 6
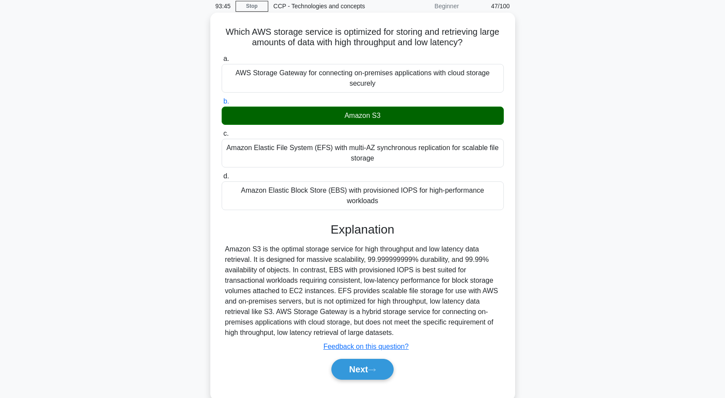
scroll to position [72, 0]
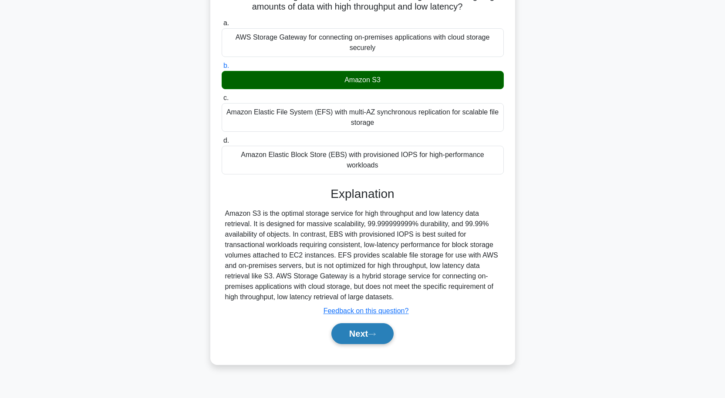
click at [380, 323] on button "Next" at bounding box center [362, 333] width 62 height 21
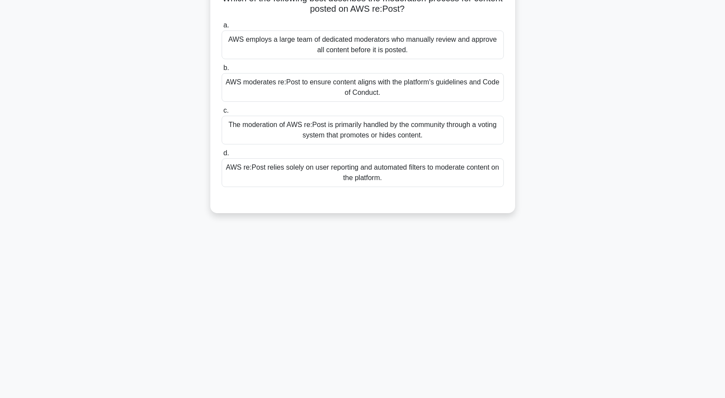
scroll to position [0, 0]
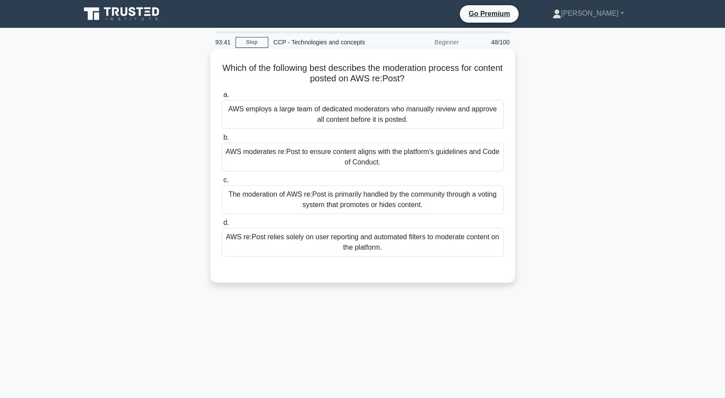
click at [417, 150] on div "AWS moderates re:Post to ensure content aligns with the platform's guidelines a…" at bounding box center [363, 157] width 282 height 29
click at [222, 141] on input "b. AWS moderates re:Post to ensure content aligns with the platform's guideline…" at bounding box center [222, 138] width 0 height 6
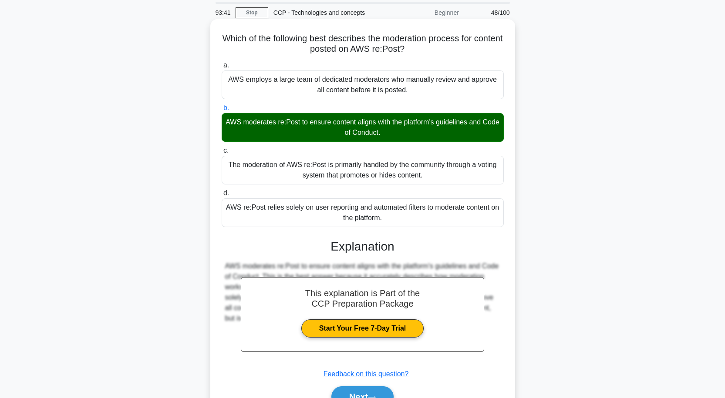
scroll to position [76, 0]
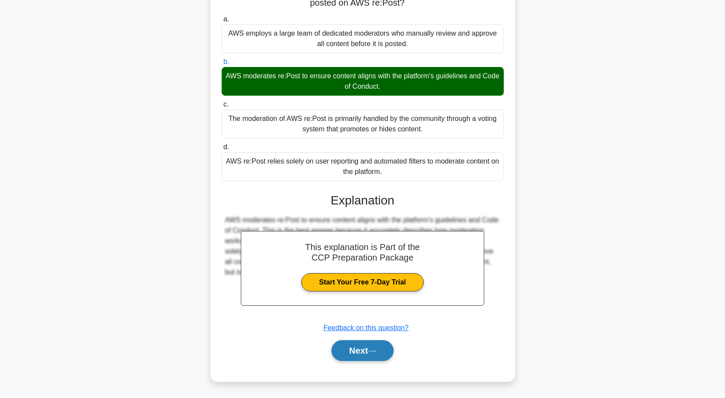
click at [361, 347] on button "Next" at bounding box center [362, 350] width 62 height 21
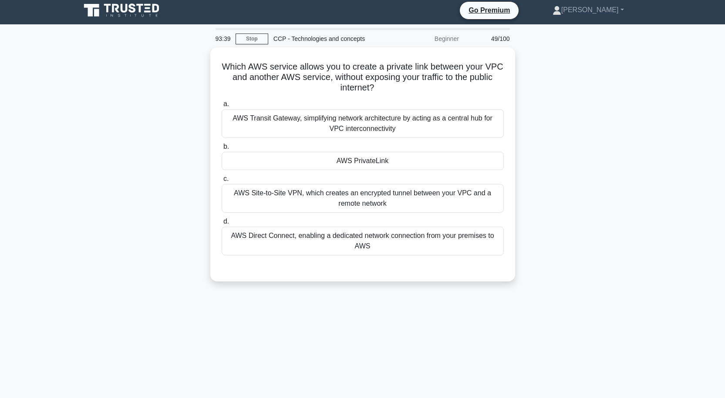
scroll to position [0, 0]
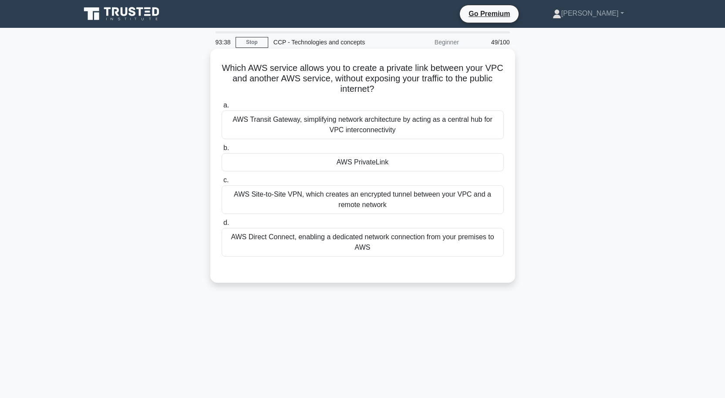
click at [400, 166] on div "AWS PrivateLink" at bounding box center [363, 162] width 282 height 18
click at [222, 151] on input "b. AWS PrivateLink" at bounding box center [222, 148] width 0 height 6
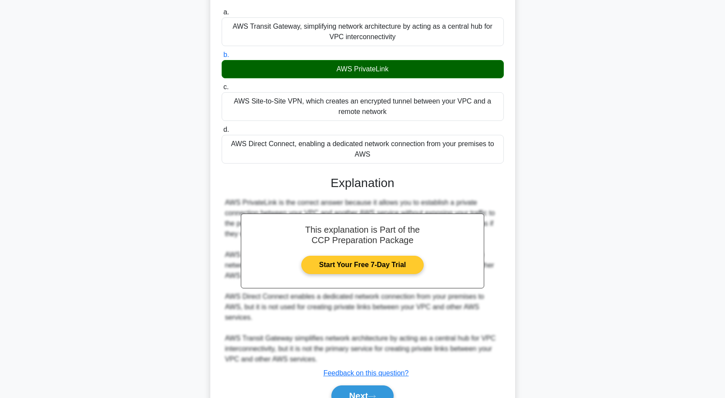
scroll to position [139, 0]
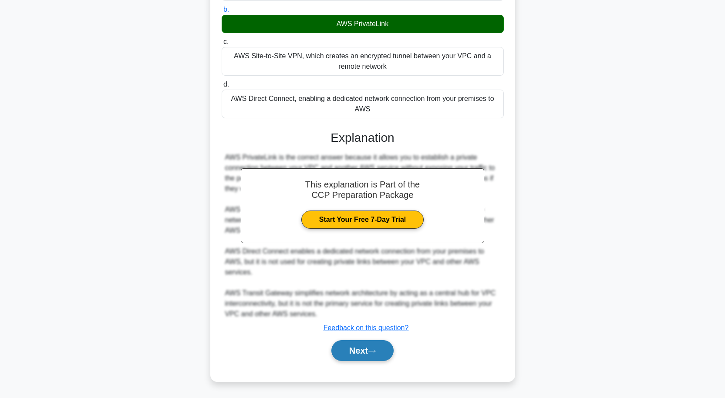
click at [367, 345] on button "Next" at bounding box center [362, 350] width 62 height 21
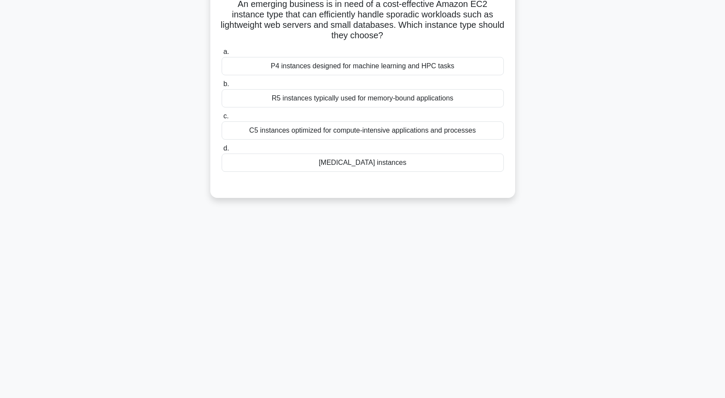
scroll to position [0, 0]
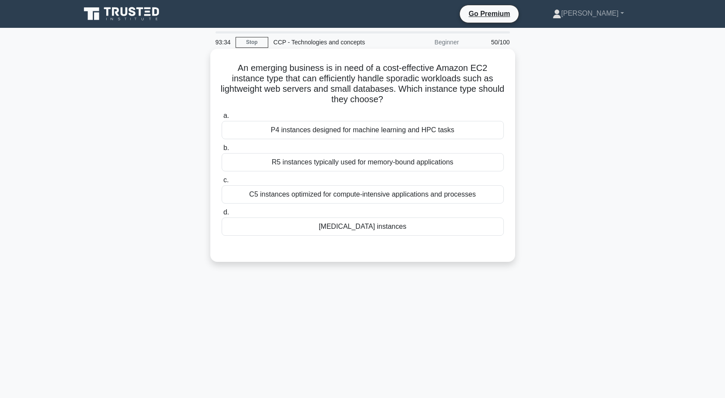
click at [369, 225] on div "T3 instances" at bounding box center [363, 227] width 282 height 18
click at [222, 215] on input "d. T3 instances" at bounding box center [222, 213] width 0 height 6
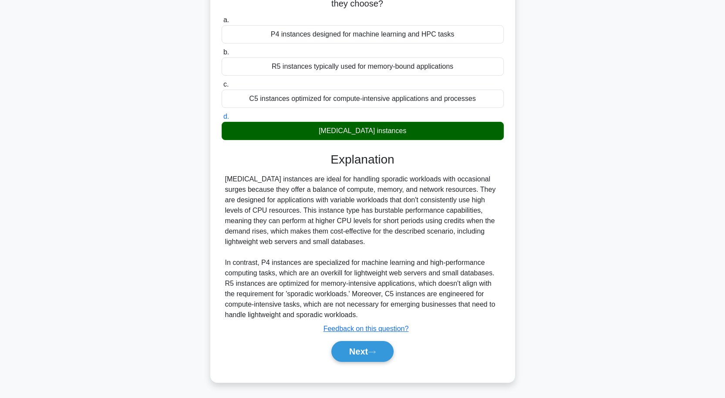
scroll to position [97, 0]
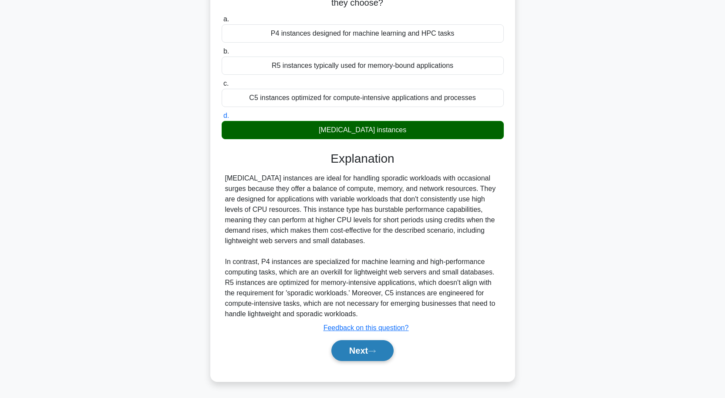
click at [340, 349] on button "Next" at bounding box center [362, 350] width 62 height 21
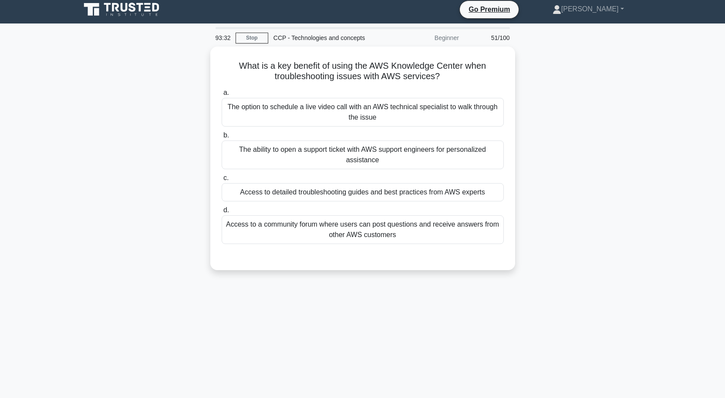
scroll to position [0, 0]
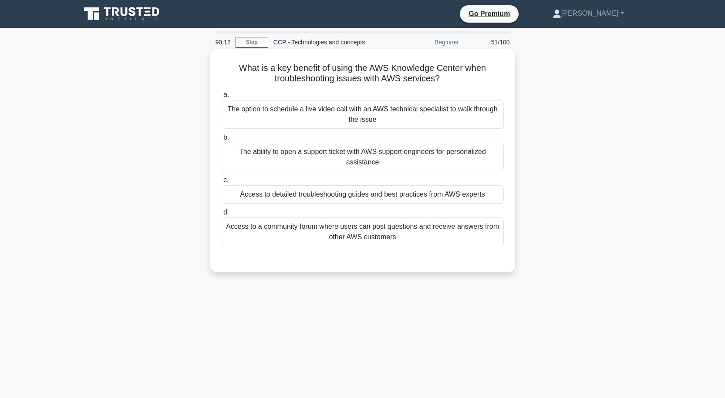
click at [382, 196] on div "Access to detailed troubleshooting guides and best practices from AWS experts" at bounding box center [363, 194] width 282 height 18
click at [222, 183] on input "c. Access to detailed troubleshooting guides and best practices from AWS experts" at bounding box center [222, 181] width 0 height 6
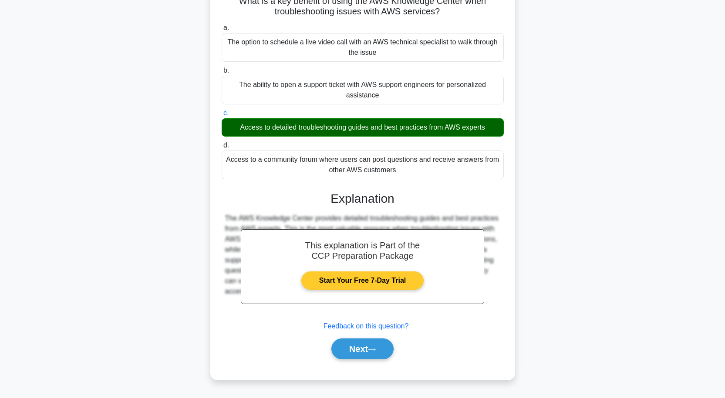
scroll to position [72, 0]
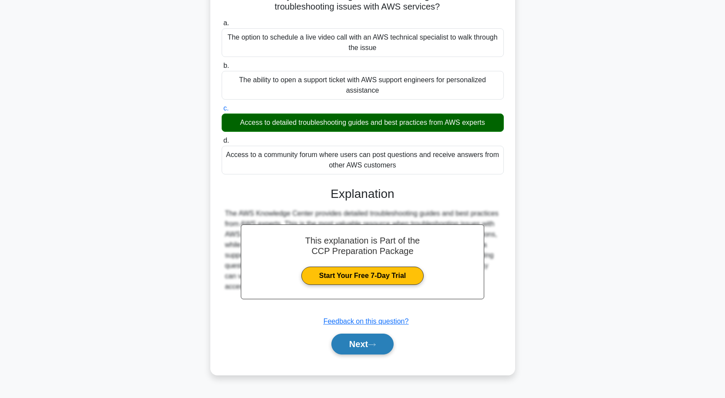
click at [377, 339] on button "Next" at bounding box center [362, 344] width 62 height 21
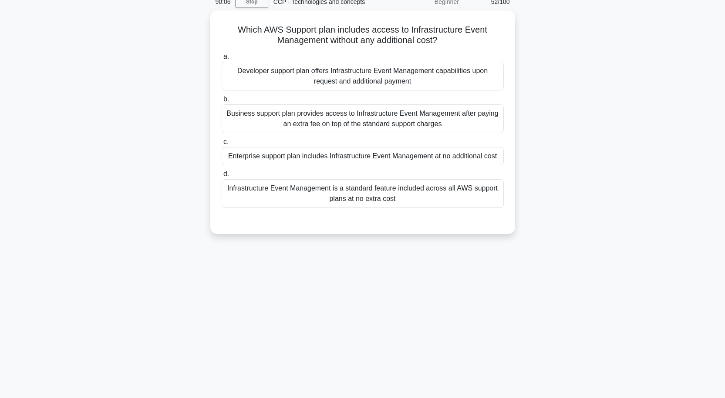
scroll to position [0, 0]
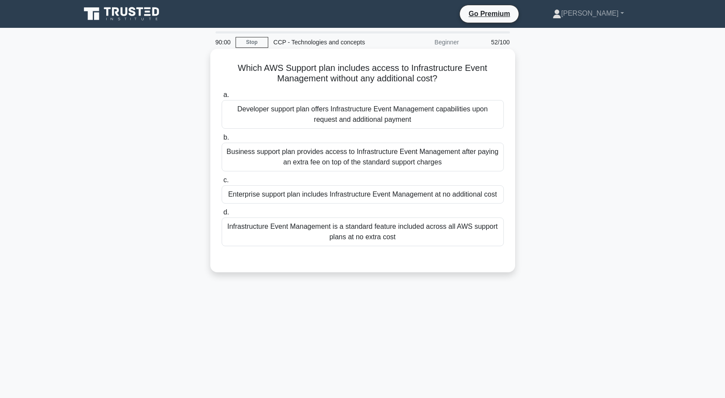
click at [344, 195] on div "Enterprise support plan includes Infrastructure Event Management at no addition…" at bounding box center [363, 194] width 282 height 18
click at [222, 183] on input "c. Enterprise support plan includes Infrastructure Event Management at no addit…" at bounding box center [222, 181] width 0 height 6
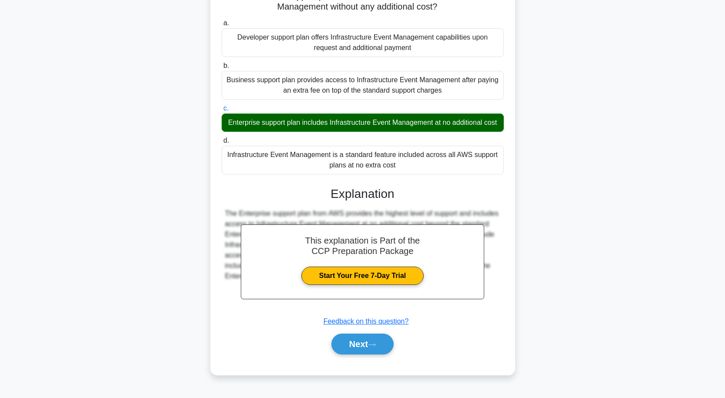
scroll to position [76, 0]
click at [363, 350] on button "Next" at bounding box center [362, 344] width 62 height 21
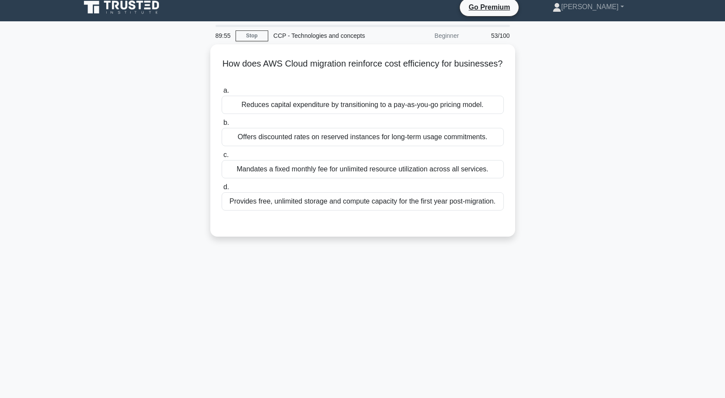
scroll to position [0, 0]
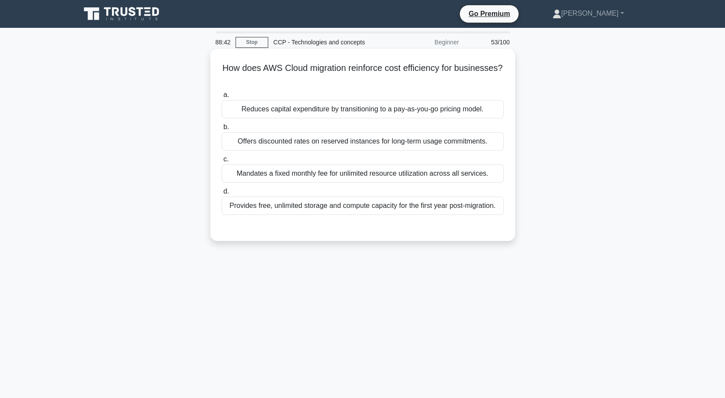
click at [415, 141] on div "Offers discounted rates on reserved instances for long-term usage commitments." at bounding box center [363, 141] width 282 height 18
click at [222, 130] on input "b. Offers discounted rates on reserved instances for long-term usage commitment…" at bounding box center [222, 127] width 0 height 6
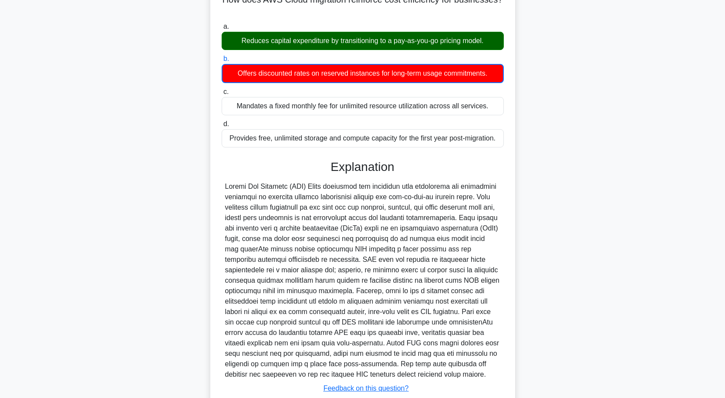
scroll to position [129, 0]
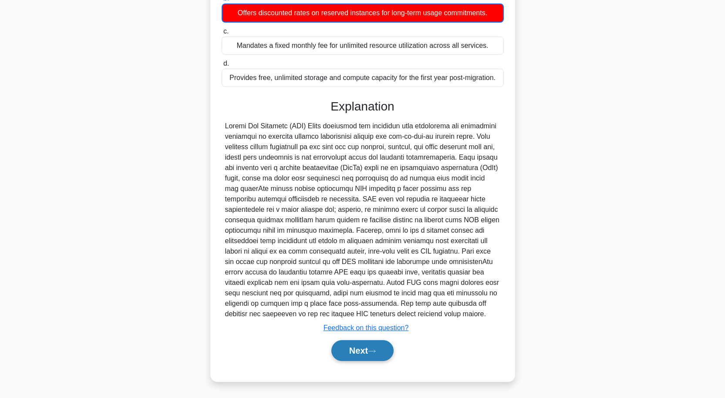
click at [362, 354] on button "Next" at bounding box center [362, 350] width 62 height 21
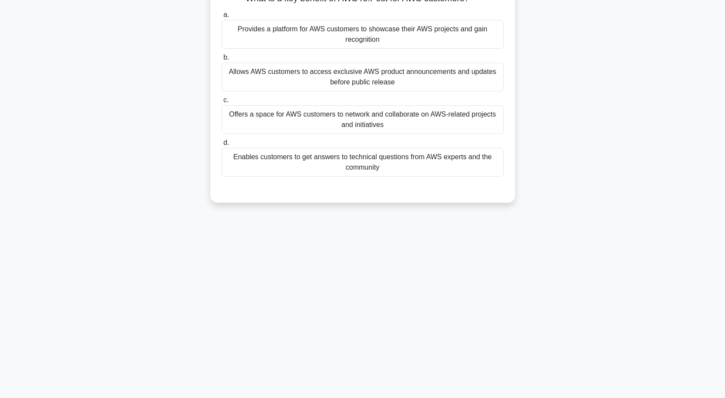
scroll to position [72, 0]
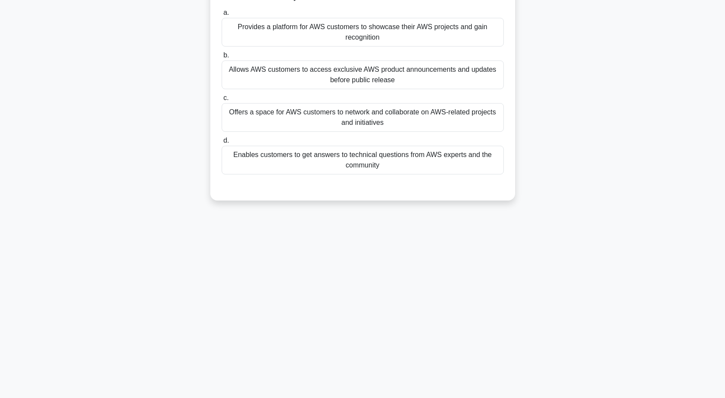
click at [363, 76] on div "Allows AWS customers to access exclusive AWS product announcements and updates …" at bounding box center [363, 74] width 282 height 29
click at [222, 58] on input "b. Allows AWS customers to access exclusive AWS product announcements and updat…" at bounding box center [222, 56] width 0 height 6
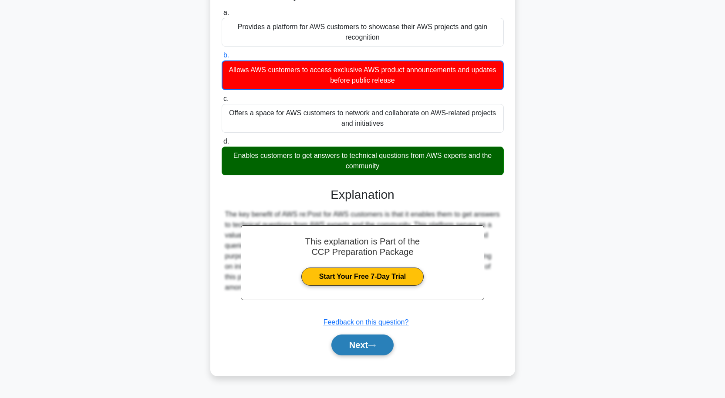
drag, startPoint x: 376, startPoint y: 346, endPoint x: 376, endPoint y: 334, distance: 11.8
click at [376, 346] on icon at bounding box center [372, 345] width 8 height 5
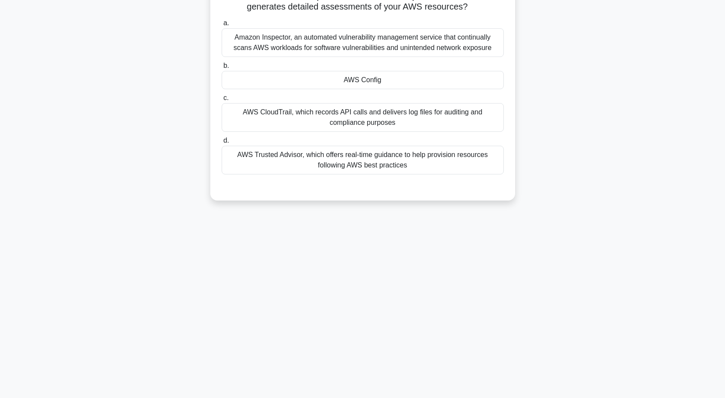
click at [392, 77] on div "AWS Config" at bounding box center [363, 80] width 282 height 18
click at [222, 69] on input "b. AWS Config" at bounding box center [222, 66] width 0 height 6
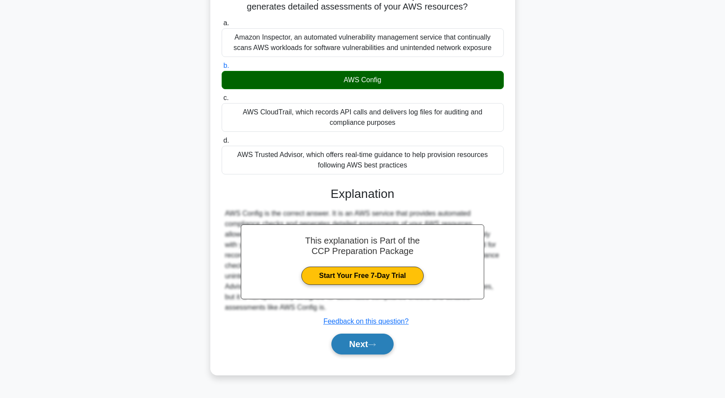
drag, startPoint x: 373, startPoint y: 354, endPoint x: 377, endPoint y: 345, distance: 9.9
click at [375, 354] on button "Next" at bounding box center [362, 344] width 62 height 21
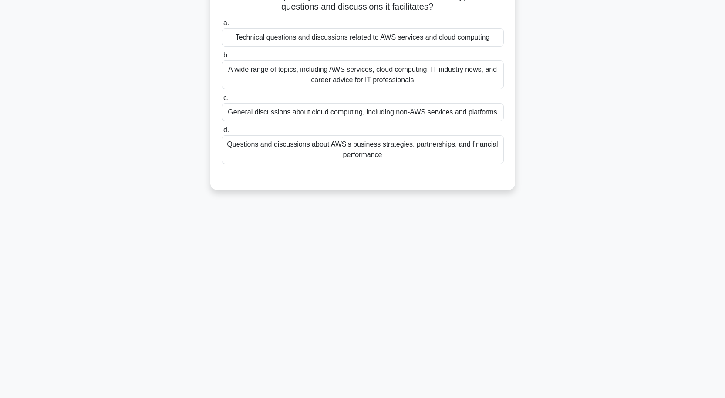
click at [348, 36] on div "Technical questions and discussions related to AWS services and cloud computing" at bounding box center [363, 37] width 282 height 18
click at [222, 26] on input "a. Technical questions and discussions related to AWS services and cloud comput…" at bounding box center [222, 23] width 0 height 6
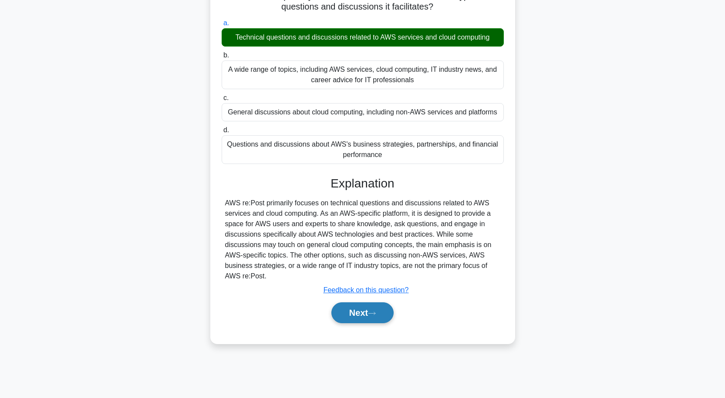
drag, startPoint x: 371, startPoint y: 317, endPoint x: 370, endPoint y: 312, distance: 5.3
click at [371, 316] on button "Next" at bounding box center [362, 312] width 62 height 21
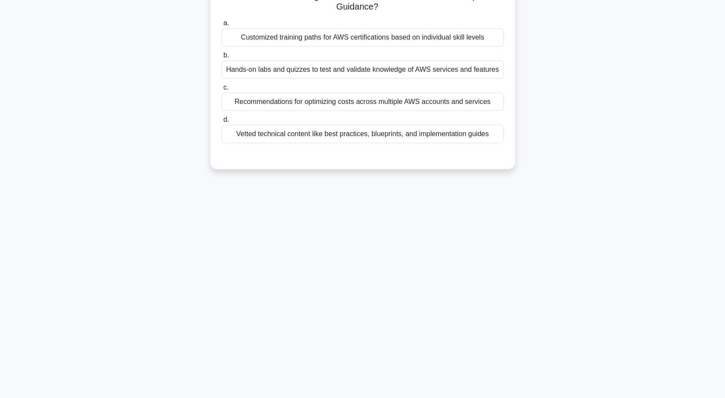
click at [340, 36] on div "Customized training paths for AWS certifications based on individual skill leve…" at bounding box center [363, 37] width 282 height 18
click at [222, 26] on input "a. Customized training paths for AWS certifications based on individual skill l…" at bounding box center [222, 23] width 0 height 6
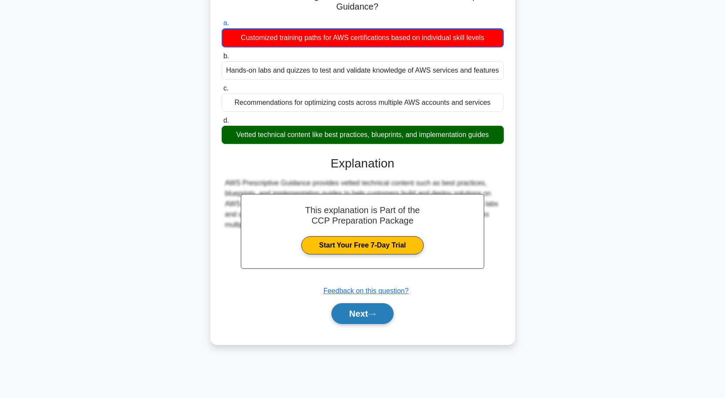
click at [359, 313] on button "Next" at bounding box center [362, 313] width 62 height 21
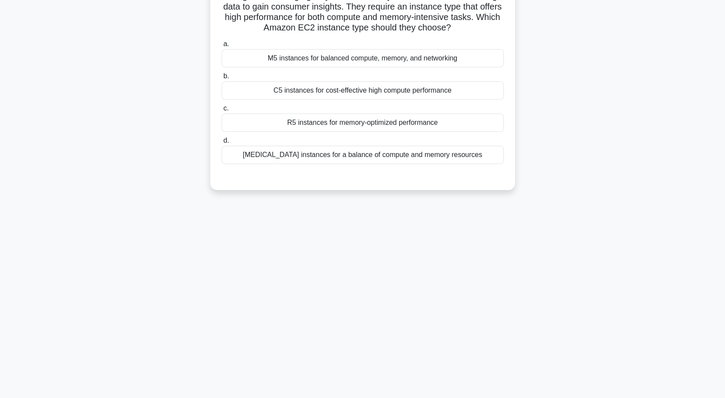
click at [352, 122] on div "R5 instances for memory-optimized performance" at bounding box center [363, 123] width 282 height 18
click at [222, 111] on input "c. R5 instances for memory-optimized performance" at bounding box center [222, 109] width 0 height 6
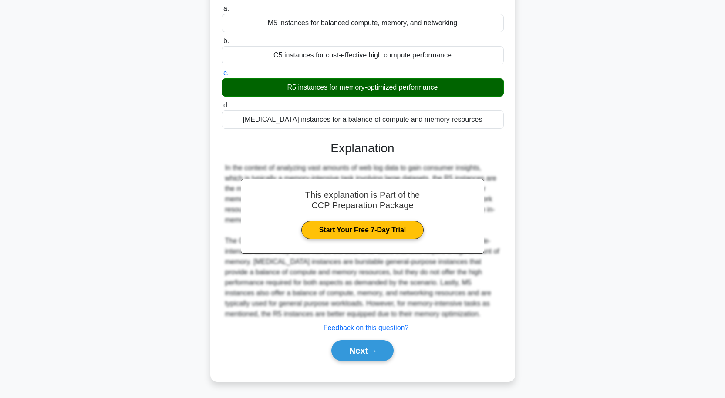
scroll to position [107, 0]
click at [381, 346] on button "Next" at bounding box center [362, 350] width 62 height 21
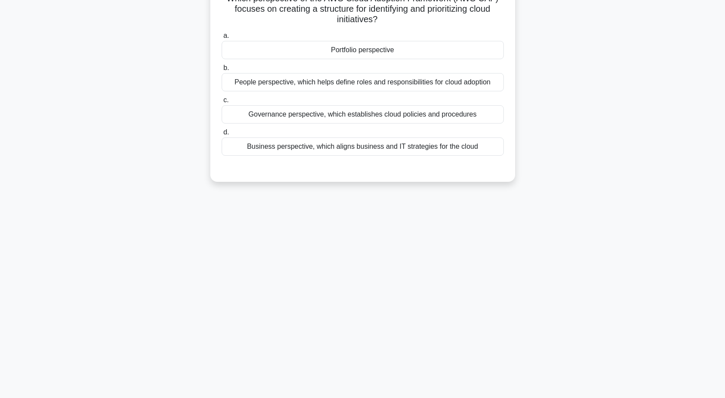
scroll to position [72, 0]
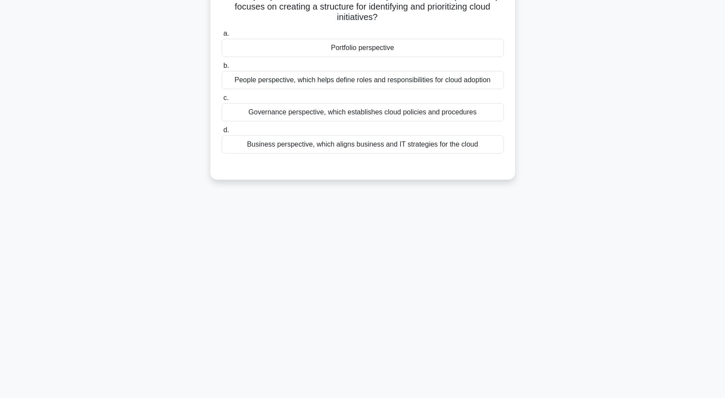
click at [361, 44] on div "Portfolio perspective" at bounding box center [363, 48] width 282 height 18
click at [222, 37] on input "a. Portfolio perspective" at bounding box center [222, 34] width 0 height 6
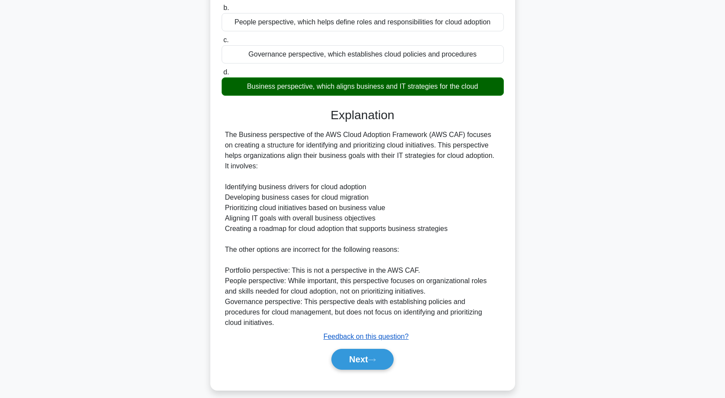
scroll to position [140, 0]
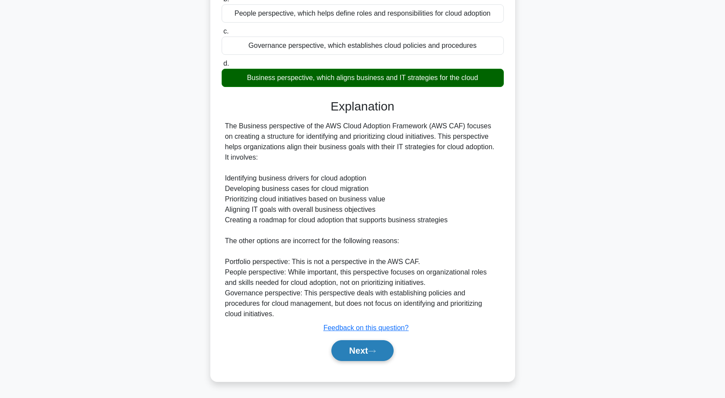
click at [361, 355] on button "Next" at bounding box center [362, 350] width 62 height 21
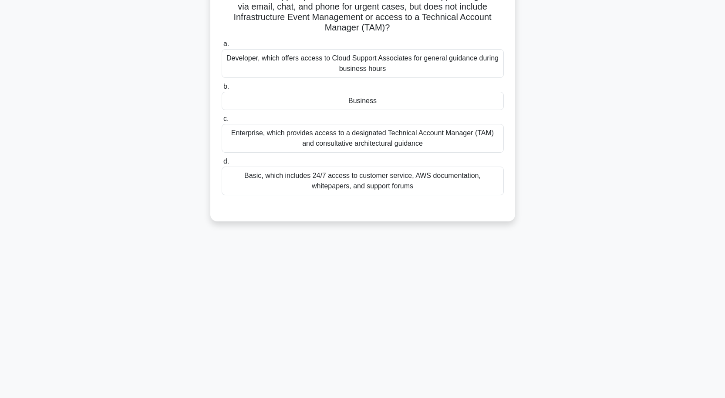
click at [367, 99] on div "Business" at bounding box center [363, 101] width 282 height 18
click at [222, 90] on input "b. Business" at bounding box center [222, 87] width 0 height 6
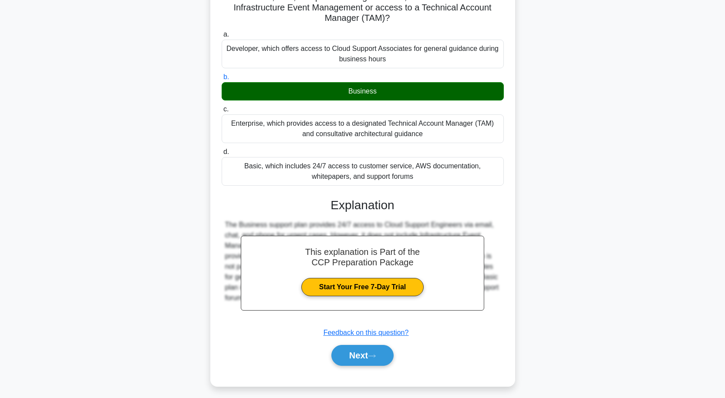
scroll to position [87, 0]
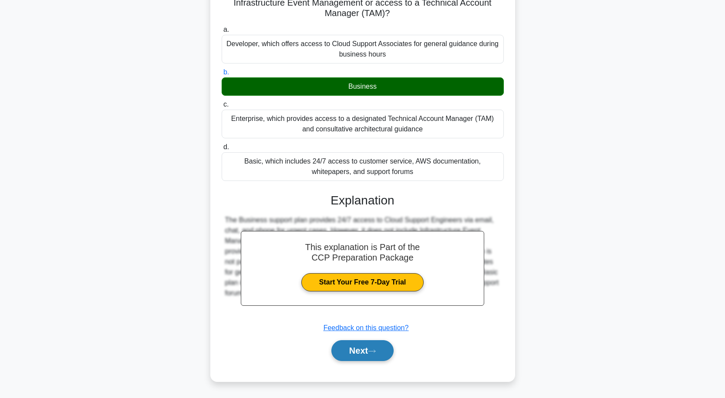
drag, startPoint x: 361, startPoint y: 349, endPoint x: 361, endPoint y: 343, distance: 7.0
click at [361, 349] on button "Next" at bounding box center [362, 350] width 62 height 21
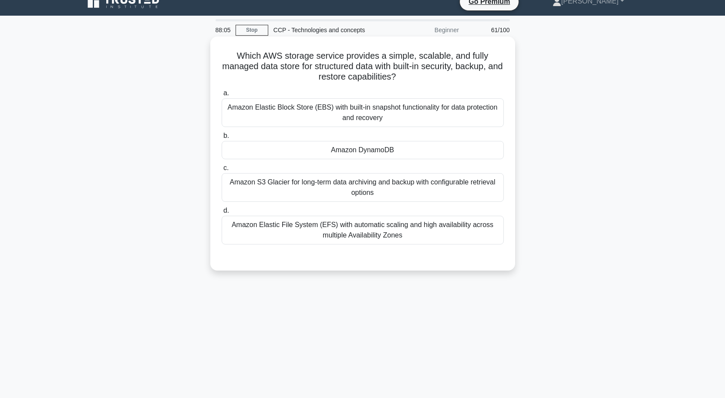
scroll to position [0, 0]
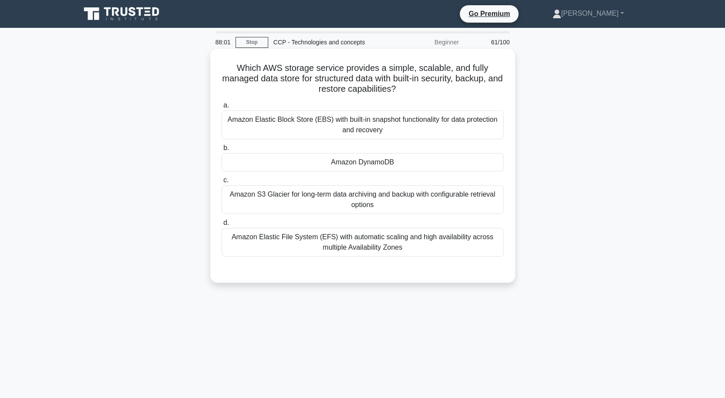
click at [366, 165] on div "Amazon DynamoDB" at bounding box center [363, 162] width 282 height 18
click at [222, 151] on input "b. Amazon DynamoDB" at bounding box center [222, 148] width 0 height 6
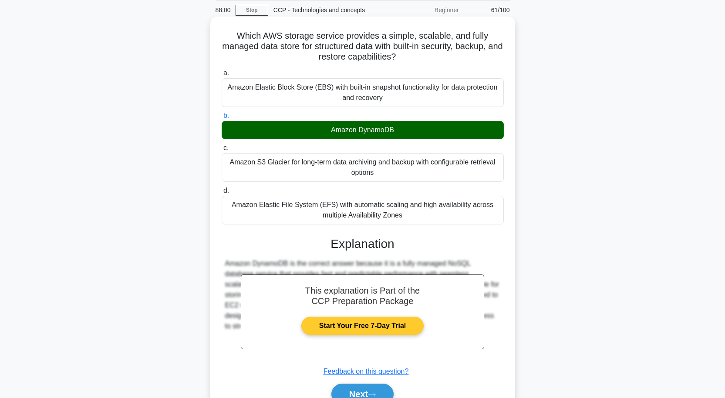
scroll to position [76, 0]
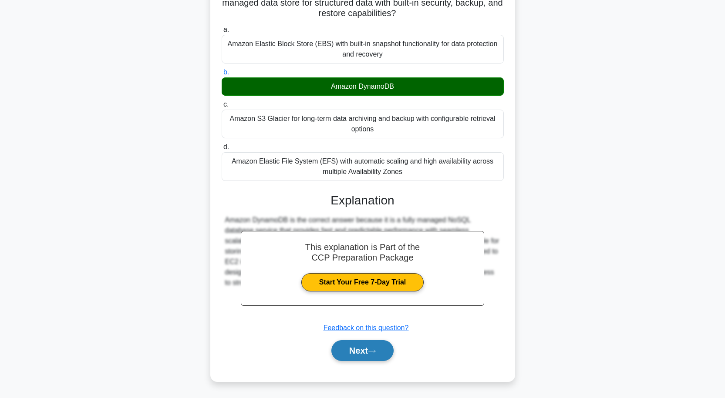
drag, startPoint x: 376, startPoint y: 355, endPoint x: 392, endPoint y: 350, distance: 16.8
click at [379, 353] on button "Next" at bounding box center [362, 350] width 62 height 21
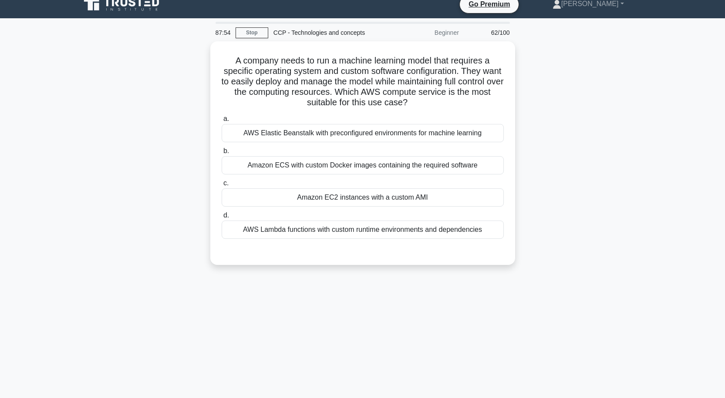
scroll to position [0, 0]
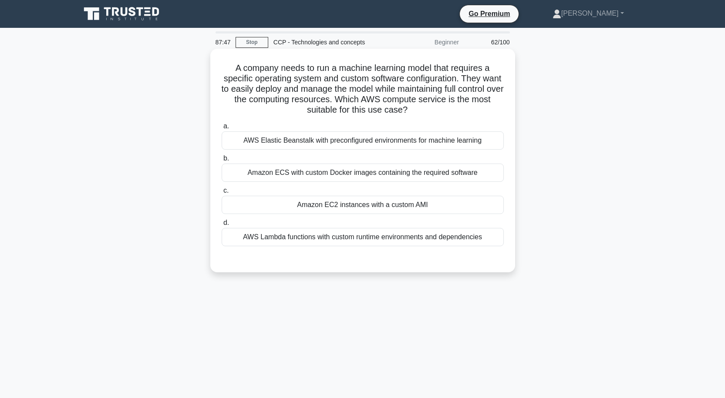
click at [435, 212] on div "Amazon EC2 instances with a custom AMI" at bounding box center [363, 205] width 282 height 18
click at [222, 194] on input "c. Amazon EC2 instances with a custom AMI" at bounding box center [222, 191] width 0 height 6
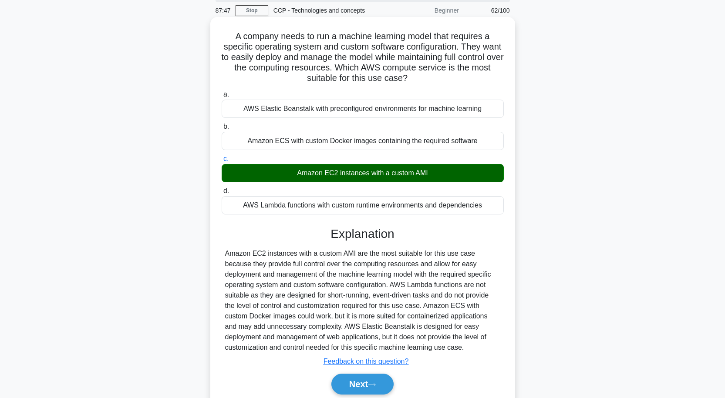
scroll to position [72, 0]
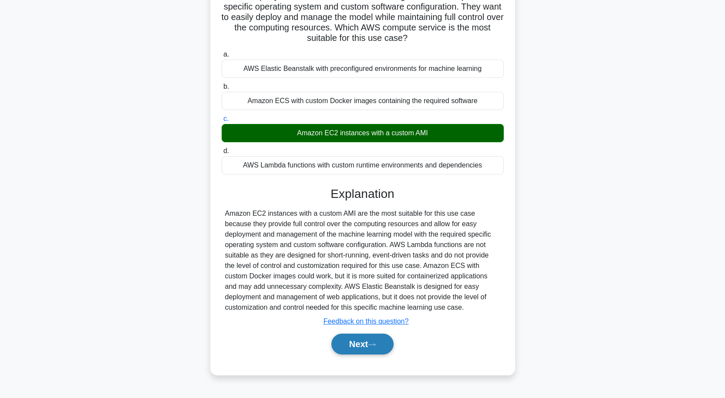
click at [385, 348] on button "Next" at bounding box center [362, 344] width 62 height 21
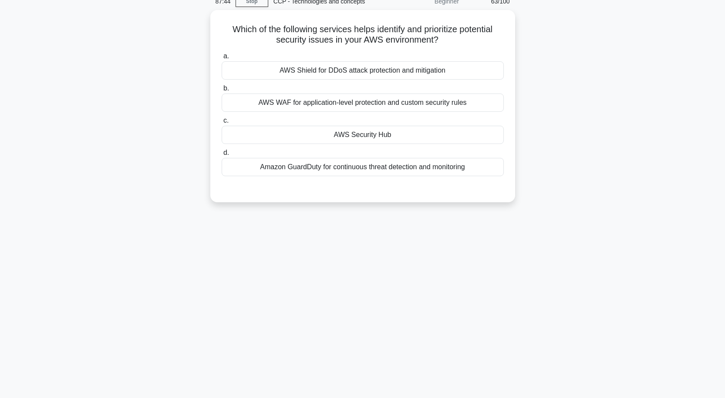
scroll to position [0, 0]
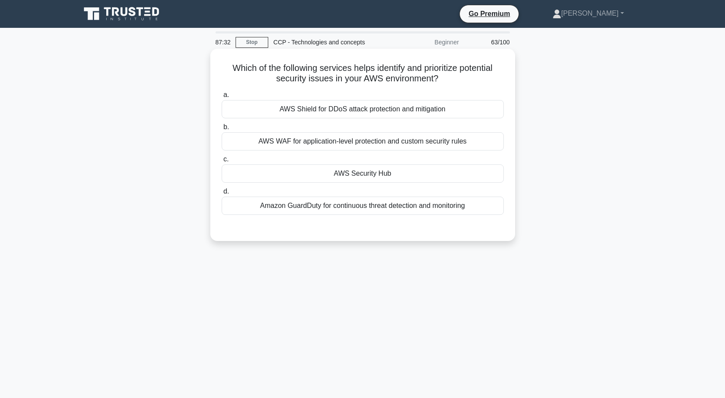
click at [360, 168] on div "AWS Security Hub" at bounding box center [363, 174] width 282 height 18
click at [222, 162] on input "c. AWS Security Hub" at bounding box center [222, 160] width 0 height 6
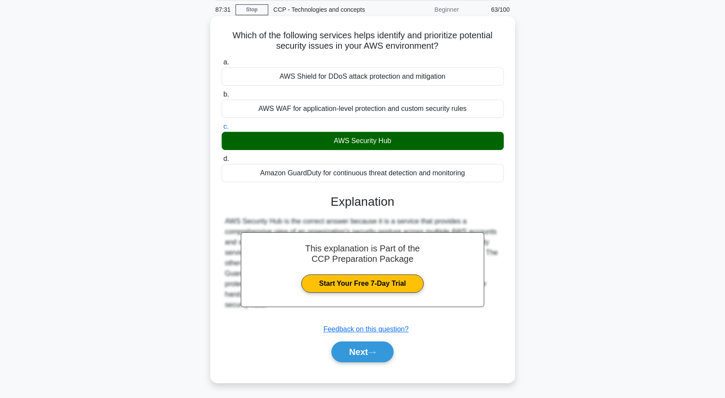
scroll to position [72, 0]
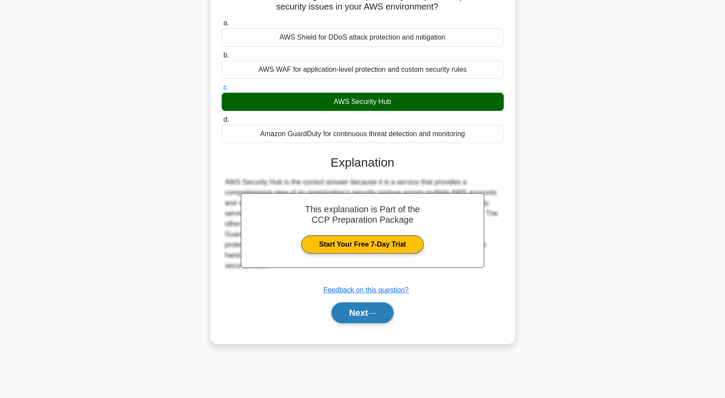
click at [371, 309] on button "Next" at bounding box center [362, 312] width 62 height 21
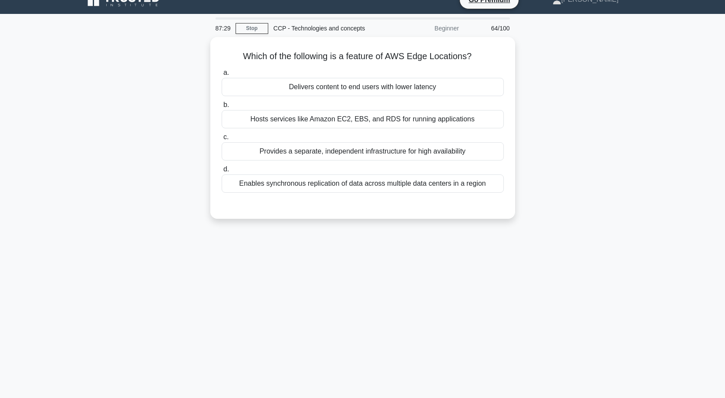
scroll to position [0, 0]
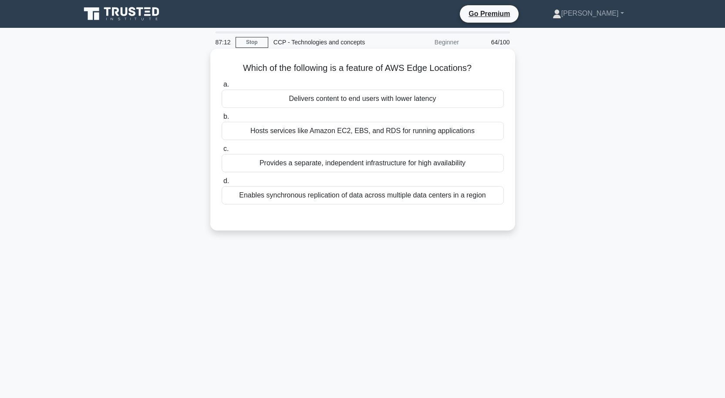
click at [363, 100] on div "Delivers content to end users with lower latency" at bounding box center [363, 99] width 282 height 18
click at [222, 87] on input "a. Delivers content to end users with lower latency" at bounding box center [222, 85] width 0 height 6
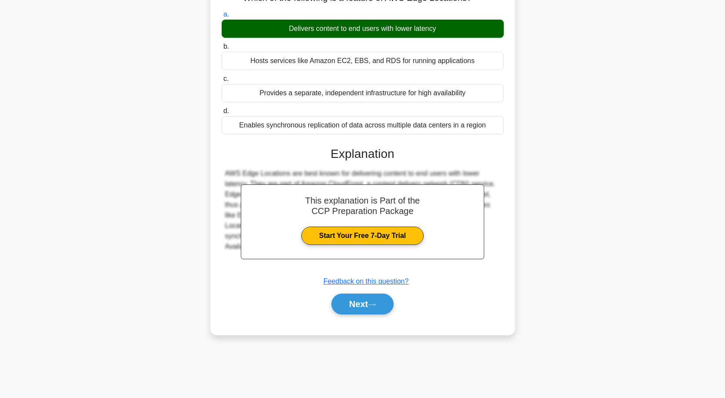
scroll to position [72, 0]
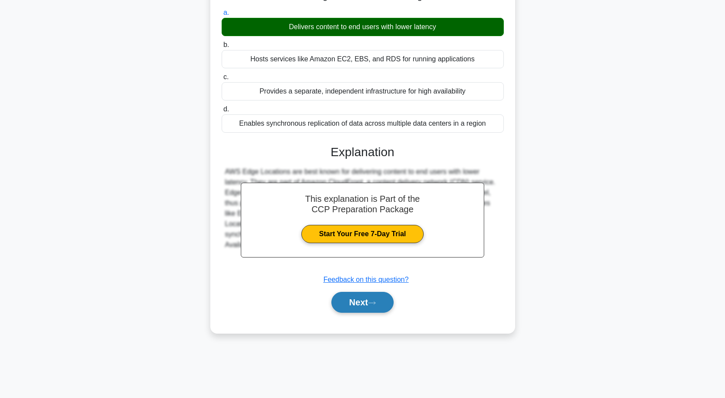
click at [365, 298] on button "Next" at bounding box center [362, 302] width 62 height 21
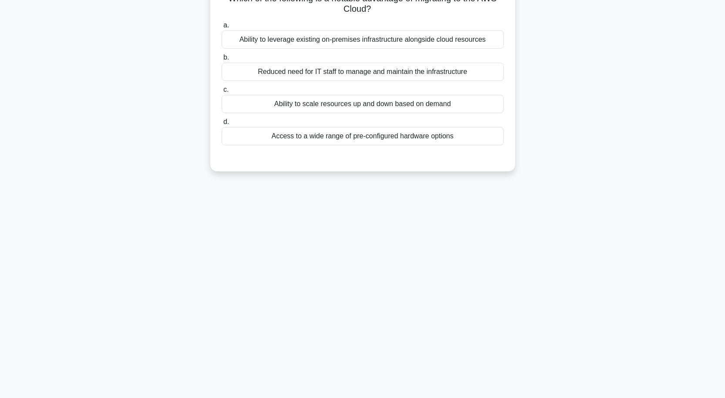
scroll to position [0, 0]
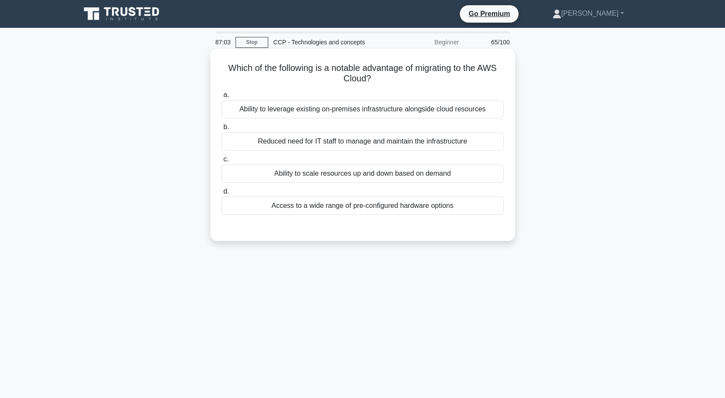
click at [357, 177] on div "Ability to scale resources up and down based on demand" at bounding box center [363, 174] width 282 height 18
click at [222, 162] on input "c. Ability to scale resources up and down based on demand" at bounding box center [222, 160] width 0 height 6
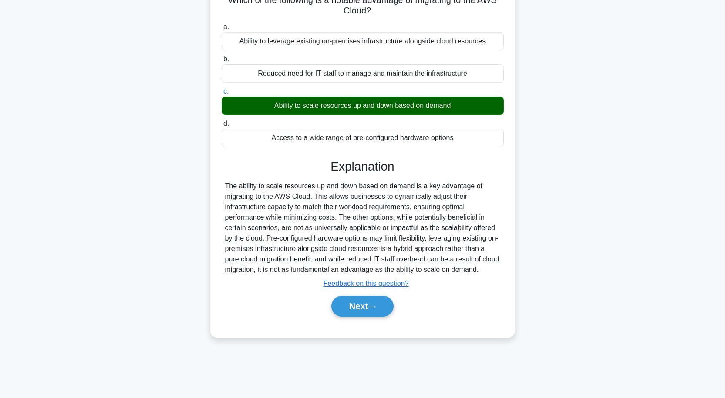
scroll to position [72, 0]
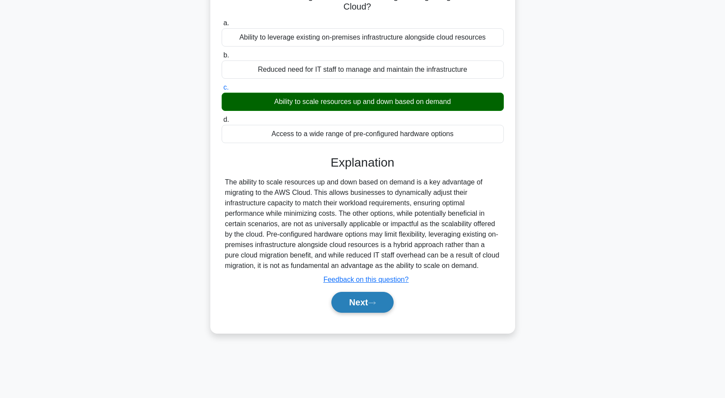
click at [353, 301] on button "Next" at bounding box center [362, 302] width 62 height 21
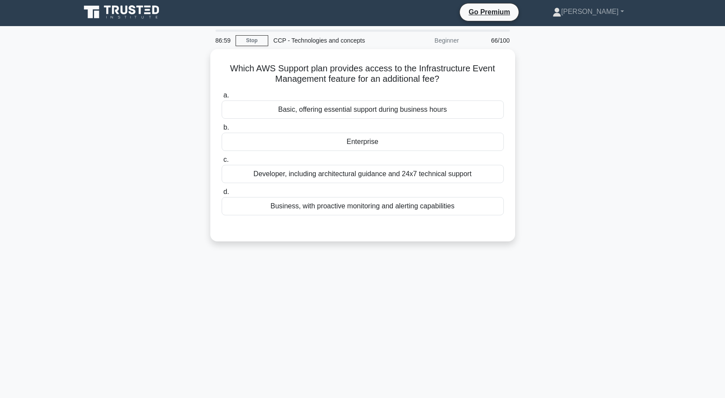
scroll to position [0, 0]
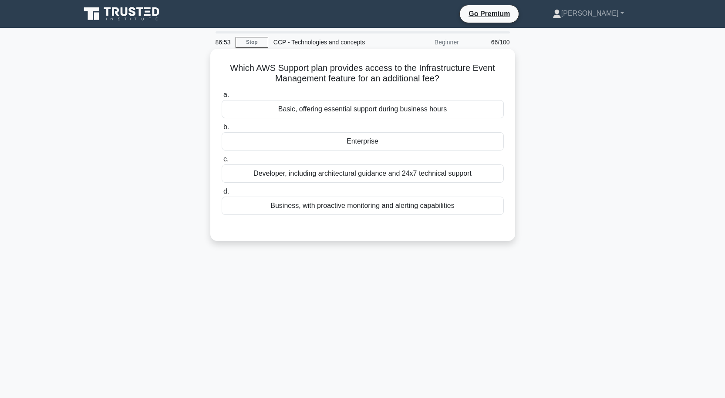
click at [388, 143] on div "Enterprise" at bounding box center [363, 141] width 282 height 18
click at [222, 130] on input "b. Enterprise" at bounding box center [222, 127] width 0 height 6
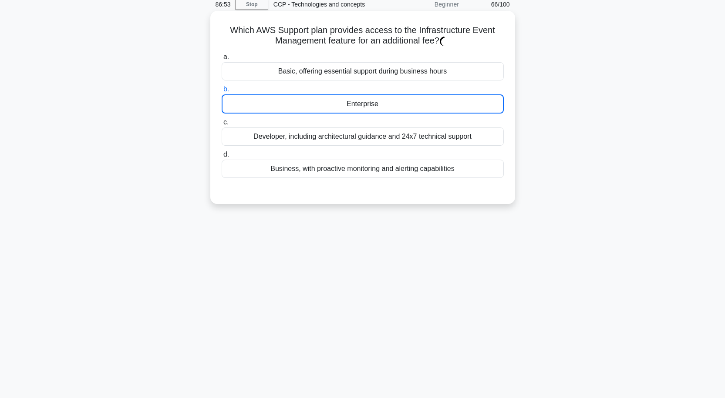
scroll to position [72, 0]
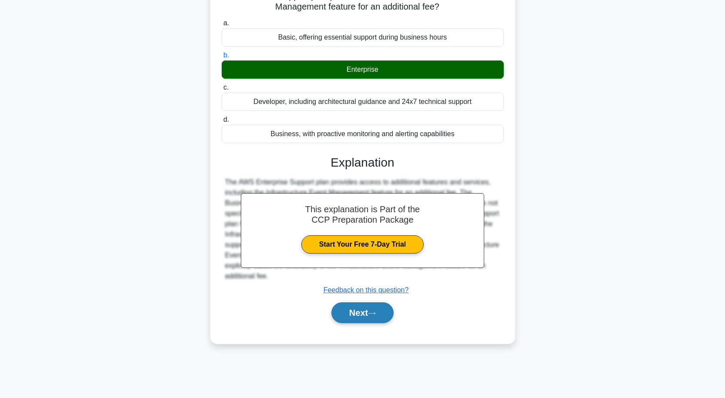
drag, startPoint x: 366, startPoint y: 318, endPoint x: 366, endPoint y: 306, distance: 12.6
click at [366, 319] on button "Next" at bounding box center [362, 312] width 62 height 21
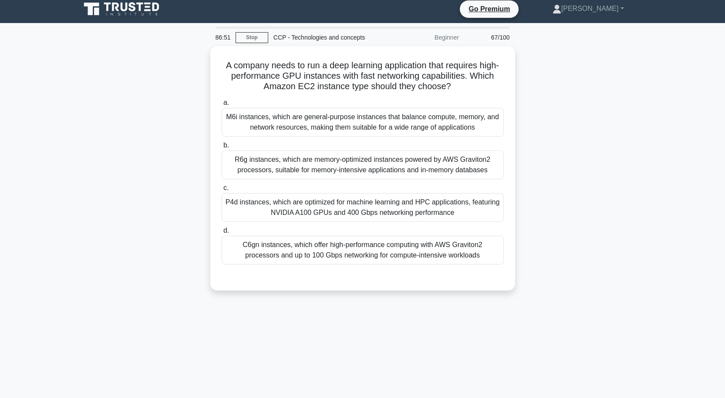
scroll to position [0, 0]
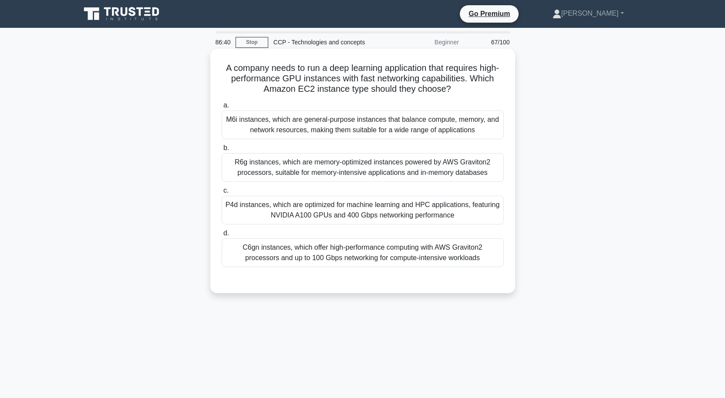
click at [369, 175] on div "R6g instances, which are memory-optimized instances powered by AWS Graviton2 pr…" at bounding box center [363, 167] width 282 height 29
click at [222, 151] on input "b. R6g instances, which are memory-optimized instances powered by AWS Graviton2…" at bounding box center [222, 148] width 0 height 6
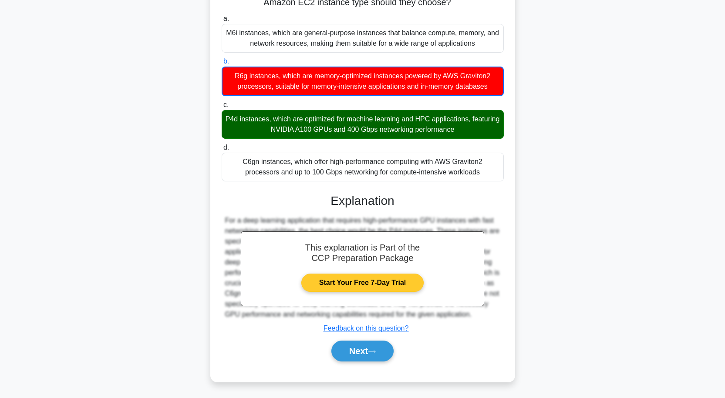
scroll to position [87, 0]
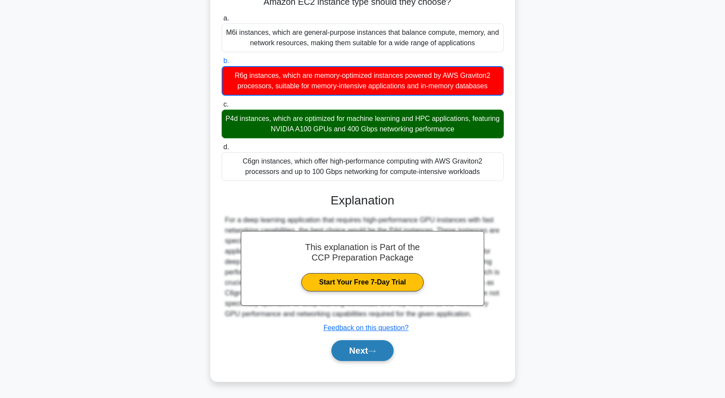
click at [368, 347] on button "Next" at bounding box center [362, 350] width 62 height 21
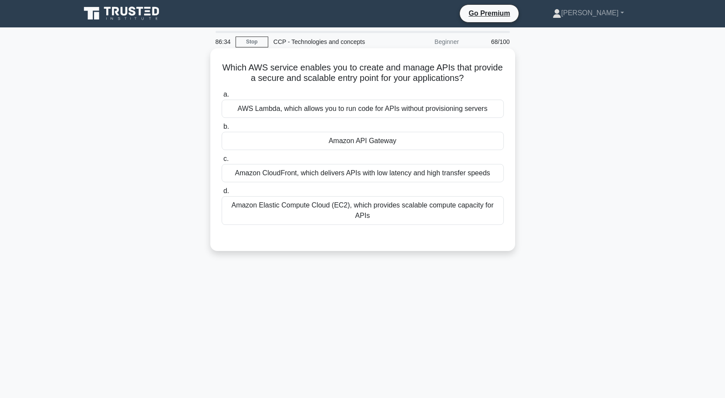
scroll to position [0, 0]
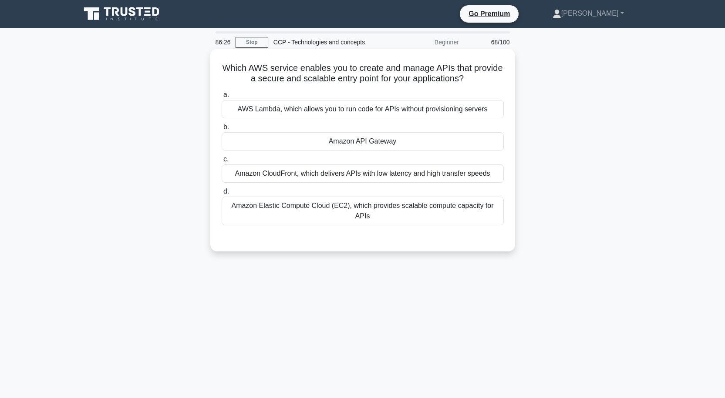
click at [332, 148] on div "Amazon API Gateway" at bounding box center [363, 141] width 282 height 18
click at [222, 130] on input "b. Amazon API Gateway" at bounding box center [222, 127] width 0 height 6
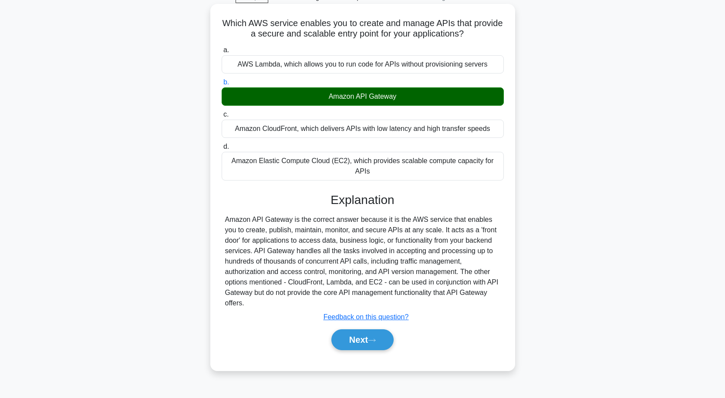
scroll to position [72, 0]
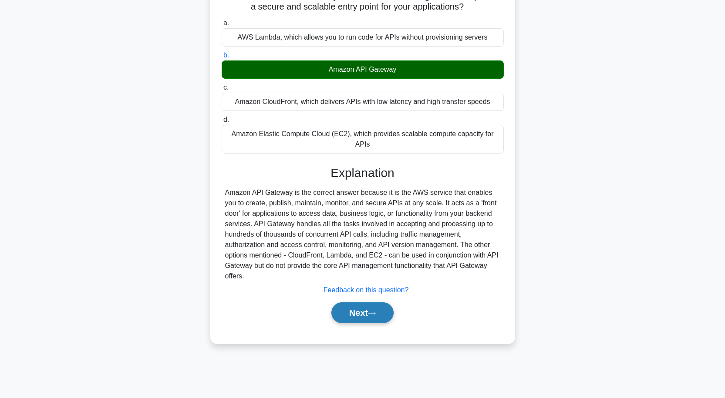
click at [370, 302] on button "Next" at bounding box center [362, 312] width 62 height 21
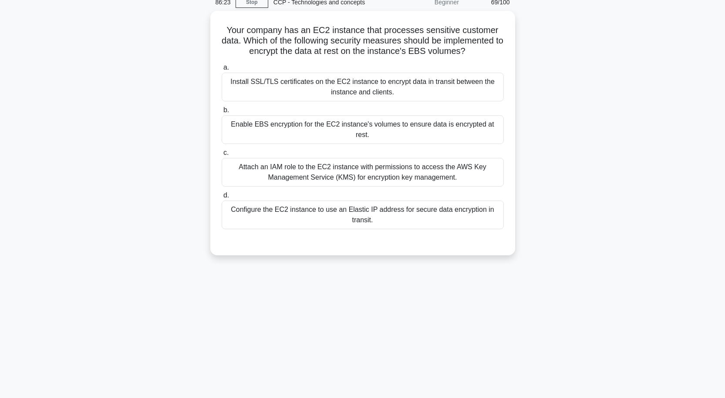
scroll to position [0, 0]
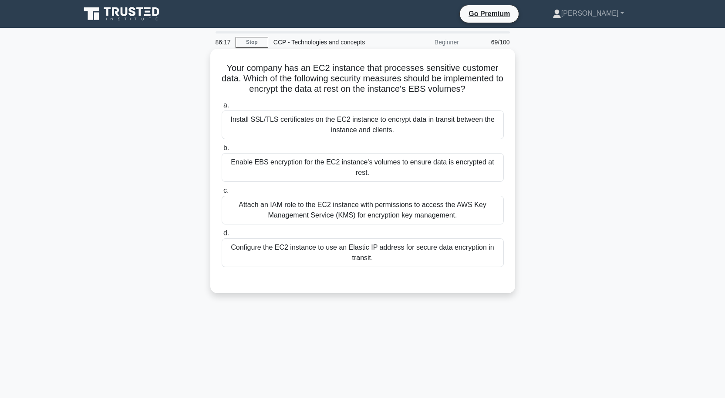
click at [329, 168] on div "Enable EBS encryption for the EC2 instance's volumes to ensure data is encrypte…" at bounding box center [363, 167] width 282 height 29
click at [222, 151] on input "b. Enable EBS encryption for the EC2 instance's volumes to ensure data is encry…" at bounding box center [222, 148] width 0 height 6
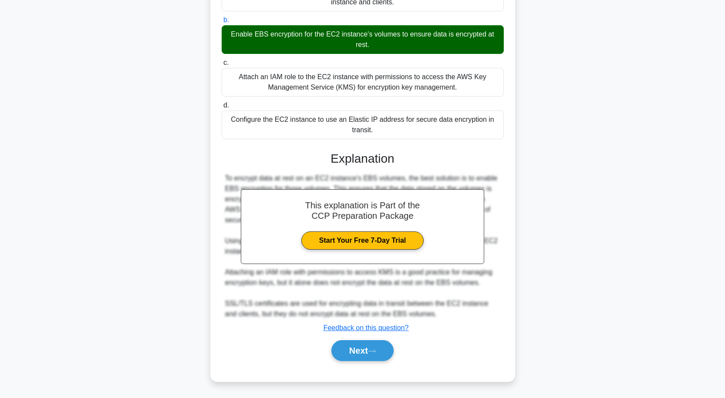
scroll to position [128, 0]
click at [382, 346] on button "Next" at bounding box center [362, 350] width 62 height 21
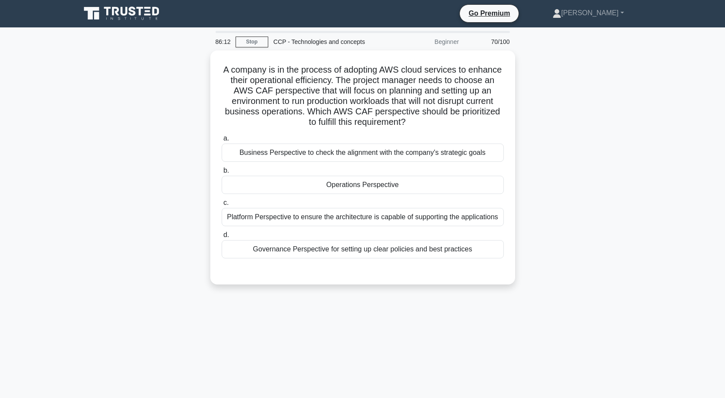
scroll to position [0, 0]
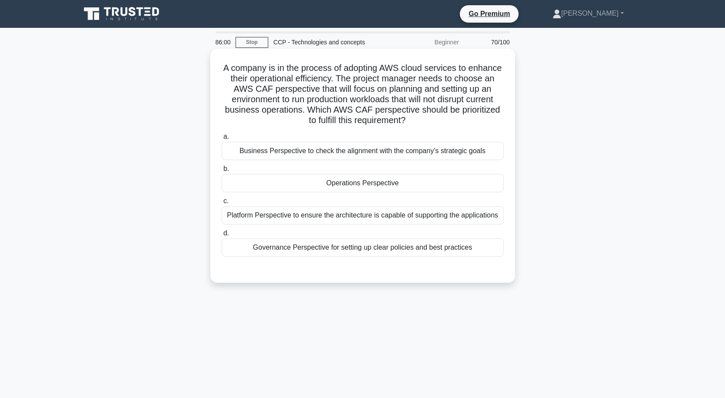
click at [323, 182] on div "Operations Perspective" at bounding box center [363, 183] width 282 height 18
click at [222, 172] on input "b. Operations Perspective" at bounding box center [222, 169] width 0 height 6
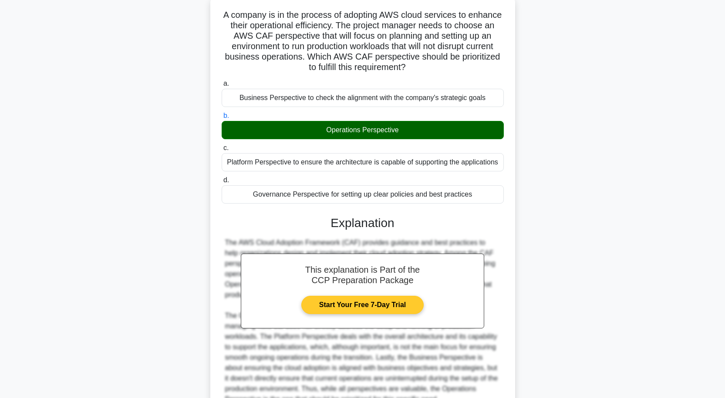
scroll to position [139, 0]
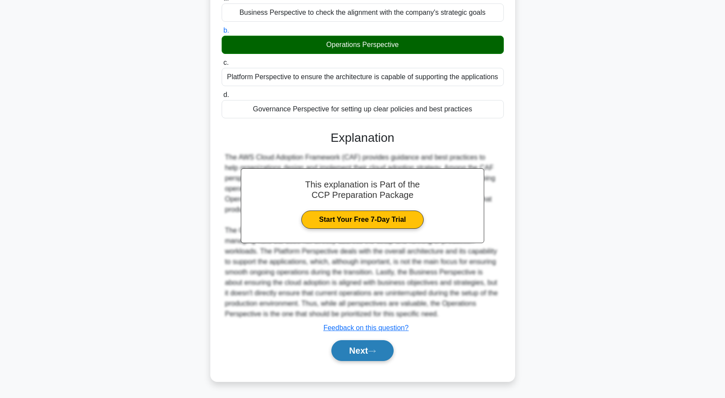
click at [371, 347] on button "Next" at bounding box center [362, 350] width 62 height 21
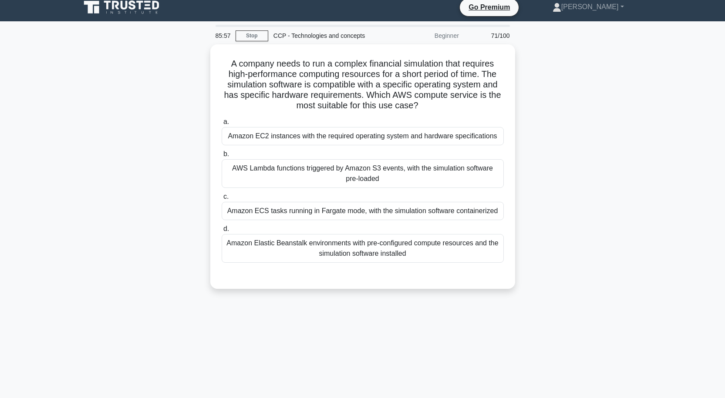
scroll to position [0, 0]
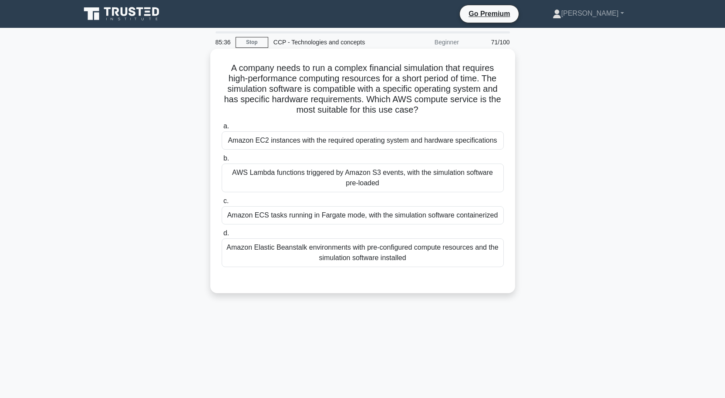
click at [353, 216] on div "Amazon ECS tasks running in Fargate mode, with the simulation software containe…" at bounding box center [363, 215] width 282 height 18
click at [222, 204] on input "c. Amazon ECS tasks running in Fargate mode, with the simulation software conta…" at bounding box center [222, 201] width 0 height 6
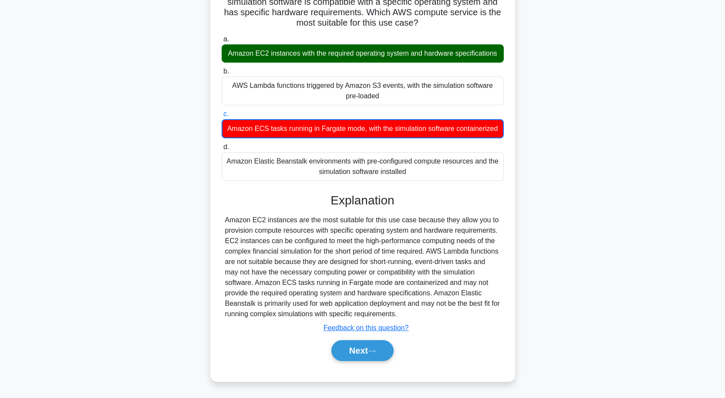
scroll to position [98, 0]
click at [368, 345] on button "Next" at bounding box center [362, 350] width 62 height 21
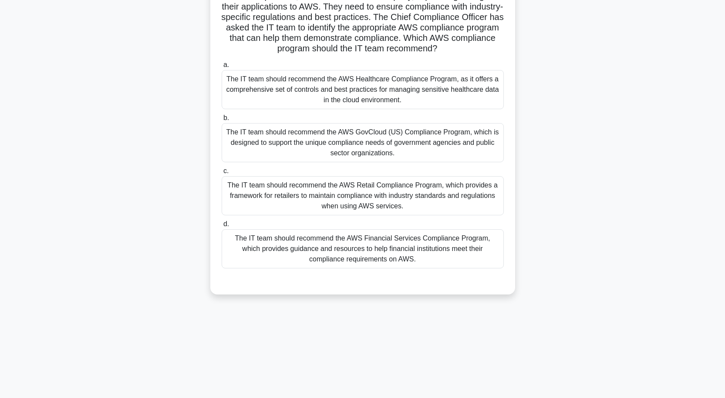
click at [359, 144] on div "The IT team should recommend the AWS GovCloud (US) Compliance Program, which is…" at bounding box center [363, 142] width 282 height 39
click at [222, 121] on input "b. The IT team should recommend the AWS GovCloud (US) Compliance Program, which…" at bounding box center [222, 118] width 0 height 6
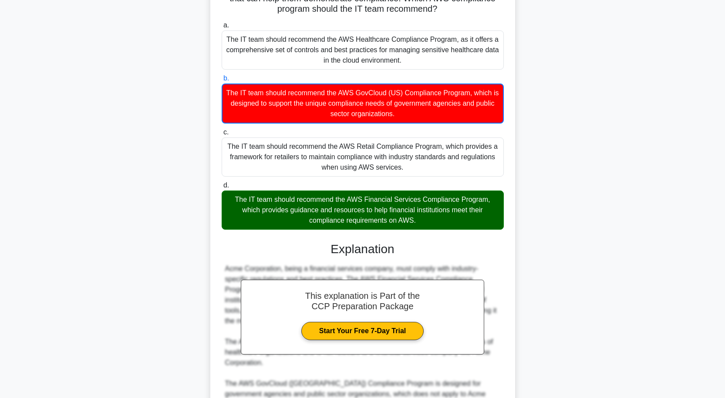
scroll to position [244, 0]
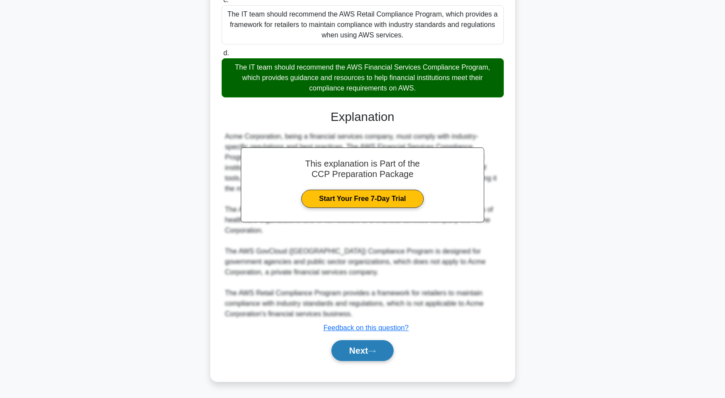
click at [377, 348] on button "Next" at bounding box center [362, 350] width 62 height 21
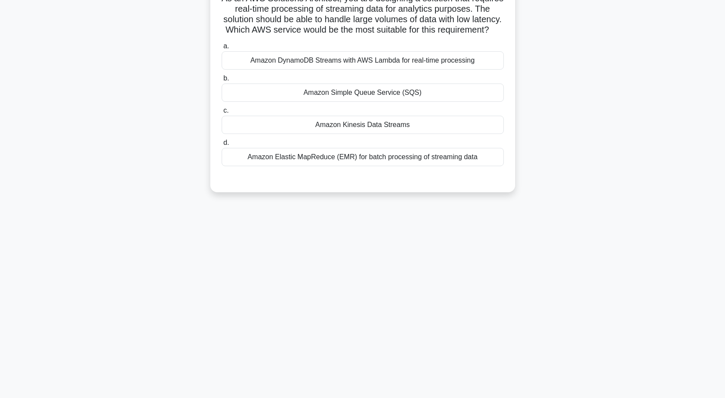
scroll to position [72, 0]
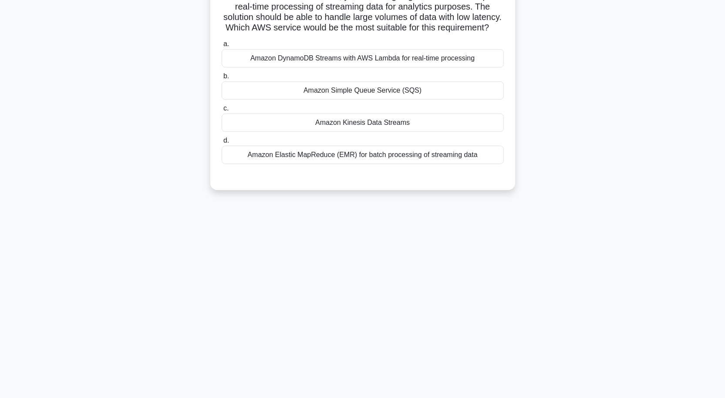
click at [349, 132] on div "Amazon Kinesis Data Streams" at bounding box center [363, 123] width 282 height 18
click at [222, 111] on input "c. Amazon Kinesis Data Streams" at bounding box center [222, 109] width 0 height 6
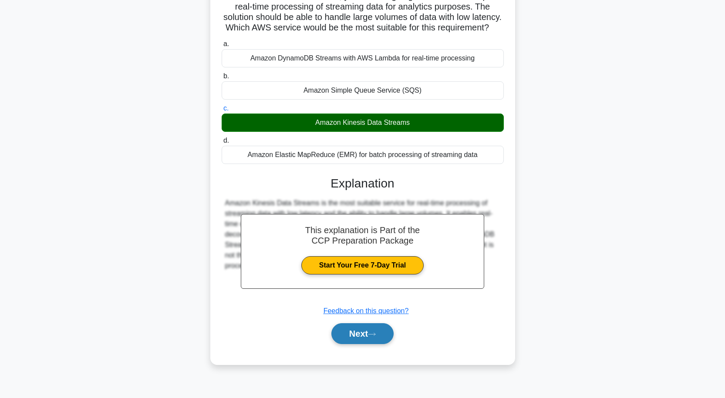
click at [384, 344] on button "Next" at bounding box center [362, 333] width 62 height 21
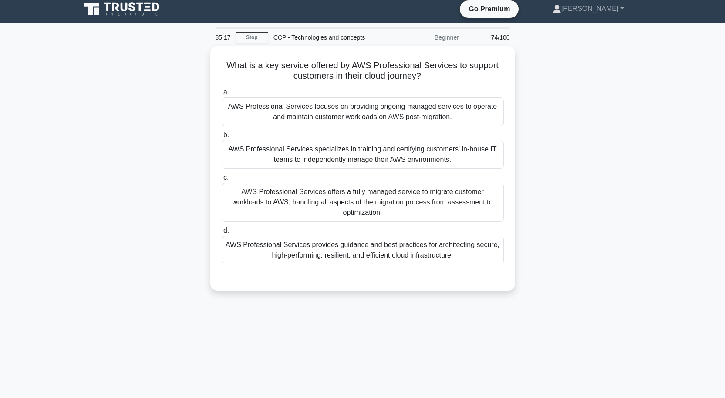
scroll to position [0, 0]
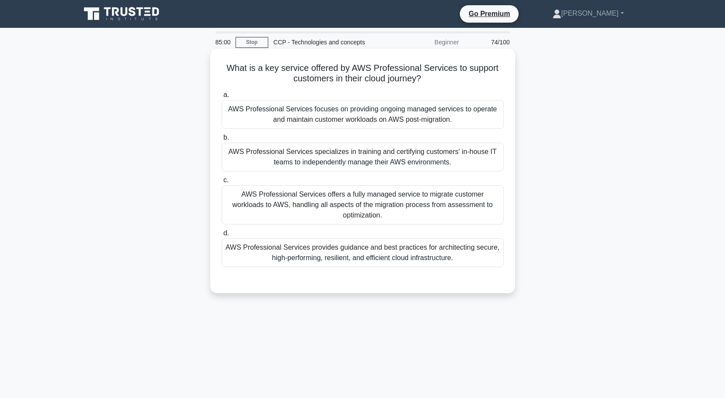
click at [354, 118] on div "AWS Professional Services focuses on providing ongoing managed services to oper…" at bounding box center [363, 114] width 282 height 29
click at [222, 98] on input "a. AWS Professional Services focuses on providing ongoing managed services to o…" at bounding box center [222, 95] width 0 height 6
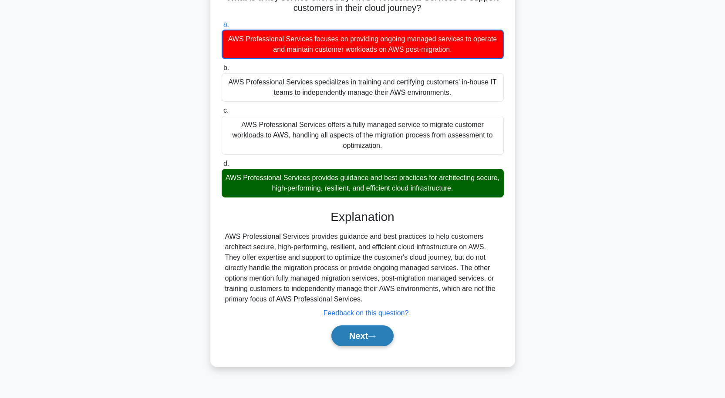
scroll to position [72, 0]
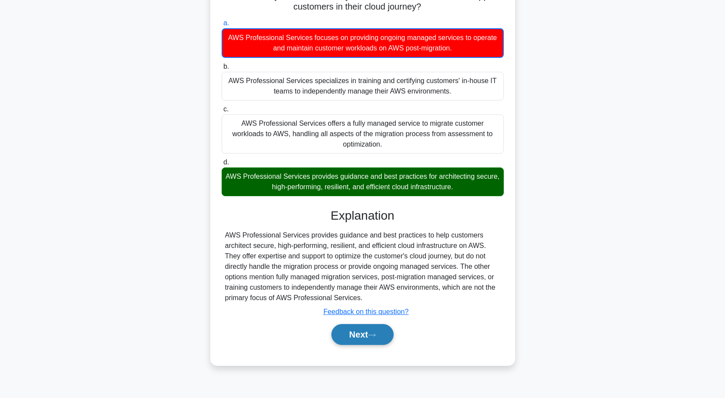
drag, startPoint x: 378, startPoint y: 335, endPoint x: 379, endPoint y: 328, distance: 6.5
click at [378, 334] on button "Next" at bounding box center [362, 334] width 62 height 21
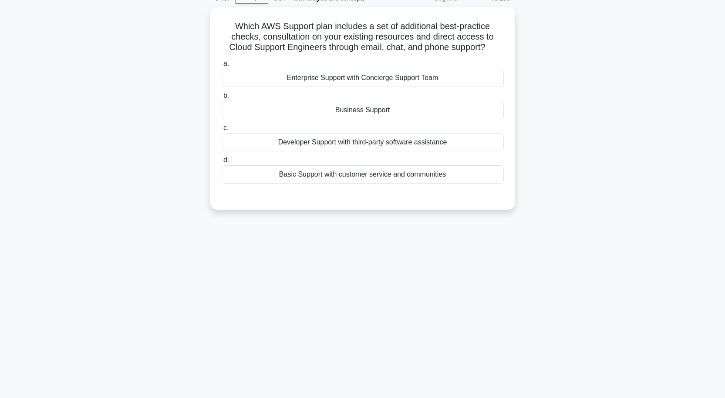
scroll to position [28, 0]
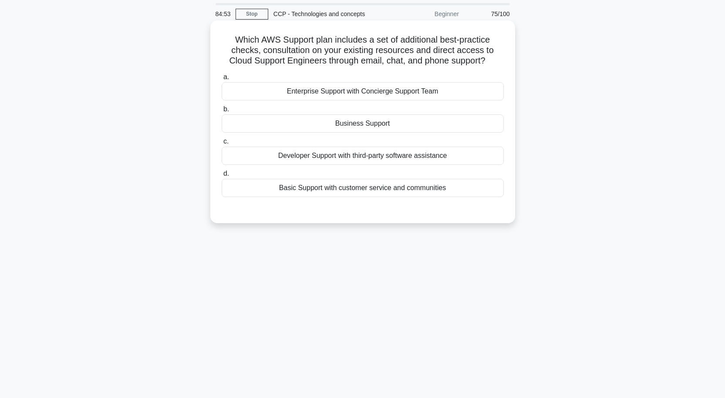
click at [381, 129] on div "Business Support" at bounding box center [363, 123] width 282 height 18
click at [222, 112] on input "b. Business Support" at bounding box center [222, 110] width 0 height 6
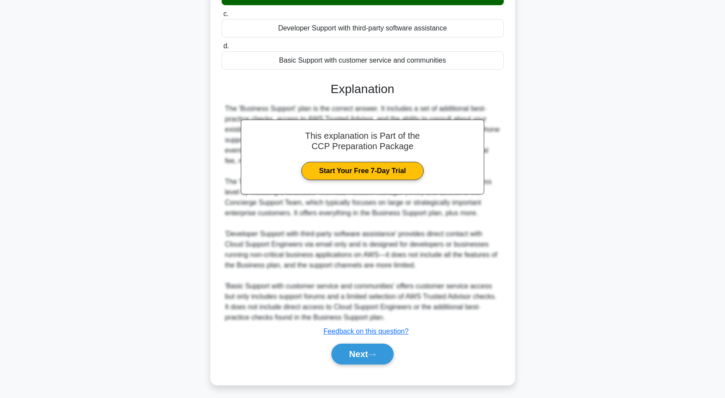
scroll to position [160, 0]
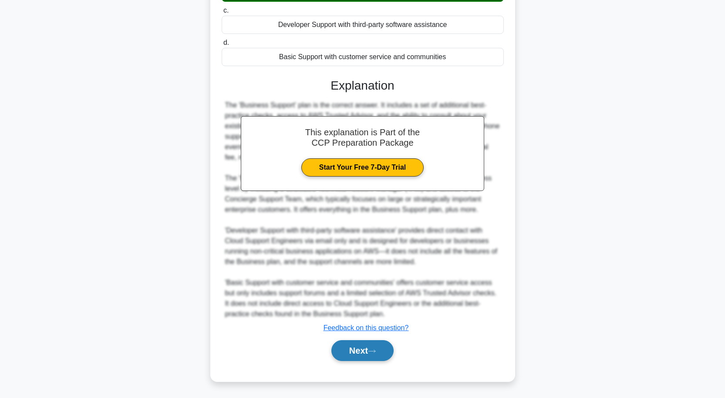
click at [381, 345] on button "Next" at bounding box center [362, 350] width 62 height 21
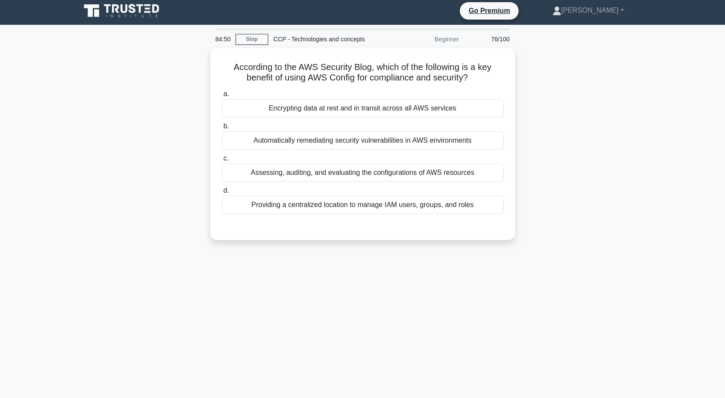
scroll to position [0, 0]
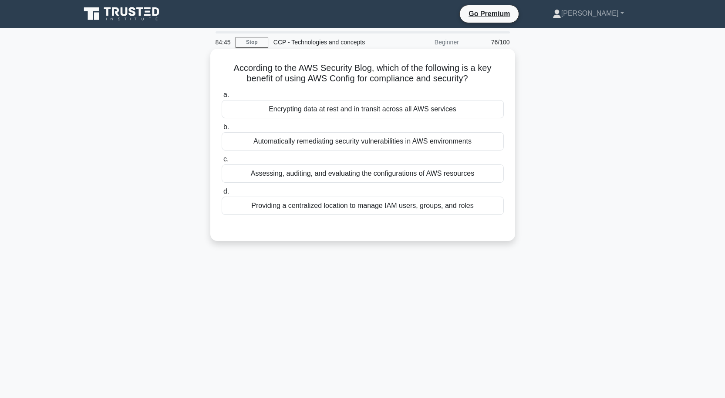
click at [288, 115] on div "Encrypting data at rest and in transit across all AWS services" at bounding box center [363, 109] width 282 height 18
click at [222, 98] on input "a. Encrypting data at rest and in transit across all AWS services" at bounding box center [222, 95] width 0 height 6
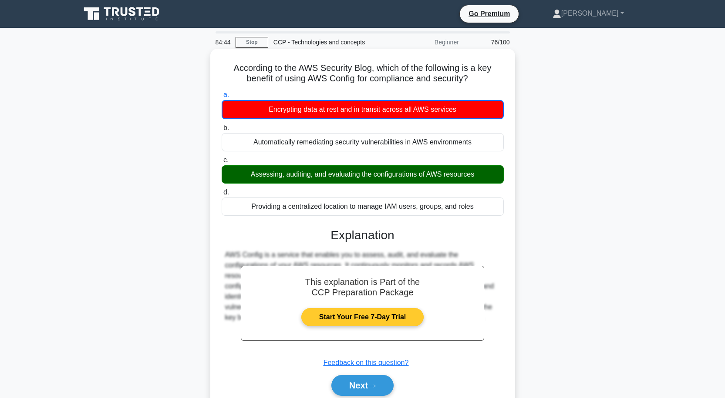
scroll to position [72, 0]
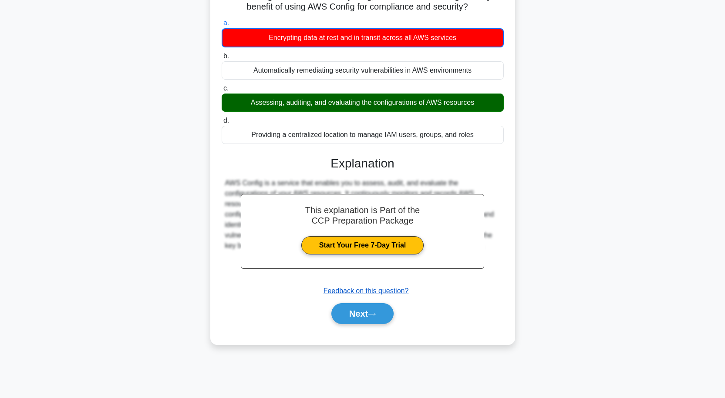
drag, startPoint x: 358, startPoint y: 312, endPoint x: 355, endPoint y: 291, distance: 20.6
click at [358, 312] on button "Next" at bounding box center [362, 313] width 62 height 21
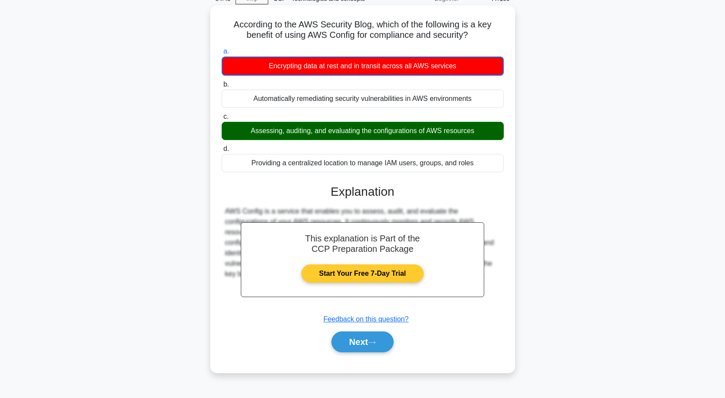
scroll to position [0, 0]
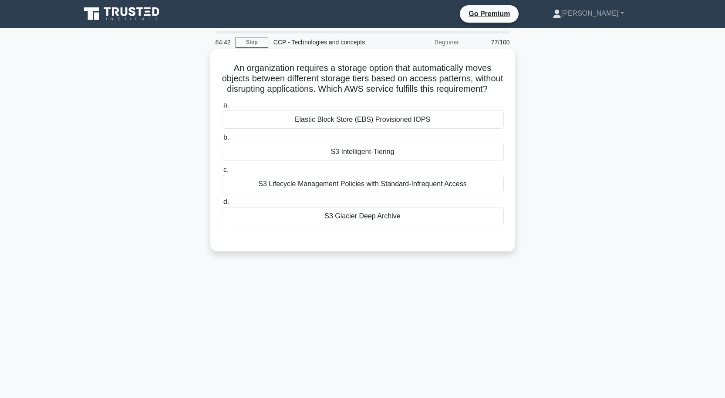
click at [344, 161] on div "S3 Intelligent-Tiering" at bounding box center [363, 152] width 282 height 18
click at [222, 141] on input "b. S3 Intelligent-Tiering" at bounding box center [222, 138] width 0 height 6
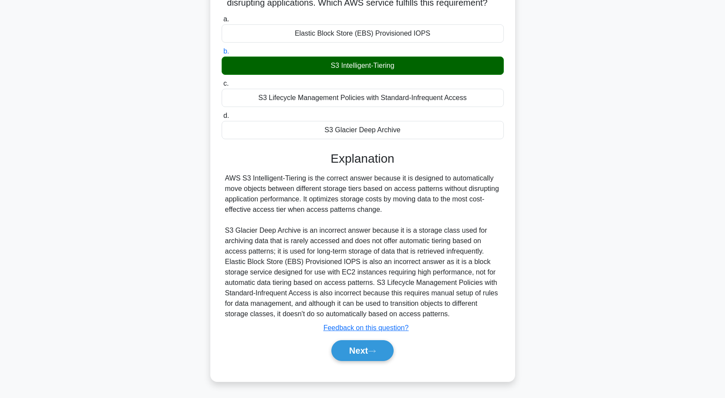
scroll to position [97, 0]
click at [370, 344] on button "Next" at bounding box center [362, 350] width 62 height 21
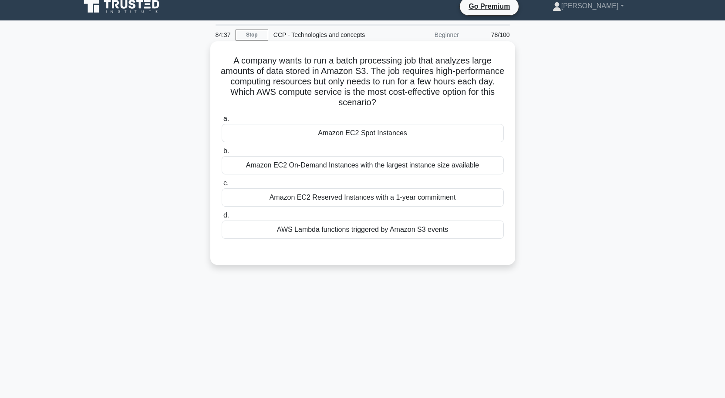
scroll to position [0, 0]
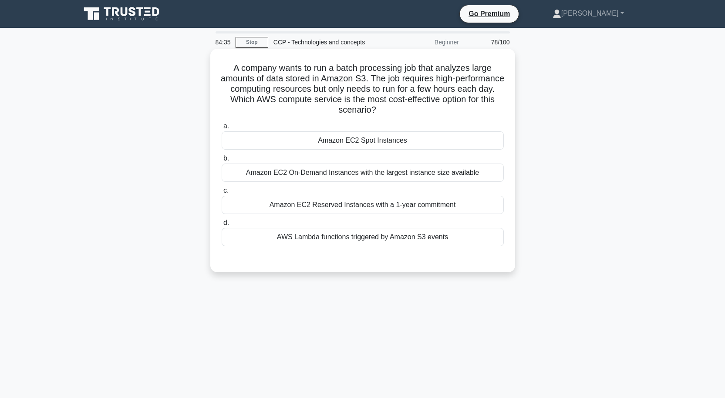
click at [360, 142] on div "Amazon EC2 Spot Instances" at bounding box center [363, 140] width 282 height 18
click at [222, 129] on input "a. Amazon EC2 Spot Instances" at bounding box center [222, 127] width 0 height 6
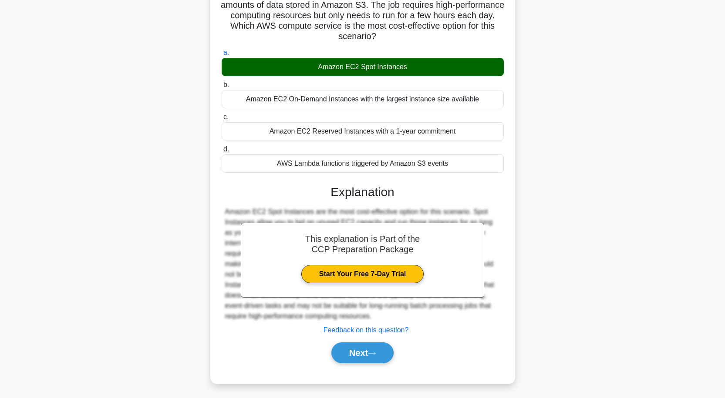
scroll to position [76, 0]
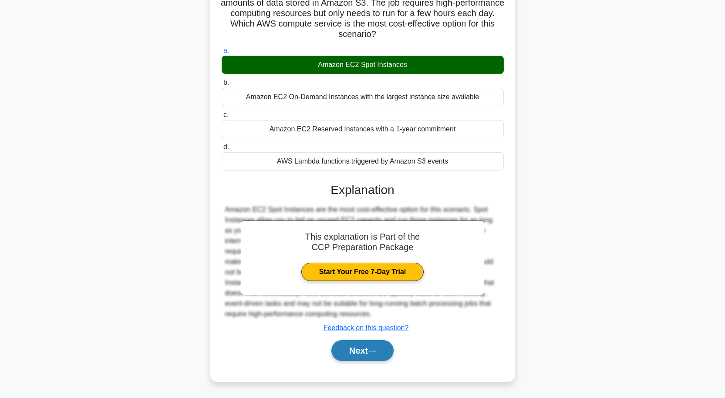
click at [376, 351] on icon at bounding box center [372, 351] width 8 height 5
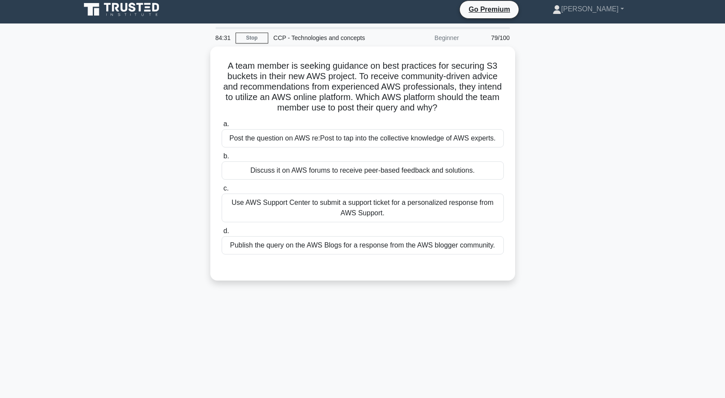
scroll to position [0, 0]
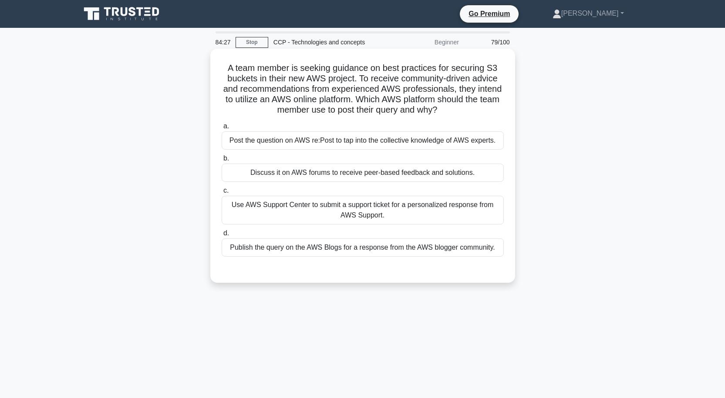
click at [332, 177] on div "Discuss it on AWS forums to receive peer-based feedback and solutions." at bounding box center [363, 173] width 282 height 18
click at [222, 161] on input "b. Discuss it on AWS forums to receive peer-based feedback and solutions." at bounding box center [222, 159] width 0 height 6
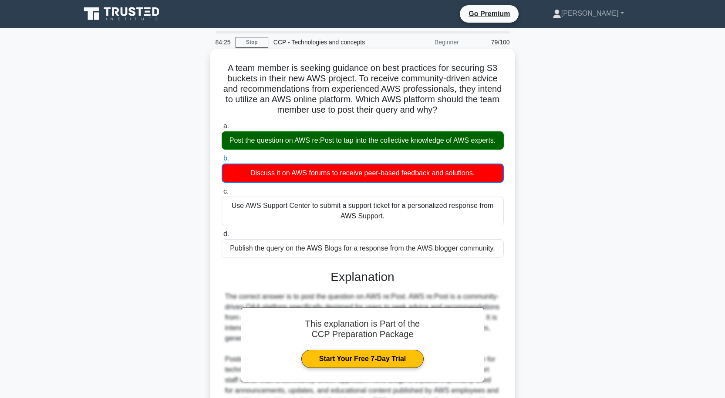
scroll to position [119, 0]
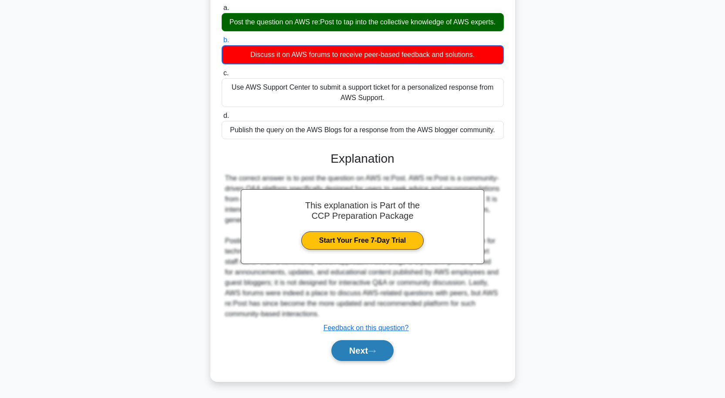
click at [357, 342] on button "Next" at bounding box center [362, 350] width 62 height 21
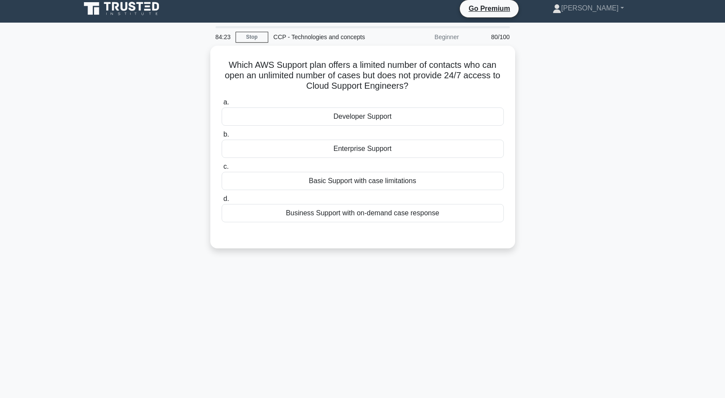
scroll to position [0, 0]
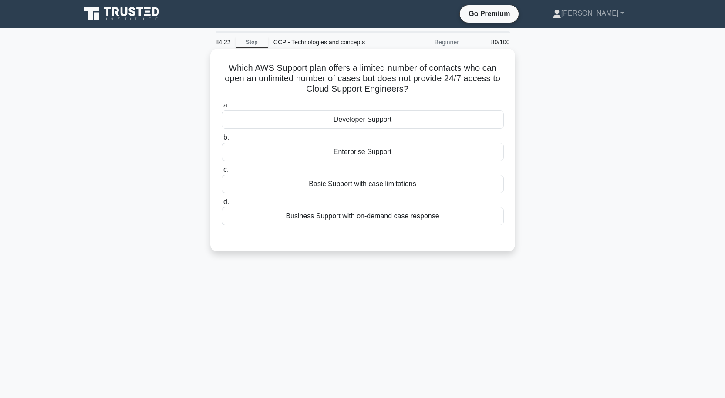
click at [344, 155] on div "Enterprise Support" at bounding box center [363, 152] width 282 height 18
click at [222, 141] on input "b. Enterprise Support" at bounding box center [222, 138] width 0 height 6
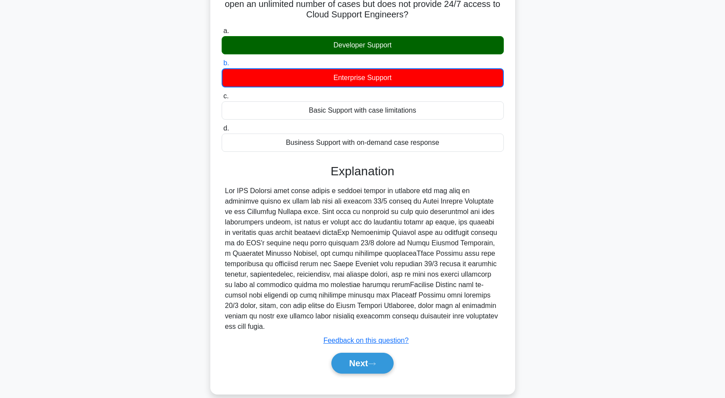
scroll to position [87, 0]
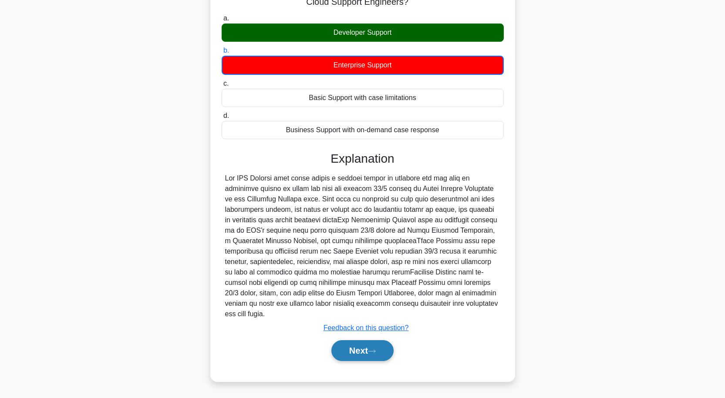
click at [390, 348] on button "Next" at bounding box center [362, 350] width 62 height 21
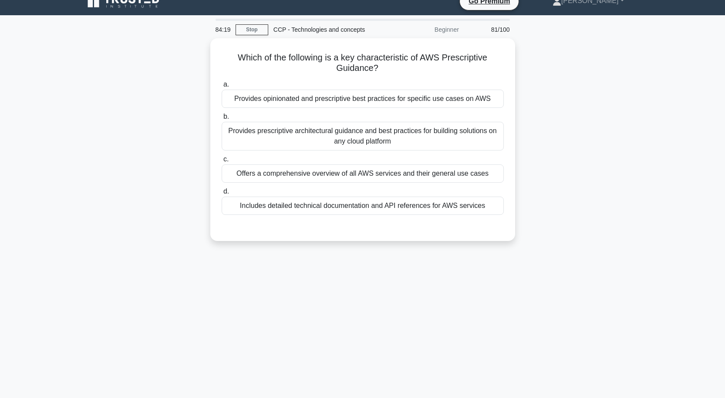
scroll to position [0, 0]
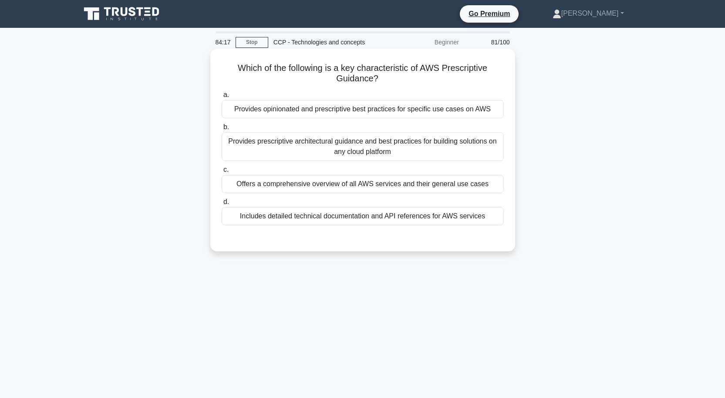
click at [332, 113] on div "Provides opinionated and prescriptive best practices for specific use cases on …" at bounding box center [363, 109] width 282 height 18
click at [222, 98] on input "a. Provides opinionated and prescriptive best practices for specific use cases …" at bounding box center [222, 95] width 0 height 6
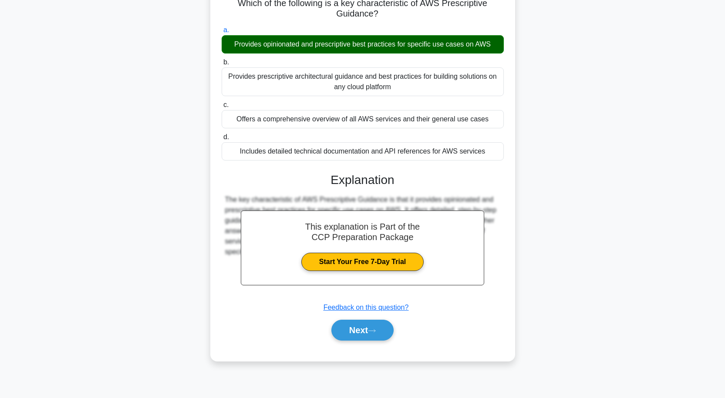
scroll to position [72, 0]
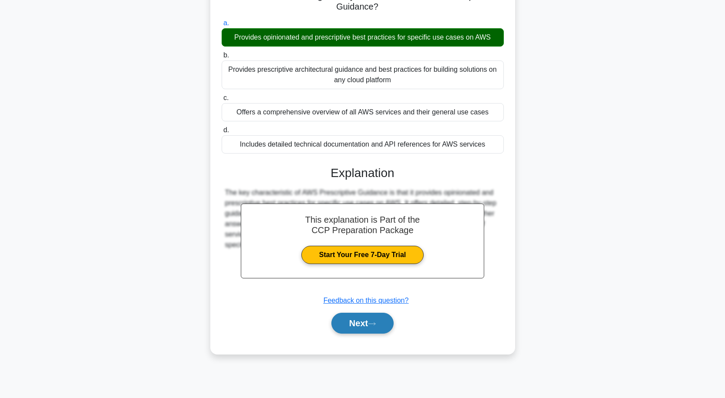
click at [368, 328] on button "Next" at bounding box center [362, 323] width 62 height 21
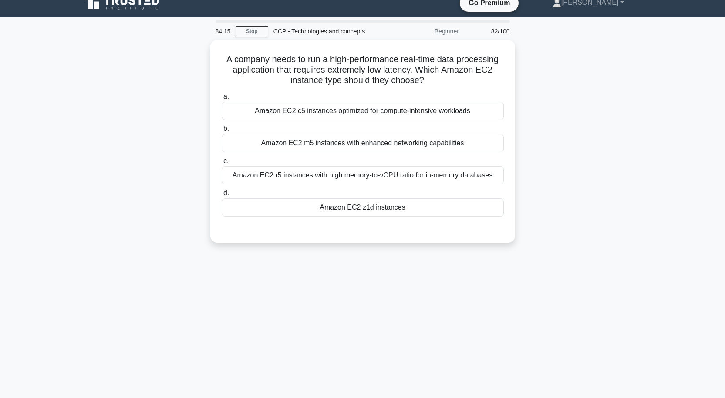
scroll to position [0, 0]
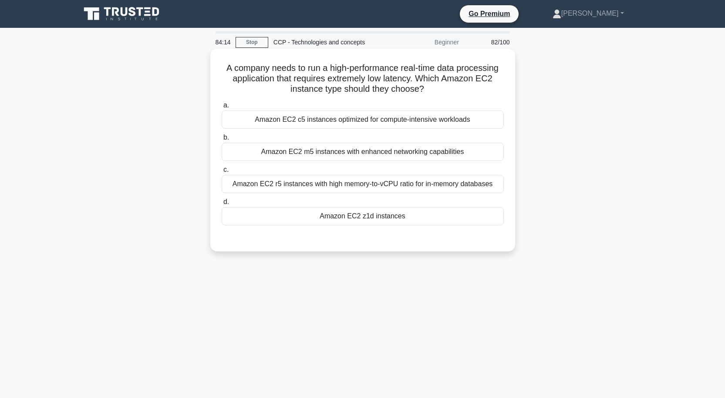
click at [352, 218] on div "Amazon EC2 z1d instances" at bounding box center [363, 216] width 282 height 18
click at [222, 205] on input "d. Amazon EC2 z1d instances" at bounding box center [222, 202] width 0 height 6
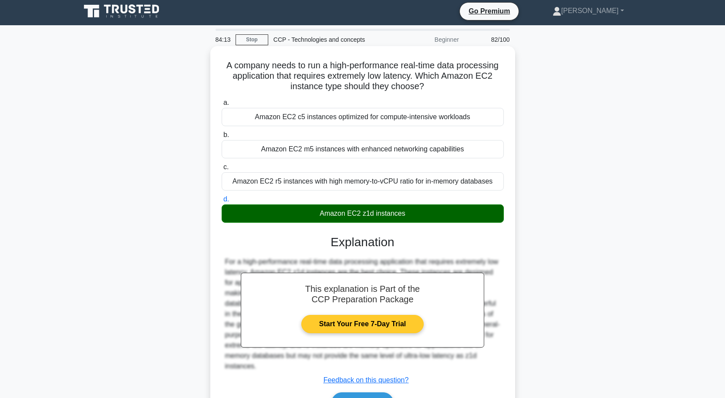
scroll to position [72, 0]
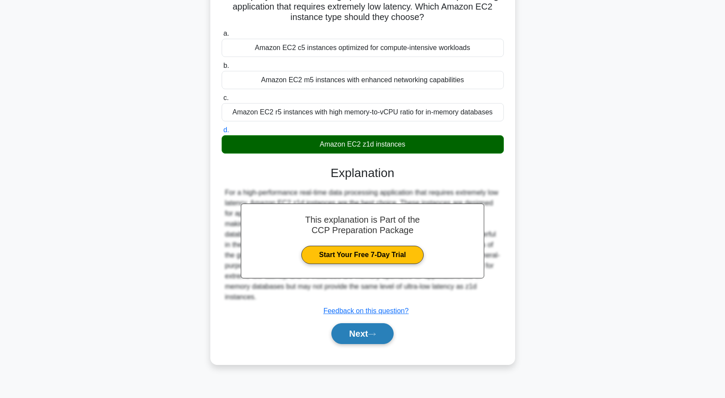
click at [376, 323] on button "Next" at bounding box center [362, 333] width 62 height 21
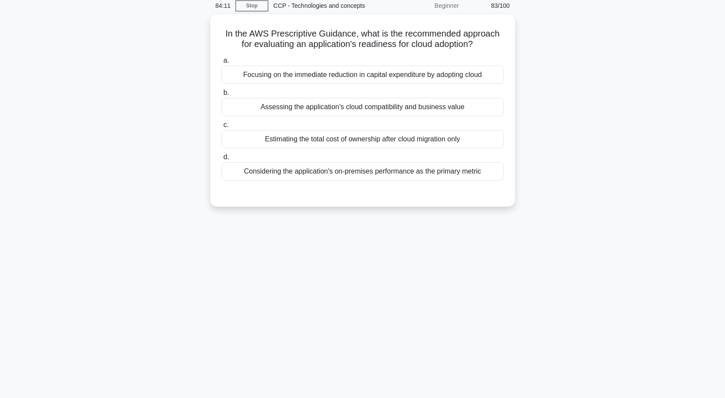
scroll to position [0, 0]
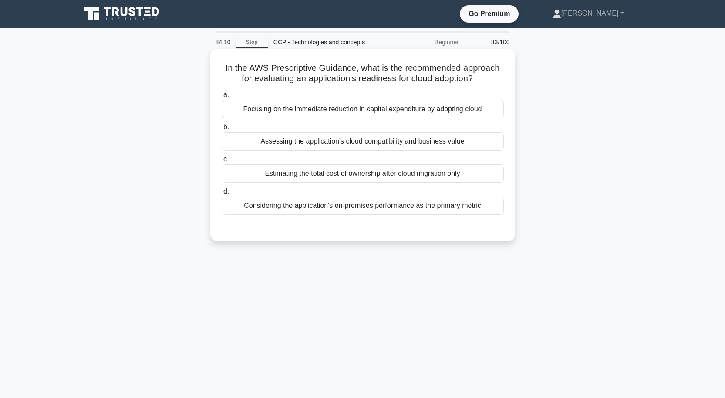
click at [347, 148] on div "Assessing the application's cloud compatibility and business value" at bounding box center [363, 141] width 282 height 18
click at [222, 130] on input "b. Assessing the application's cloud compatibility and business value" at bounding box center [222, 127] width 0 height 6
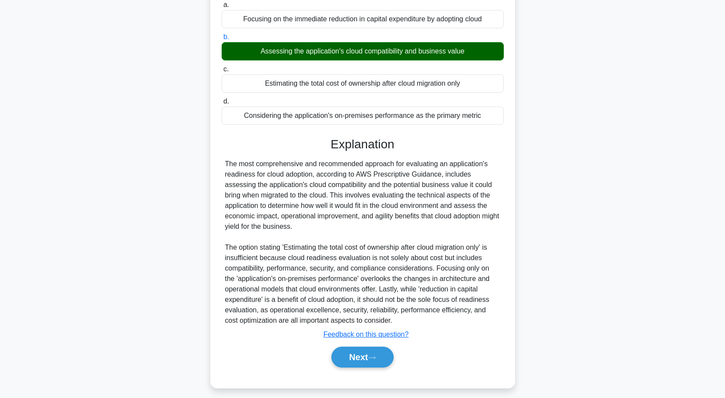
scroll to position [97, 0]
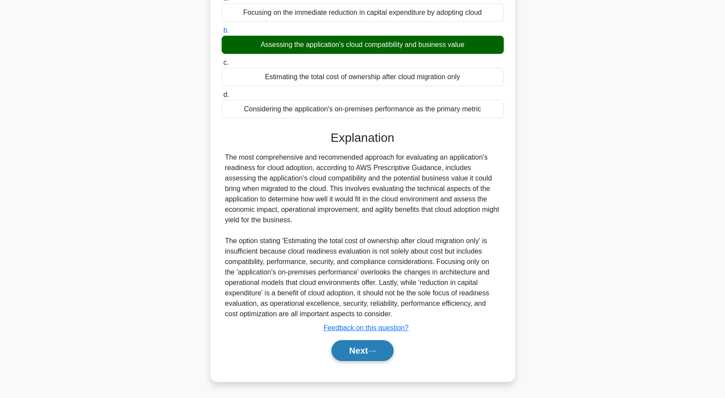
click at [383, 344] on button "Next" at bounding box center [362, 350] width 62 height 21
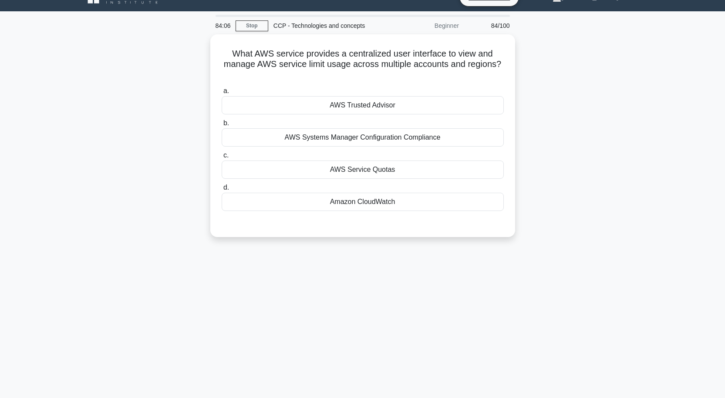
scroll to position [0, 0]
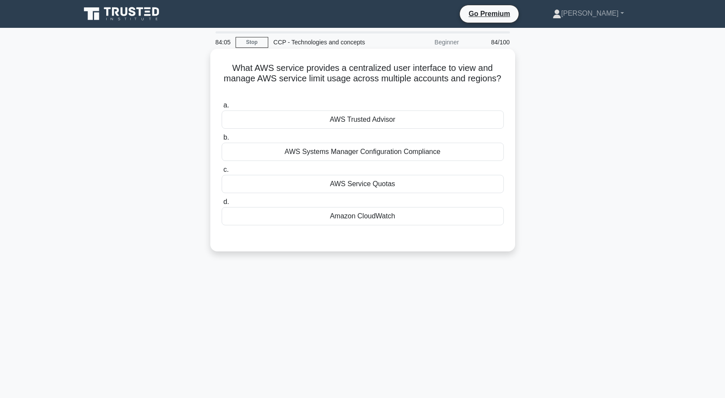
click at [369, 121] on div "AWS Trusted Advisor" at bounding box center [363, 120] width 282 height 18
click at [222, 108] on input "a. AWS Trusted Advisor" at bounding box center [222, 106] width 0 height 6
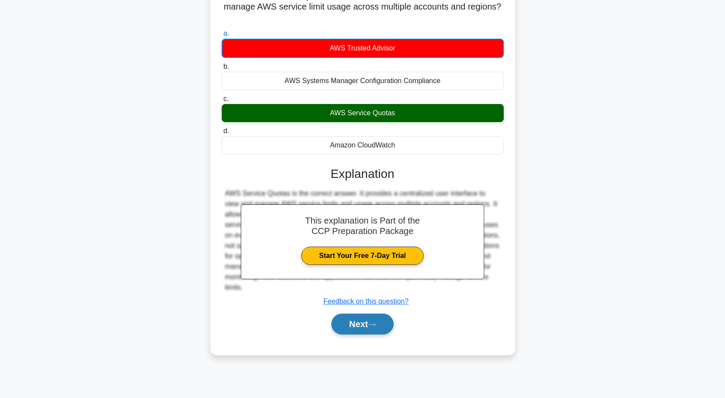
click at [378, 322] on button "Next" at bounding box center [362, 324] width 62 height 21
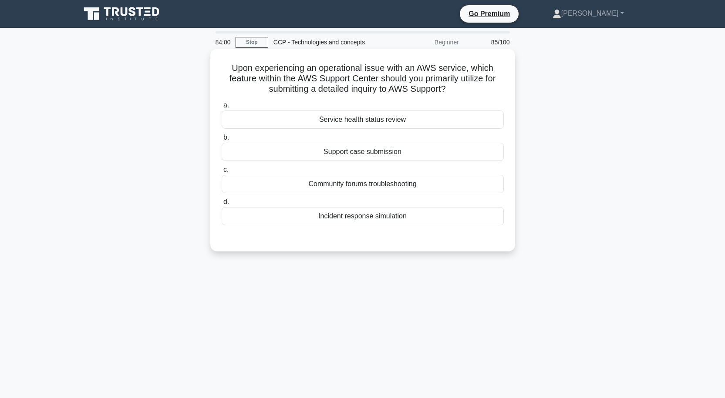
click at [359, 155] on div "Support case submission" at bounding box center [363, 152] width 282 height 18
click at [222, 141] on input "b. Support case submission" at bounding box center [222, 138] width 0 height 6
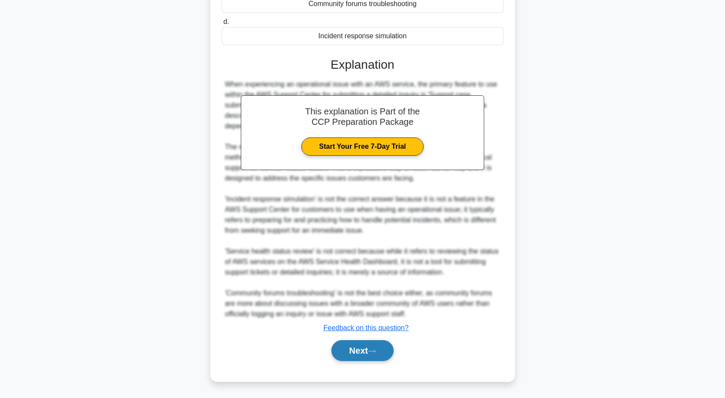
drag, startPoint x: 387, startPoint y: 345, endPoint x: 386, endPoint y: 340, distance: 4.5
click at [387, 345] on button "Next" at bounding box center [362, 350] width 62 height 21
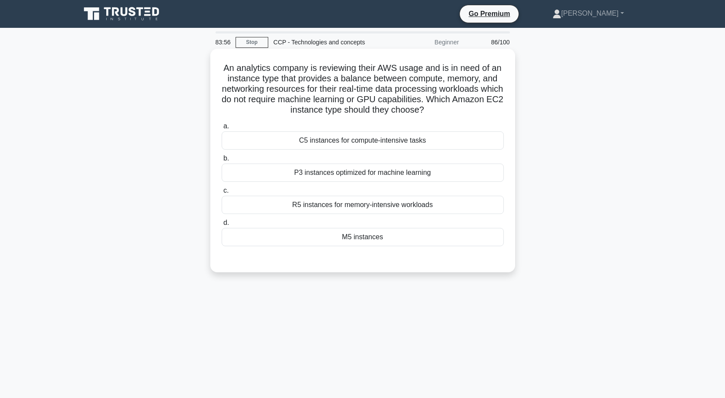
click at [383, 233] on div "M5 instances" at bounding box center [363, 237] width 282 height 18
click at [222, 226] on input "d. M5 instances" at bounding box center [222, 223] width 0 height 6
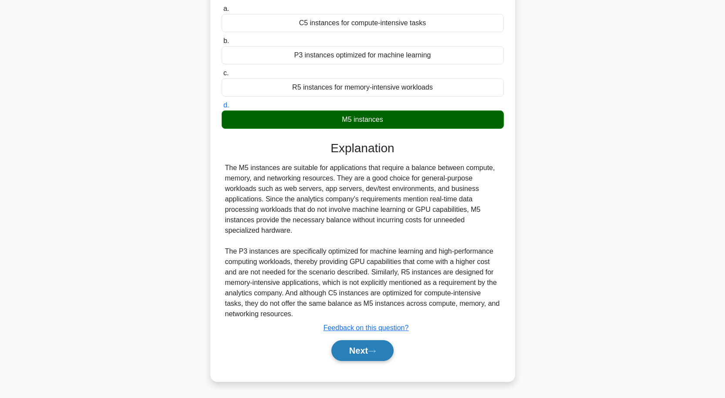
click at [390, 347] on button "Next" at bounding box center [362, 350] width 62 height 21
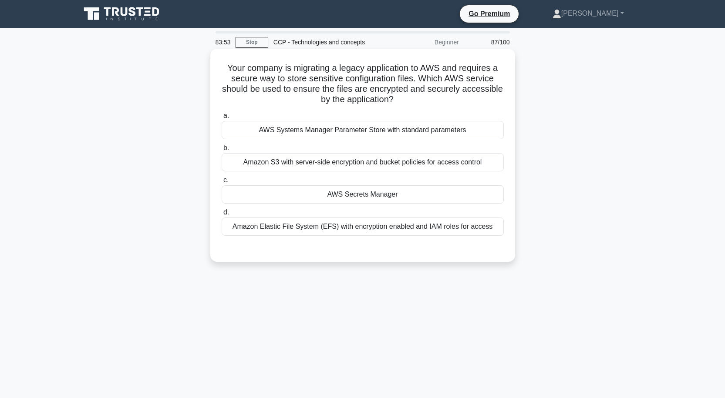
click at [369, 195] on div "AWS Secrets Manager" at bounding box center [363, 194] width 282 height 18
click at [222, 183] on input "c. AWS Secrets Manager" at bounding box center [222, 181] width 0 height 6
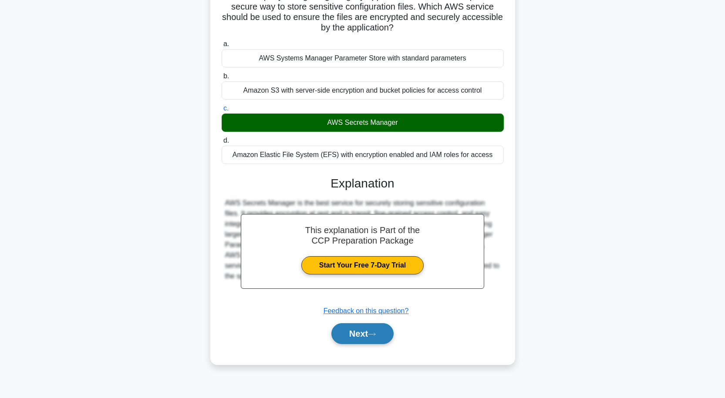
click at [370, 331] on button "Next" at bounding box center [362, 333] width 62 height 21
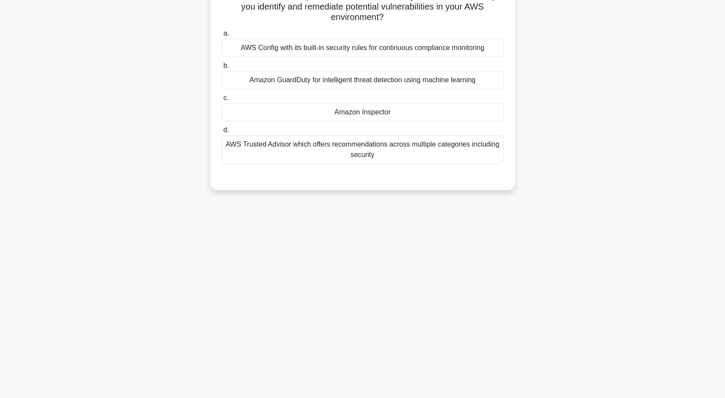
click at [376, 113] on div "Amazon Inspector" at bounding box center [363, 112] width 282 height 18
click at [222, 101] on input "c. Amazon Inspector" at bounding box center [222, 98] width 0 height 6
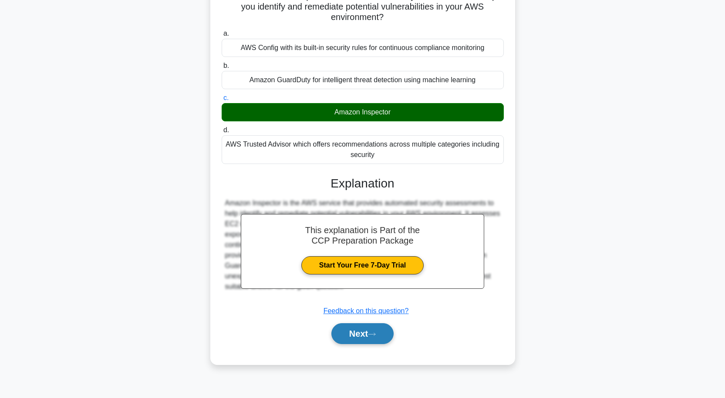
click at [376, 333] on icon at bounding box center [372, 334] width 8 height 5
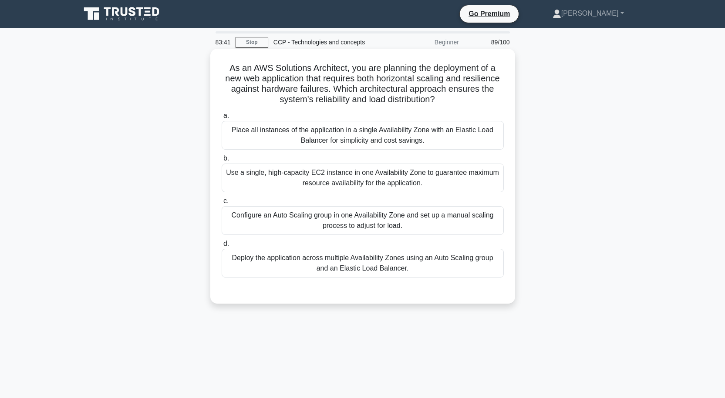
click at [373, 138] on div "Place all instances of the application in a single Availability Zone with an El…" at bounding box center [363, 135] width 282 height 29
click at [222, 119] on input "a. Place all instances of the application in a single Availability Zone with an…" at bounding box center [222, 116] width 0 height 6
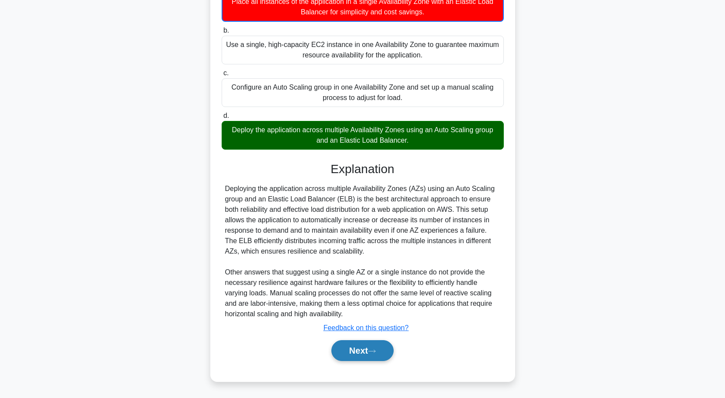
click at [369, 359] on button "Next" at bounding box center [362, 350] width 62 height 21
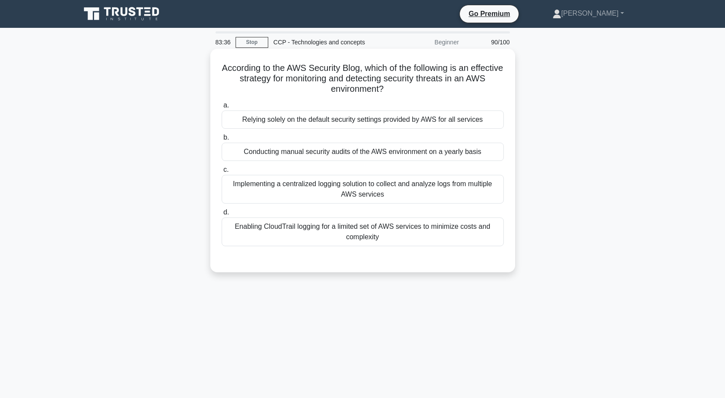
click at [371, 155] on div "Conducting manual security audits of the AWS environment on a yearly basis" at bounding box center [363, 152] width 282 height 18
click at [222, 141] on input "b. Conducting manual security audits of the AWS environment on a yearly basis" at bounding box center [222, 138] width 0 height 6
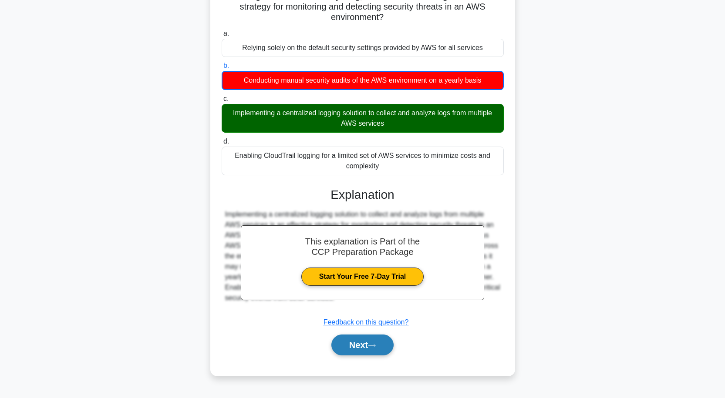
click at [393, 343] on button "Next" at bounding box center [362, 345] width 62 height 21
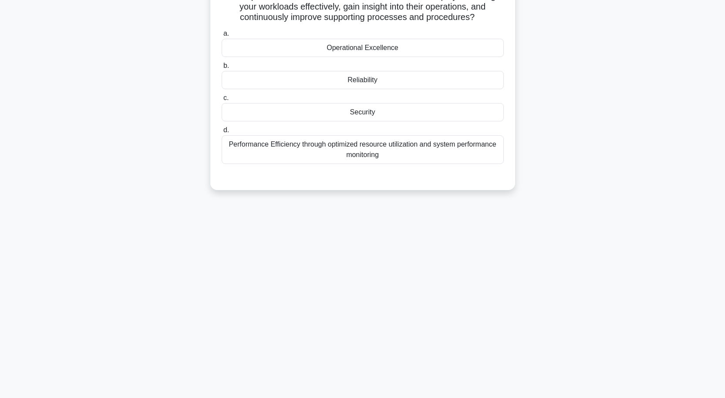
click at [363, 112] on div "Security" at bounding box center [363, 112] width 282 height 18
click at [222, 101] on input "c. Security" at bounding box center [222, 98] width 0 height 6
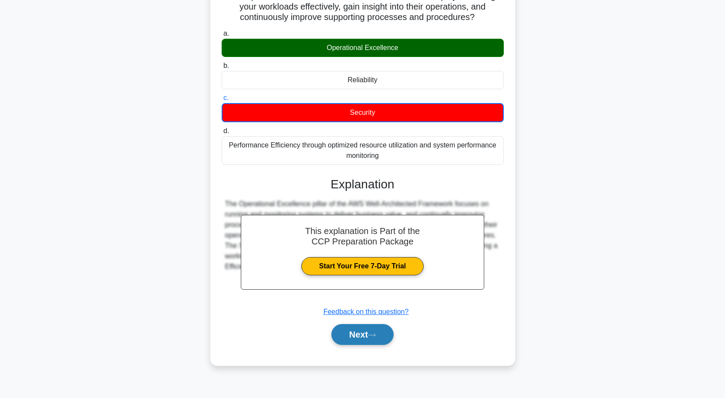
click at [389, 342] on button "Next" at bounding box center [362, 334] width 62 height 21
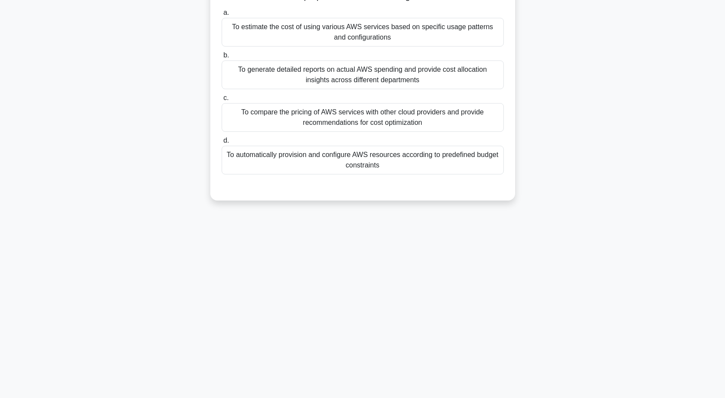
click at [364, 128] on div "To compare the pricing of AWS services with other cloud providers and provide r…" at bounding box center [363, 117] width 282 height 29
click at [222, 101] on input "c. To compare the pricing of AWS services with other cloud providers and provid…" at bounding box center [222, 98] width 0 height 6
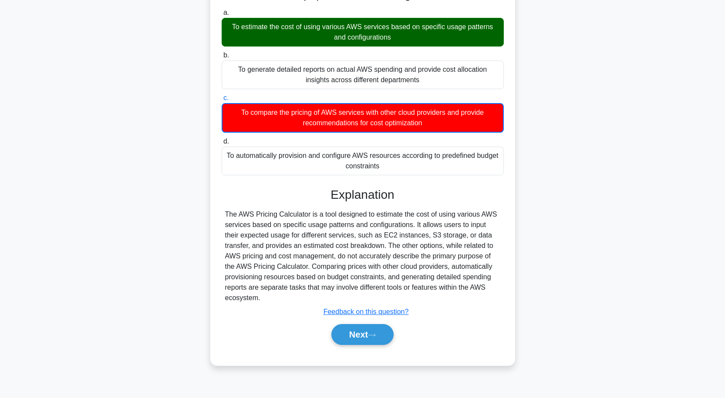
click at [381, 324] on div "Next" at bounding box center [363, 335] width 282 height 28
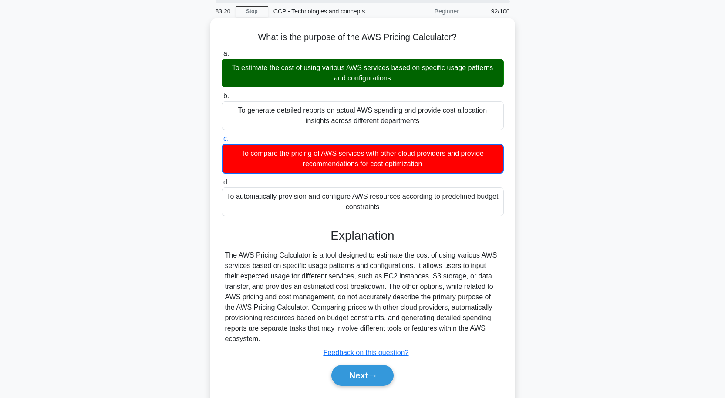
scroll to position [72, 0]
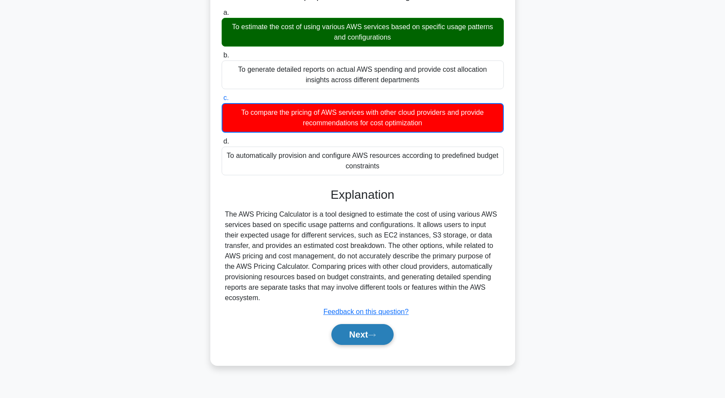
click at [385, 328] on button "Next" at bounding box center [362, 334] width 62 height 21
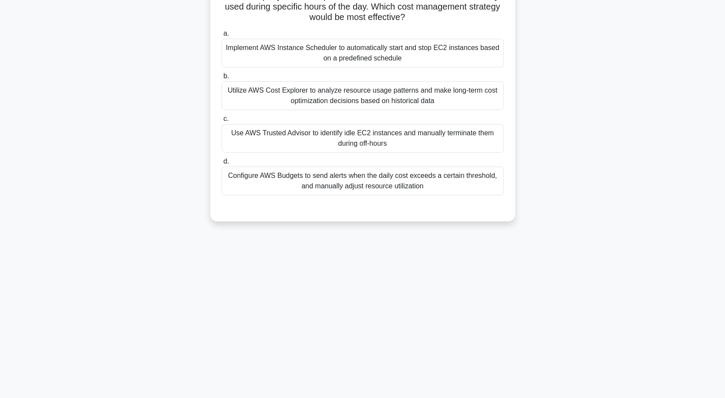
click at [368, 56] on div "Implement AWS Instance Scheduler to automatically start and stop EC2 instances …" at bounding box center [363, 53] width 282 height 29
click at [222, 37] on input "a. Implement AWS Instance Scheduler to automatically start and stop EC2 instanc…" at bounding box center [222, 34] width 0 height 6
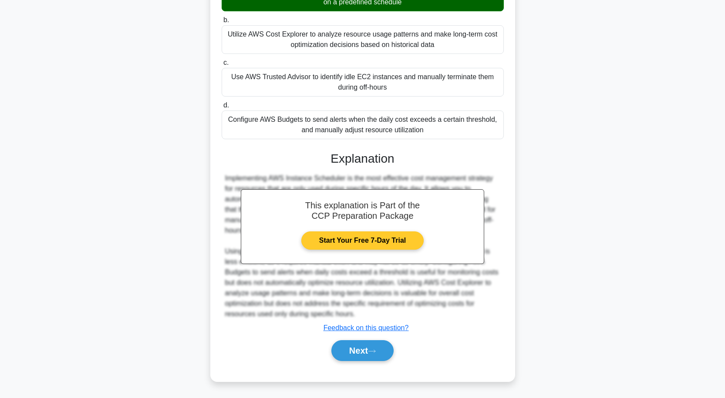
scroll to position [128, 0]
click at [376, 352] on icon at bounding box center [372, 351] width 8 height 5
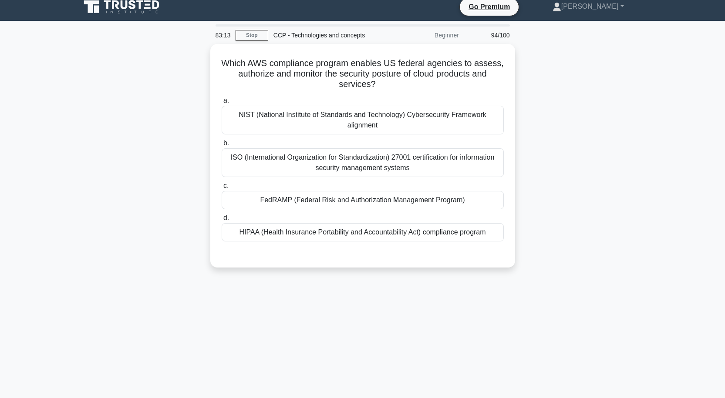
scroll to position [0, 0]
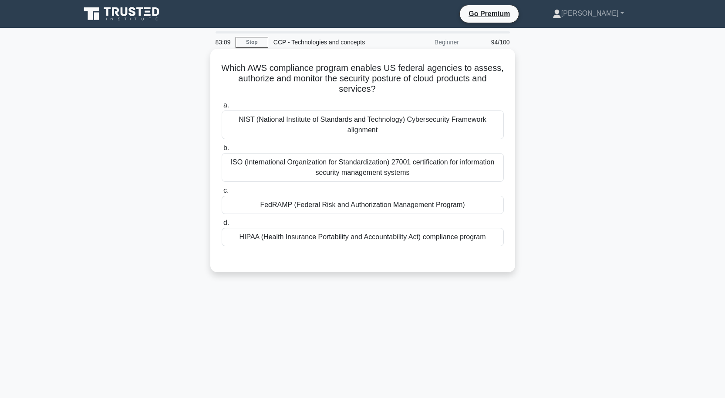
click at [383, 211] on div "FedRAMP (Federal Risk and Authorization Management Program)" at bounding box center [363, 205] width 282 height 18
click at [222, 194] on input "c. FedRAMP (Federal Risk and Authorization Management Program)" at bounding box center [222, 191] width 0 height 6
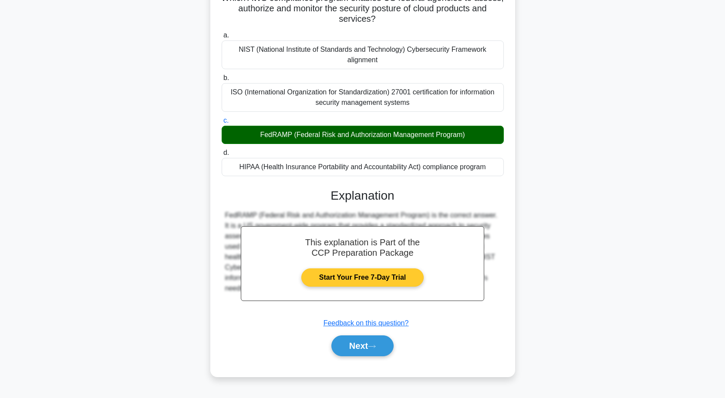
scroll to position [72, 0]
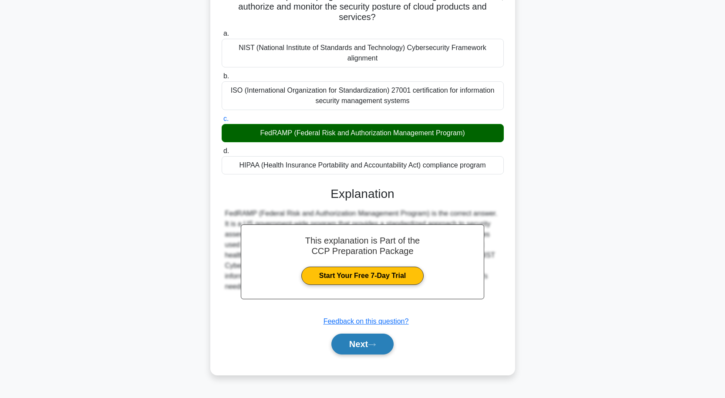
click at [384, 337] on button "Next" at bounding box center [362, 344] width 62 height 21
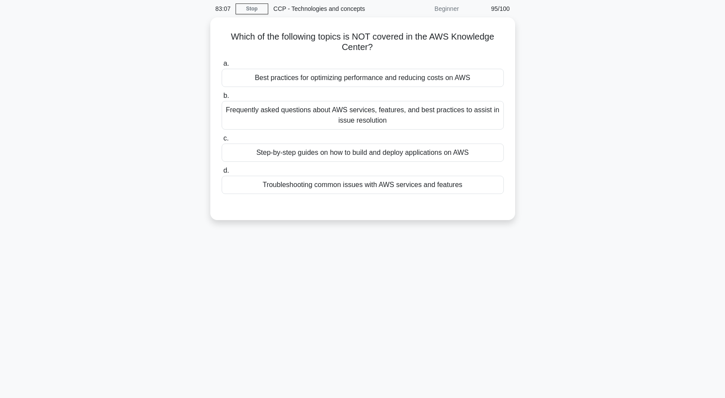
scroll to position [0, 0]
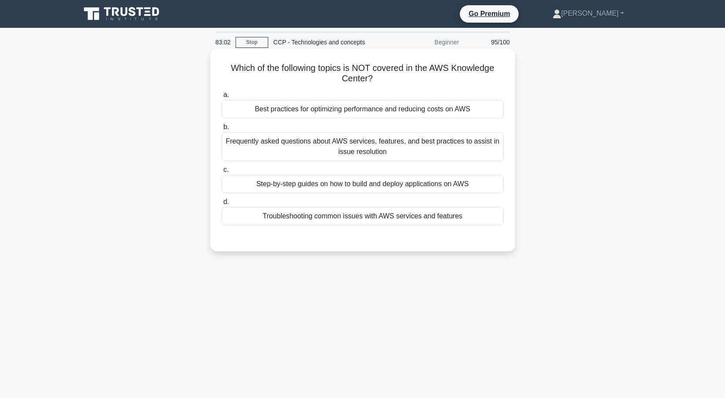
click at [376, 184] on div "Step-by-step guides on how to build and deploy applications on AWS" at bounding box center [363, 184] width 282 height 18
click at [222, 173] on input "c. Step-by-step guides on how to build and deploy applications on AWS" at bounding box center [222, 170] width 0 height 6
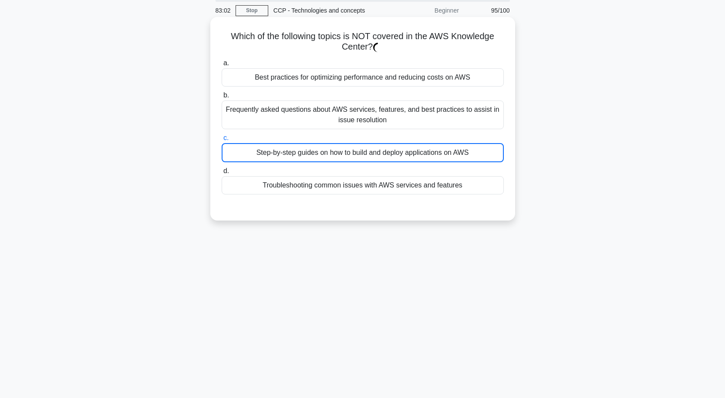
scroll to position [72, 0]
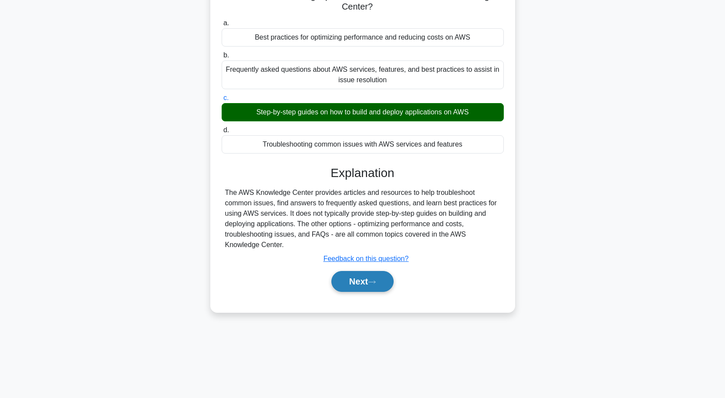
drag, startPoint x: 388, startPoint y: 285, endPoint x: 387, endPoint y: 275, distance: 9.7
click at [388, 285] on button "Next" at bounding box center [362, 281] width 62 height 21
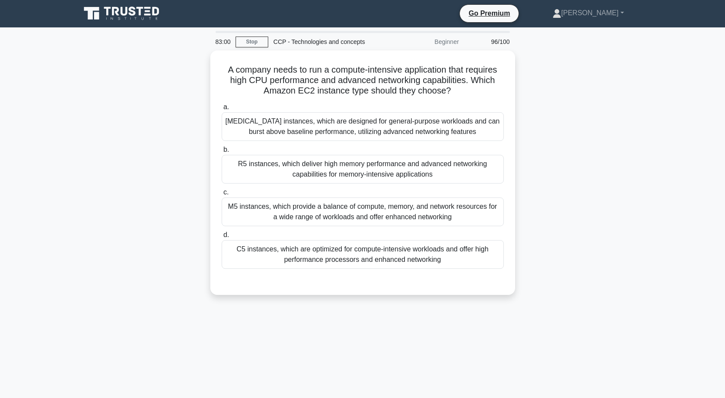
scroll to position [0, 0]
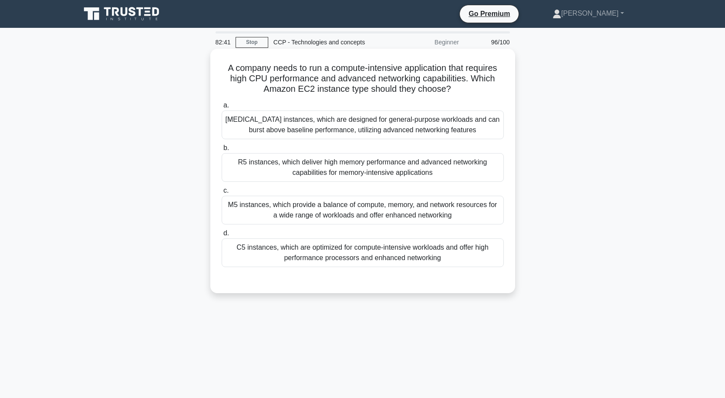
click at [350, 169] on div "R5 instances, which deliver high memory performance and advanced networking cap…" at bounding box center [363, 167] width 282 height 29
click at [222, 151] on input "b. R5 instances, which deliver high memory performance and advanced networking …" at bounding box center [222, 148] width 0 height 6
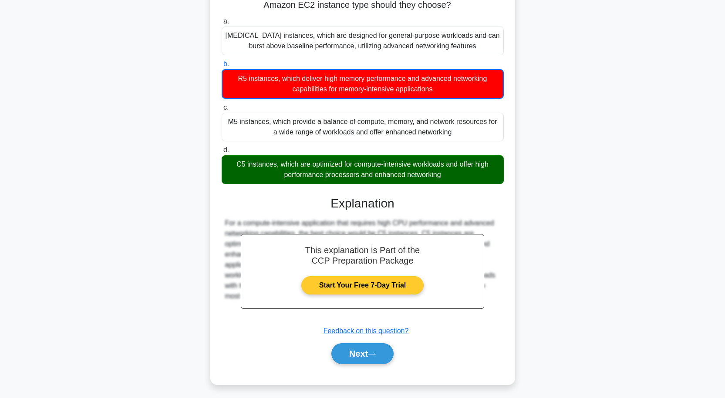
scroll to position [87, 0]
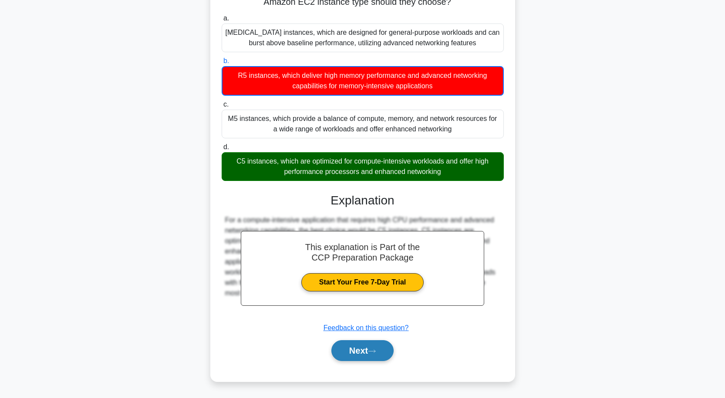
click at [383, 348] on button "Next" at bounding box center [362, 350] width 62 height 21
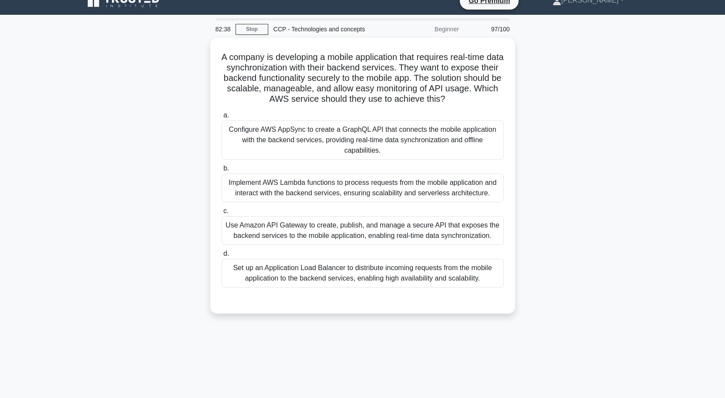
scroll to position [0, 0]
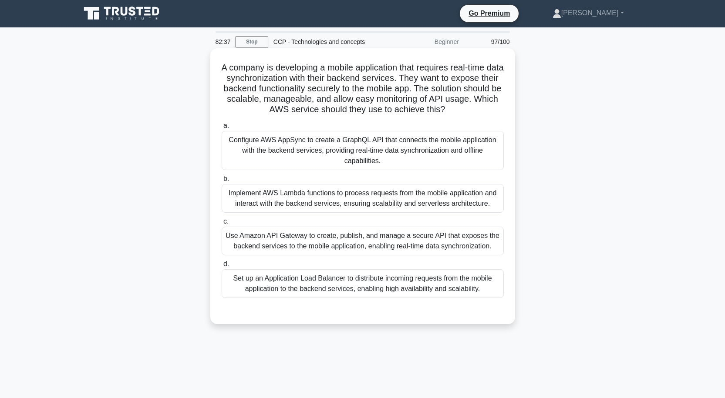
click at [365, 154] on div "Configure AWS AppSync to create a GraphQL API that connects the mobile applicat…" at bounding box center [363, 150] width 282 height 39
click at [222, 129] on input "a. Configure AWS AppSync to create a GraphQL API that connects the mobile appli…" at bounding box center [222, 126] width 0 height 6
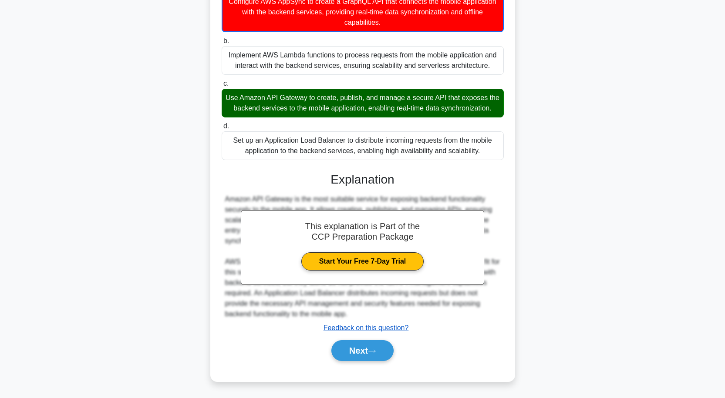
scroll to position [150, 0]
click at [388, 352] on button "Next" at bounding box center [362, 350] width 62 height 21
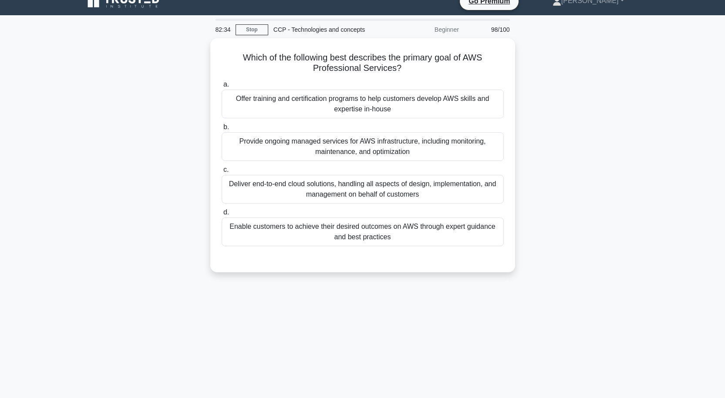
scroll to position [0, 0]
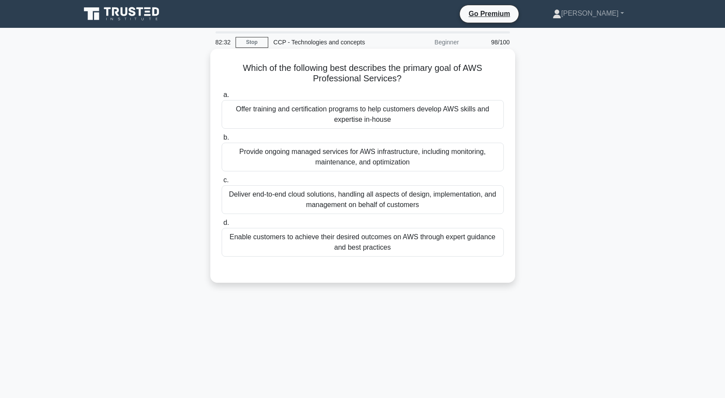
click at [368, 113] on div "Offer training and certification programs to help customers develop AWS skills …" at bounding box center [363, 114] width 282 height 29
click at [222, 98] on input "a. Offer training and certification programs to help customers develop AWS skil…" at bounding box center [222, 95] width 0 height 6
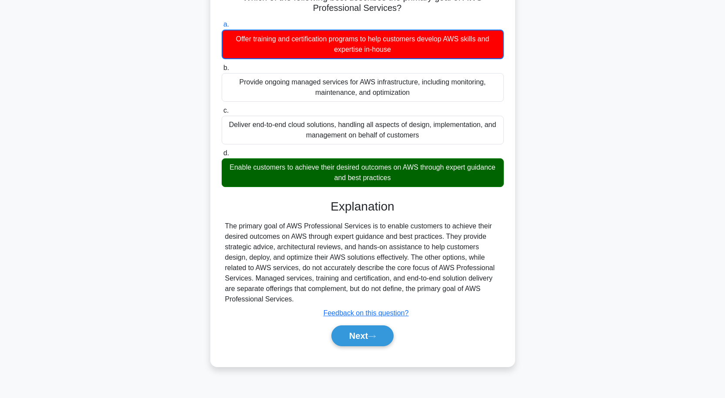
scroll to position [72, 0]
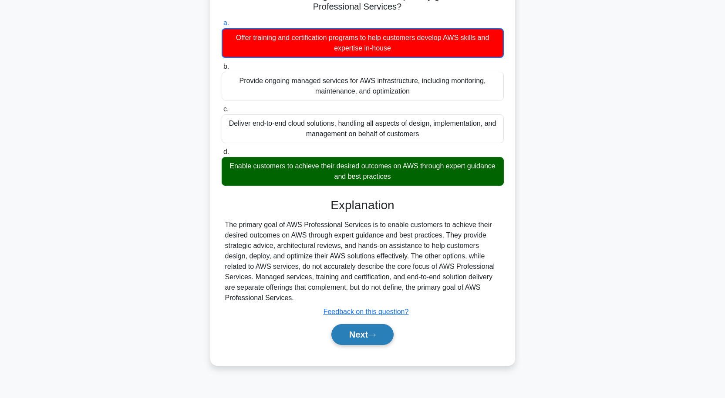
click at [392, 335] on button "Next" at bounding box center [362, 334] width 62 height 21
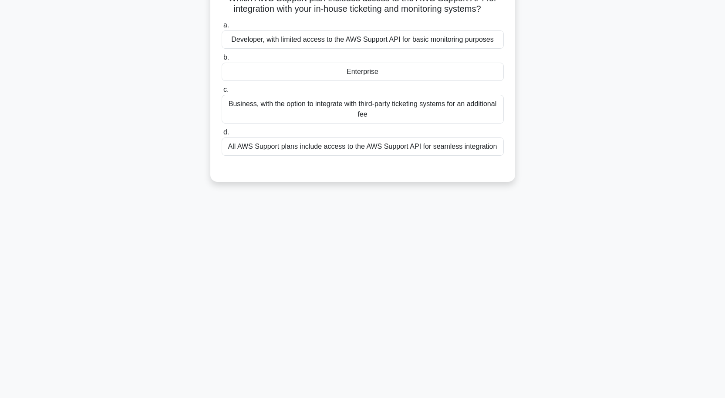
scroll to position [0, 0]
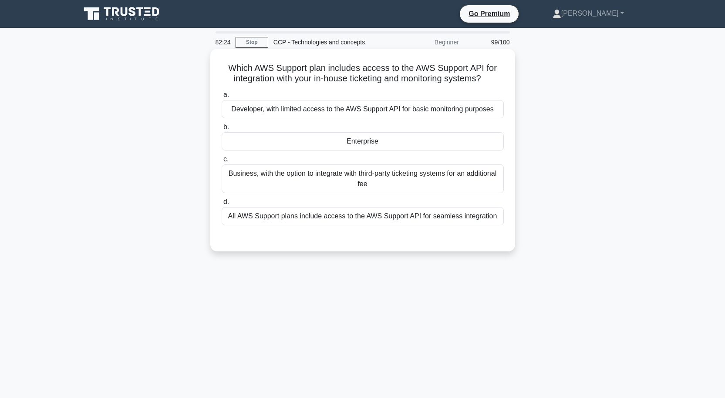
click at [391, 140] on div "Enterprise" at bounding box center [363, 141] width 282 height 18
click at [222, 130] on input "b. Enterprise" at bounding box center [222, 127] width 0 height 6
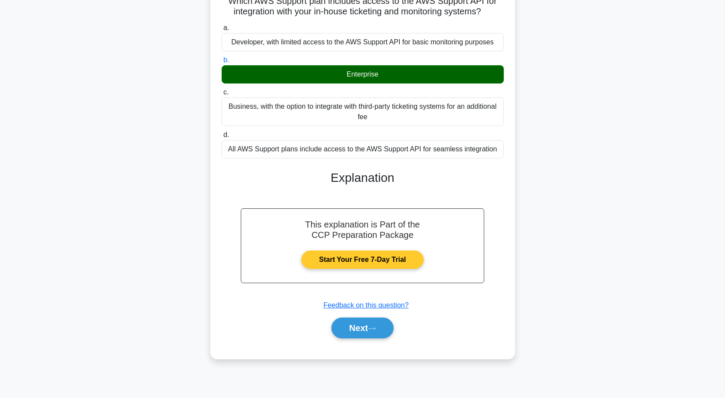
scroll to position [72, 0]
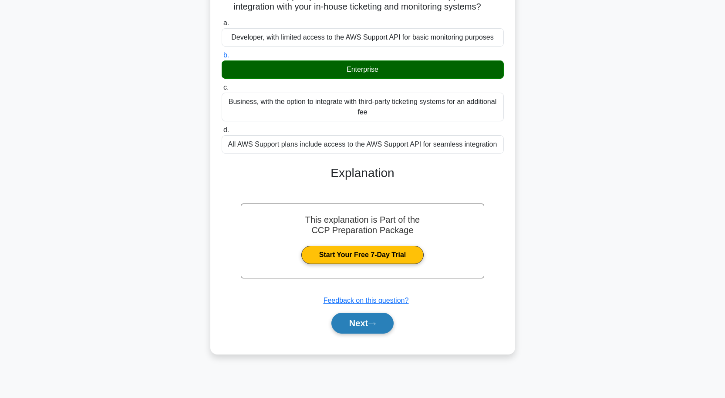
click at [386, 325] on button "Next" at bounding box center [362, 323] width 62 height 21
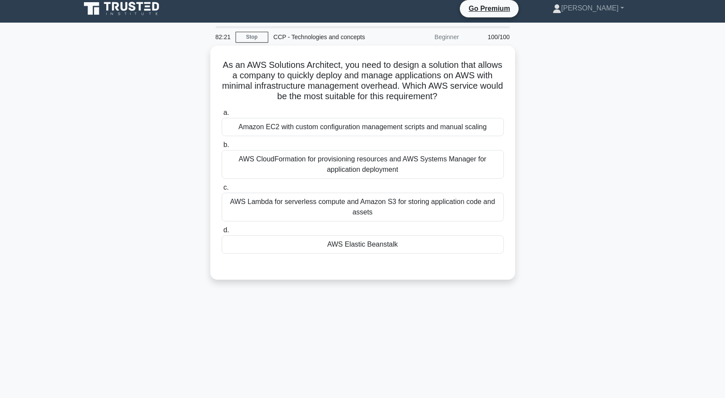
scroll to position [0, 0]
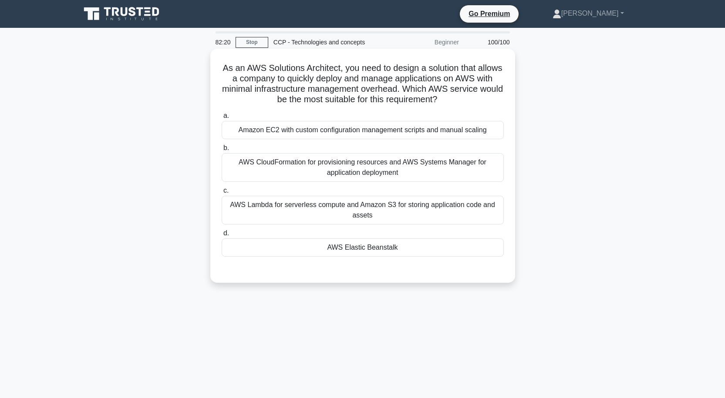
click at [360, 245] on div "AWS Elastic Beanstalk" at bounding box center [363, 247] width 282 height 18
click at [222, 236] on input "d. AWS Elastic Beanstalk" at bounding box center [222, 234] width 0 height 6
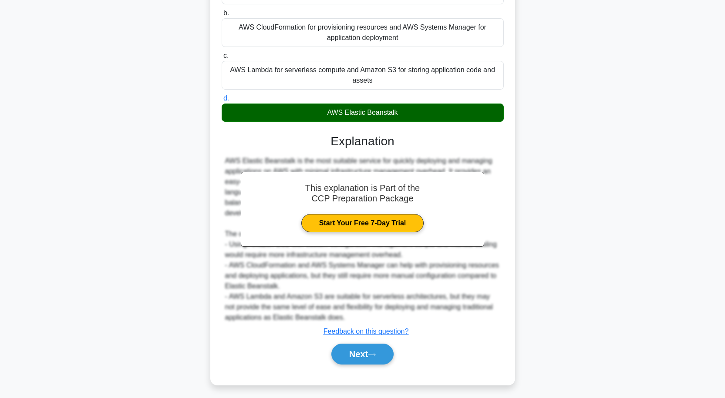
scroll to position [139, 0]
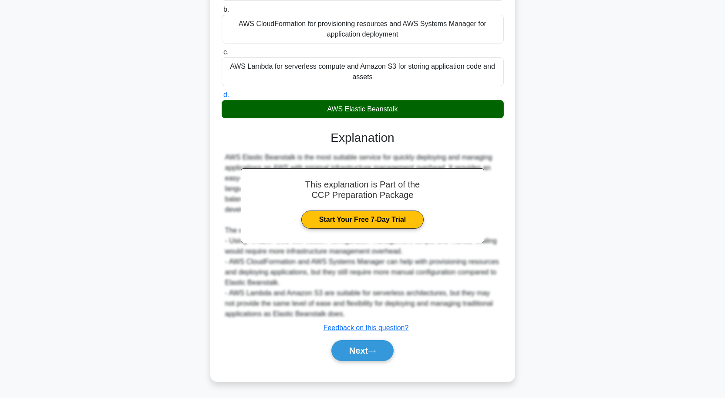
click at [388, 342] on button "Next" at bounding box center [362, 350] width 62 height 21
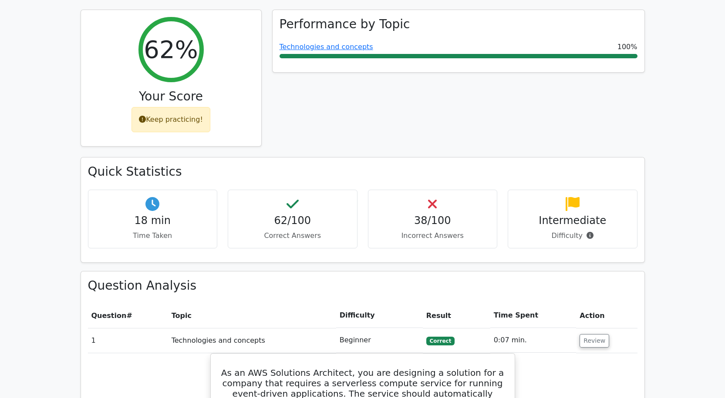
scroll to position [261, 0]
